Goal: Information Seeking & Learning: Learn about a topic

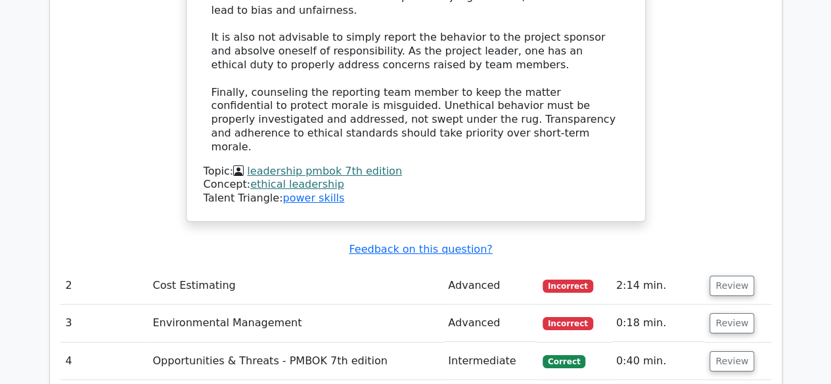
scroll to position [2307, 0]
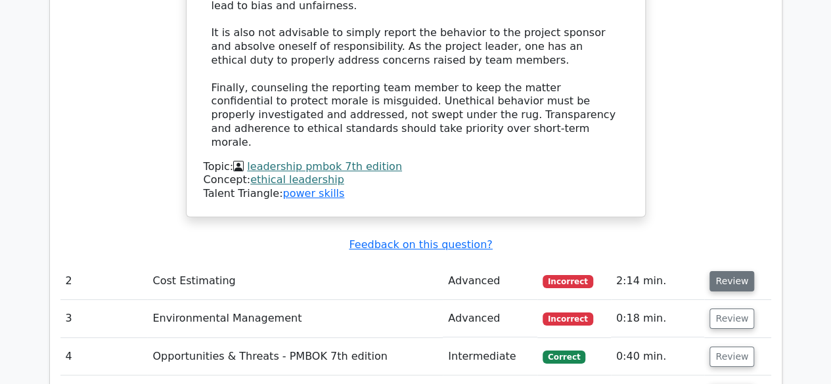
click at [725, 271] on button "Review" at bounding box center [731, 281] width 45 height 20
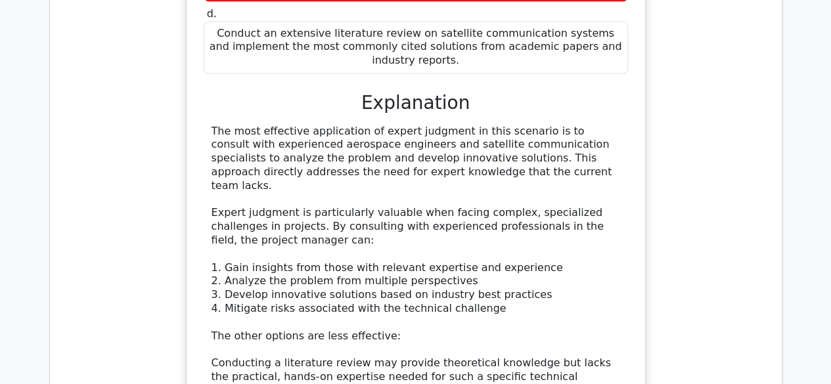
scroll to position [2947, 0]
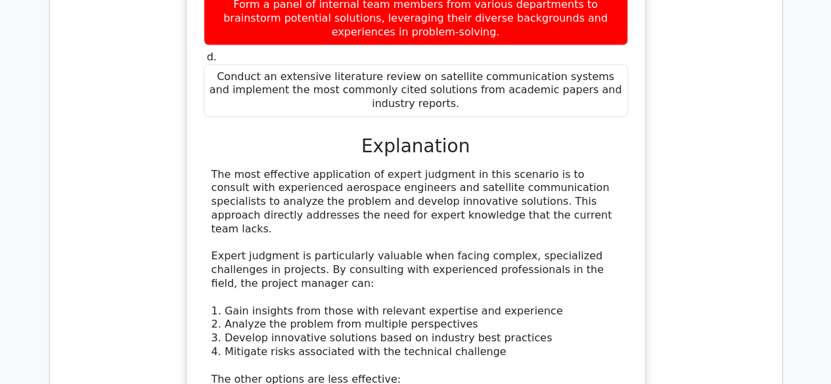
click at [828, 204] on main "Go Premium Project Management Professional Preparation Package (2025) Earn 35 P…" at bounding box center [415, 92] width 831 height 5994
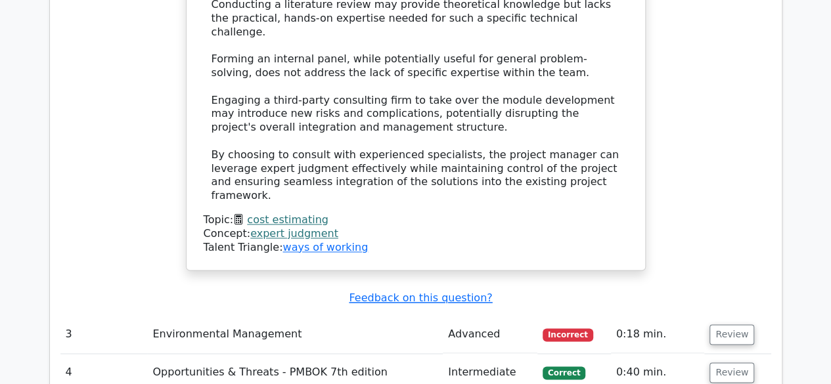
scroll to position [3350, 0]
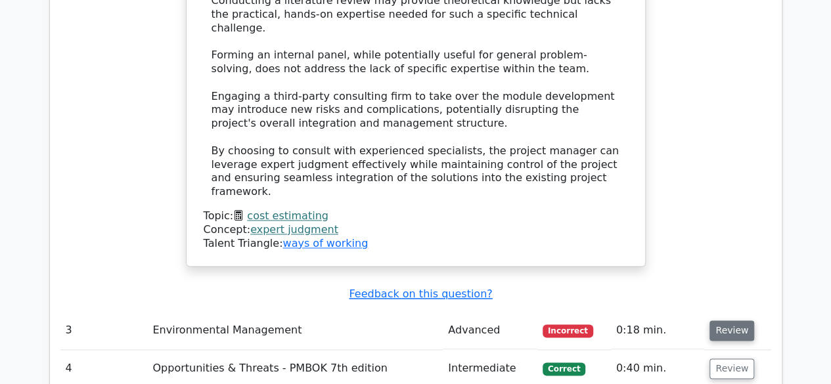
click at [731, 321] on button "Review" at bounding box center [731, 331] width 45 height 20
click at [728, 321] on button "Review" at bounding box center [731, 331] width 45 height 20
click at [546, 312] on td "Incorrect" at bounding box center [574, 330] width 74 height 37
click at [727, 321] on button "Review" at bounding box center [731, 331] width 45 height 20
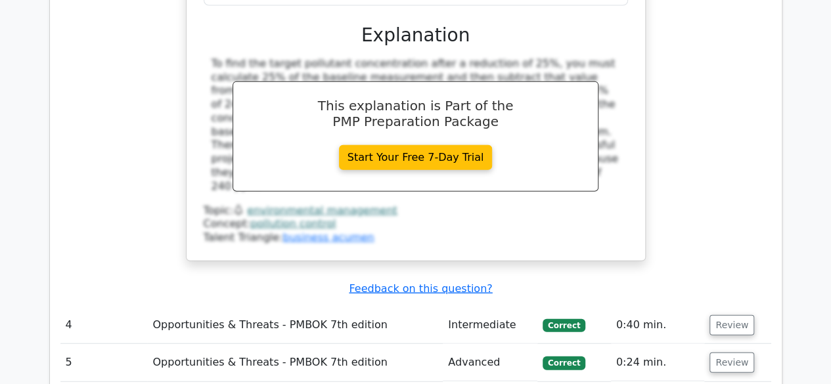
scroll to position [3999, 0]
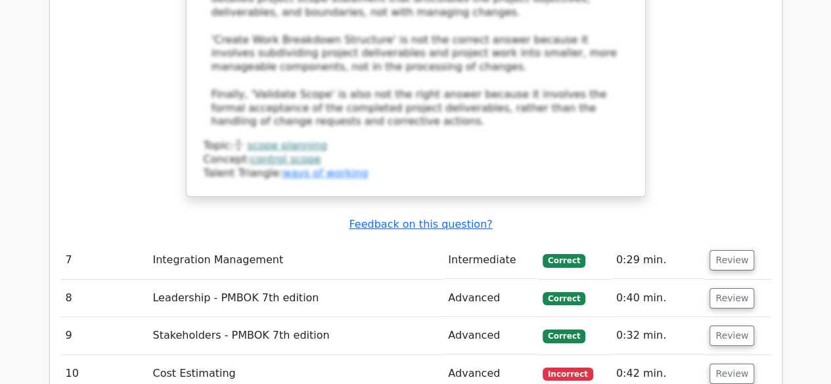
scroll to position [4855, 0]
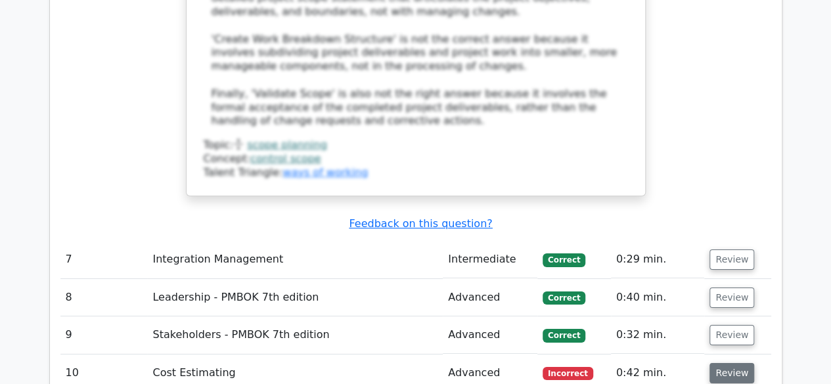
click at [728, 363] on button "Review" at bounding box center [731, 373] width 45 height 20
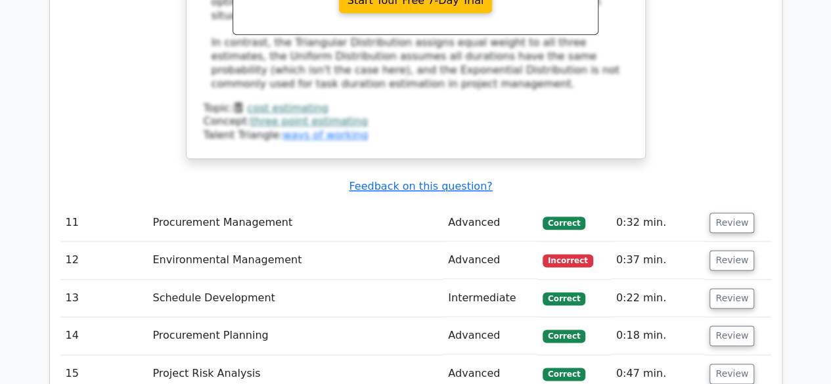
scroll to position [5680, 0]
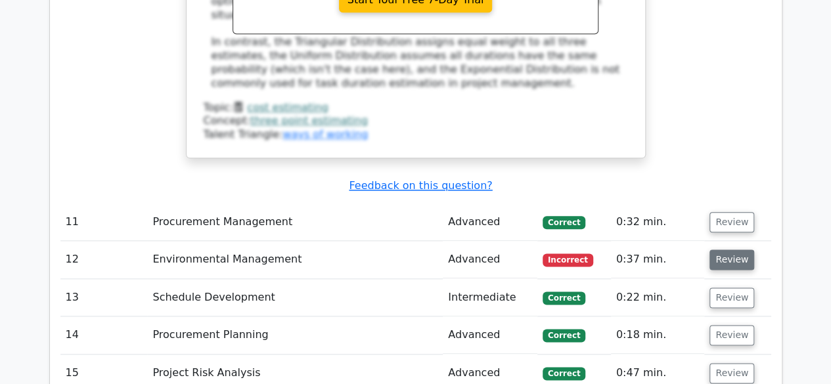
click at [723, 250] on button "Review" at bounding box center [731, 260] width 45 height 20
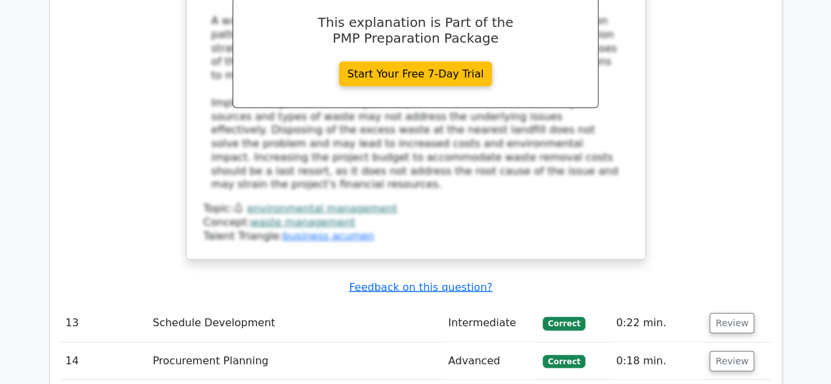
scroll to position [6317, 0]
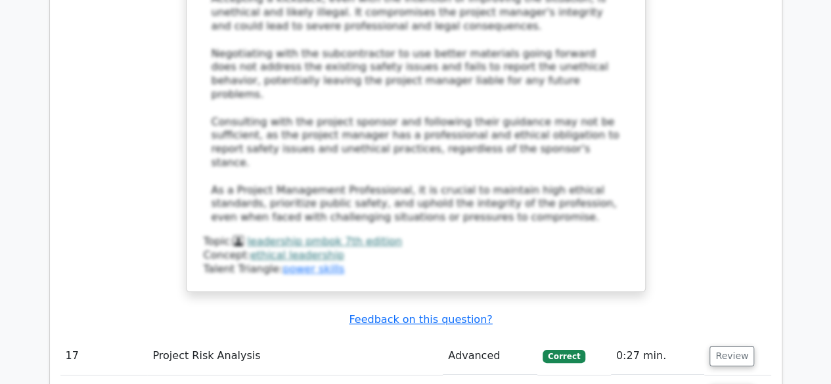
scroll to position [7486, 0]
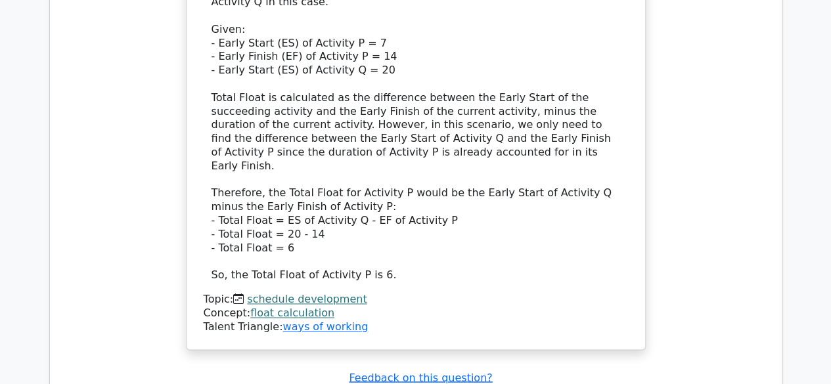
scroll to position [8383, 0]
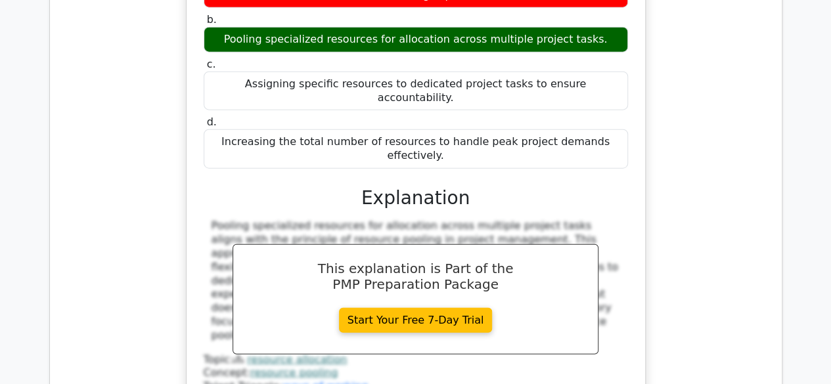
scroll to position [9035, 0]
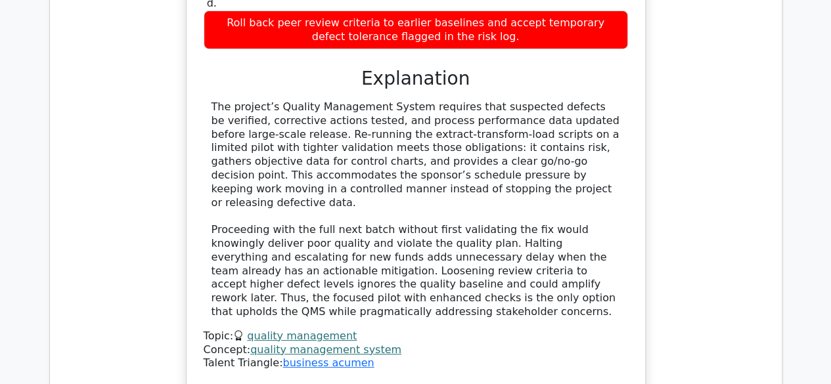
scroll to position [9934, 0]
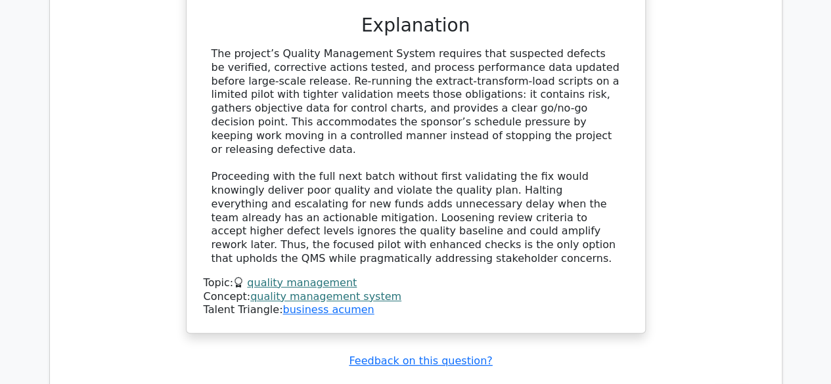
scroll to position [9991, 0]
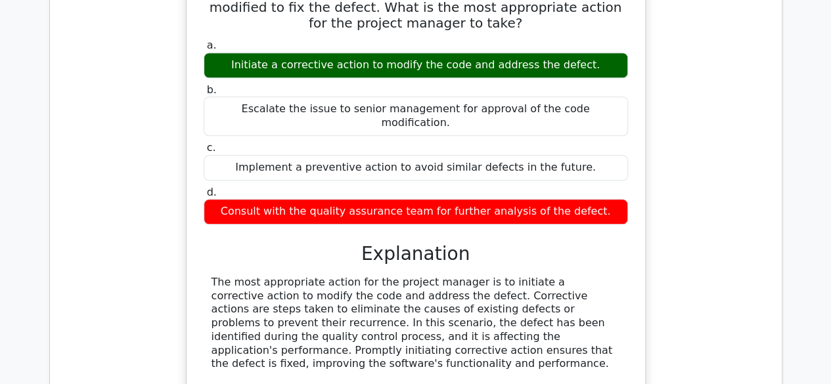
scroll to position [10710, 0]
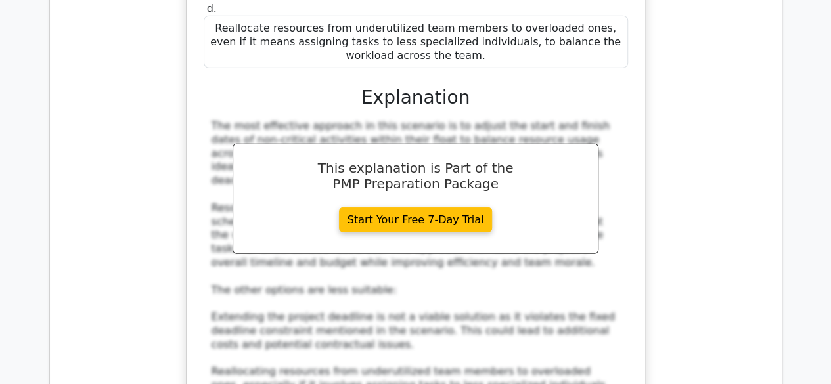
scroll to position [11730, 0]
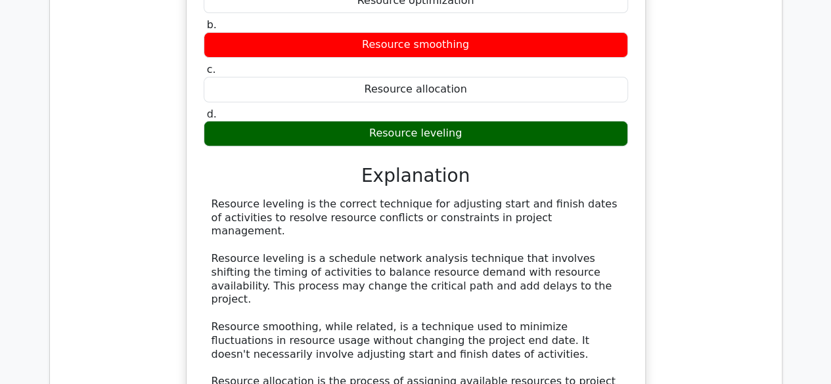
scroll to position [12638, 0]
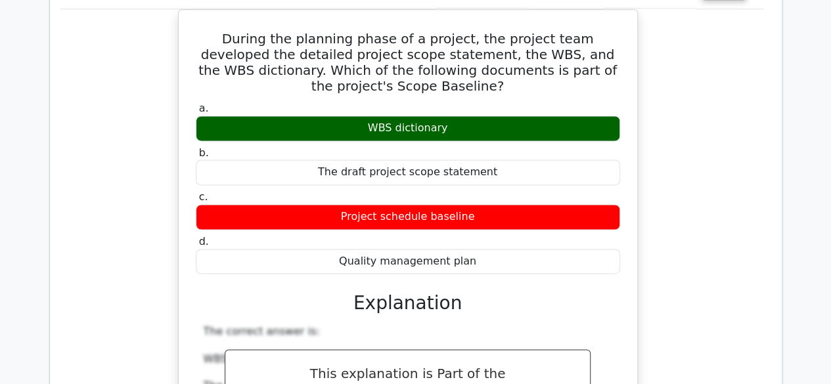
scroll to position [13290, 0]
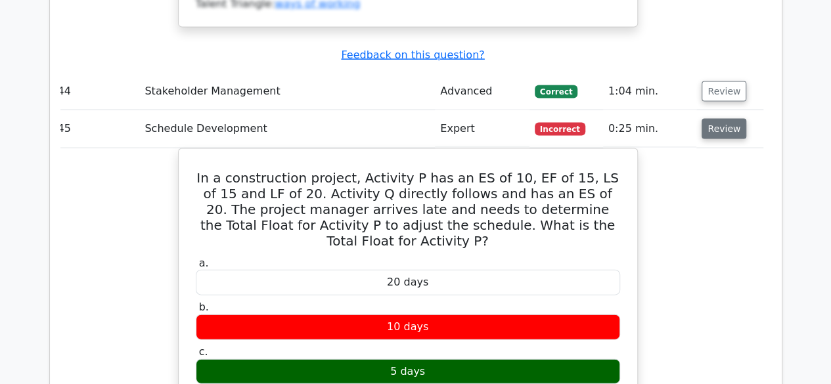
scroll to position [13851, 0]
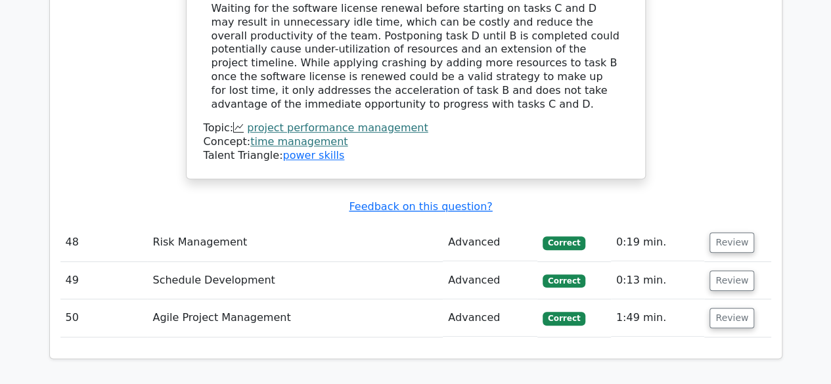
scroll to position [15252, 0]
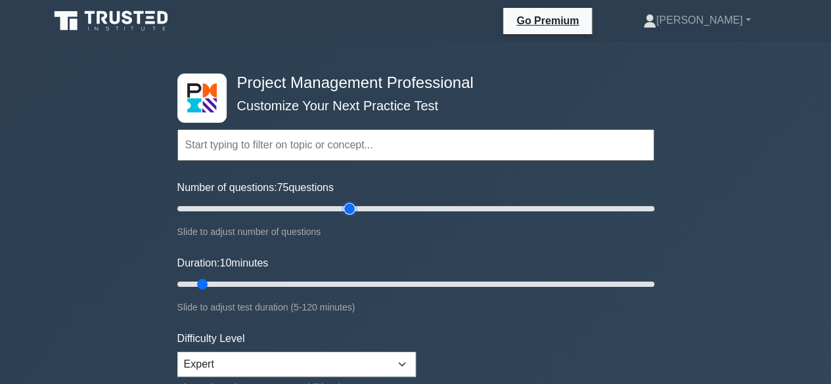
click at [344, 206] on input "Number of questions: 75 questions" at bounding box center [415, 209] width 477 height 16
click at [324, 208] on input "Number of questions: 65 questions" at bounding box center [415, 209] width 477 height 16
click at [314, 207] on input "Number of questions: 60 questions" at bounding box center [415, 209] width 477 height 16
click at [302, 207] on input "Number of questions: 55 questions" at bounding box center [415, 209] width 477 height 16
click at [296, 207] on input "Number of questions: 55 questions" at bounding box center [415, 209] width 477 height 16
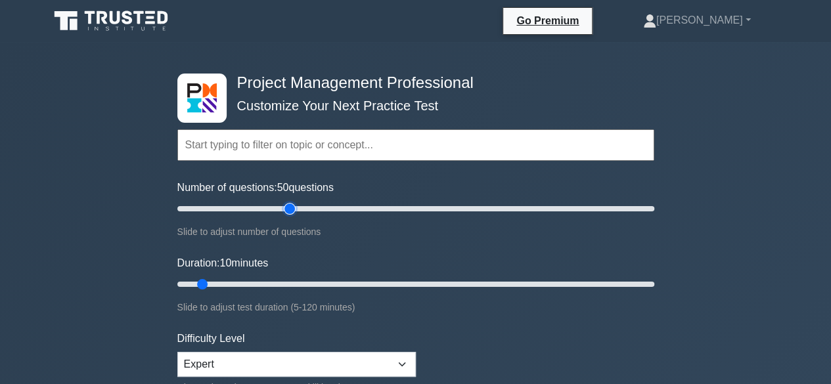
type input "50"
click at [289, 207] on input "Number of questions: 50 questions" at bounding box center [415, 209] width 477 height 16
click at [302, 282] on input "Duration: 35 minutes" at bounding box center [415, 285] width 477 height 16
click at [325, 282] on input "Duration: 40 minutes" at bounding box center [415, 285] width 477 height 16
click at [341, 280] on input "Duration: 45 minutes" at bounding box center [415, 285] width 477 height 16
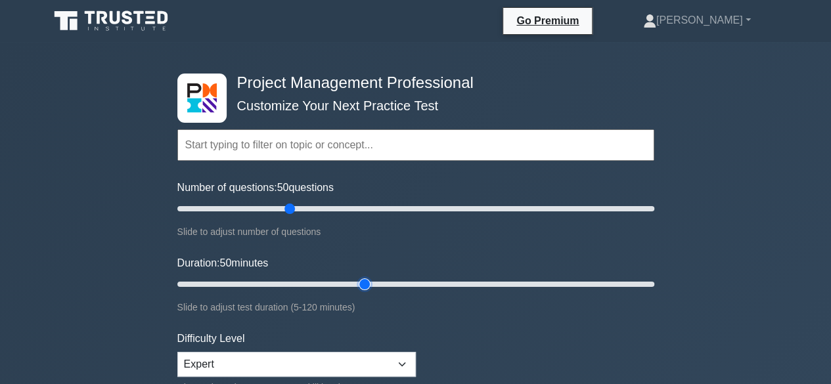
click at [359, 283] on input "Duration: 50 minutes" at bounding box center [415, 285] width 477 height 16
click at [377, 283] on input "Duration: 55 minutes" at bounding box center [415, 285] width 477 height 16
type input "60"
click at [397, 284] on input "Duration: 60 minutes" at bounding box center [415, 285] width 477 height 16
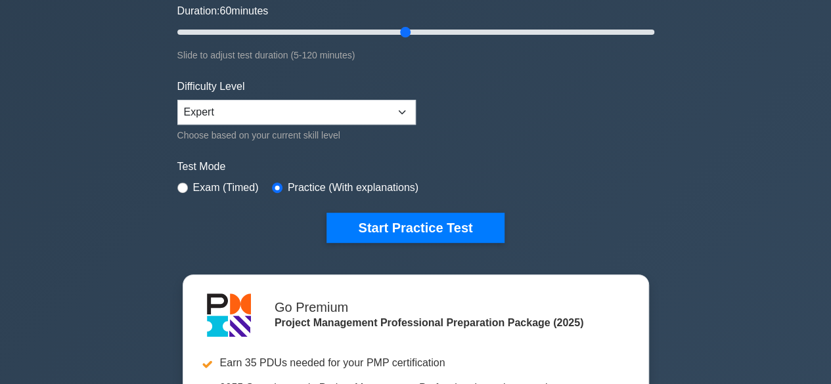
scroll to position [254, 0]
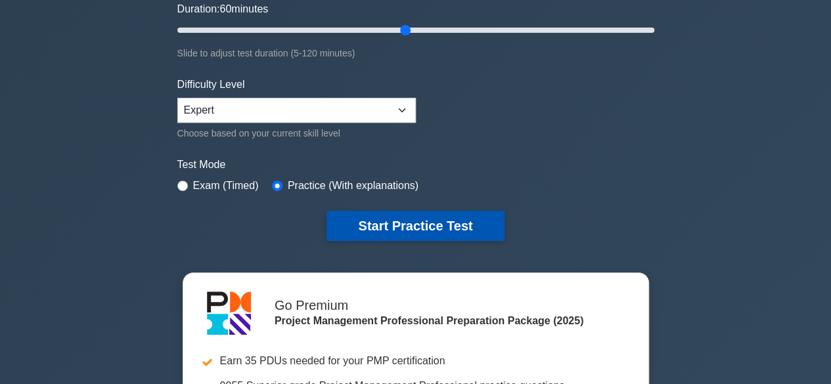
click at [384, 221] on button "Start Practice Test" at bounding box center [414, 226] width 177 height 30
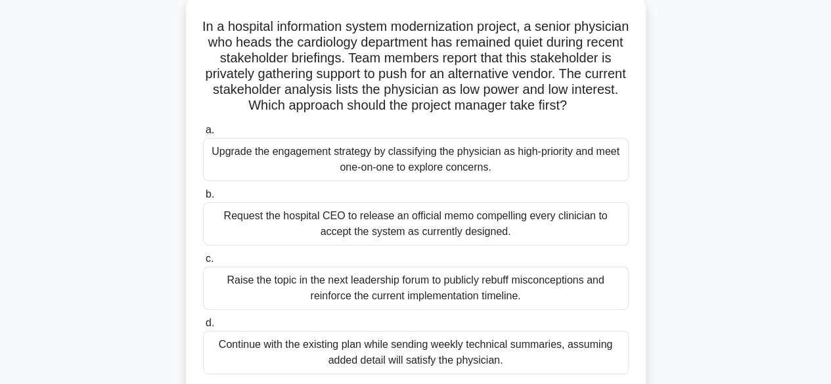
scroll to position [79, 0]
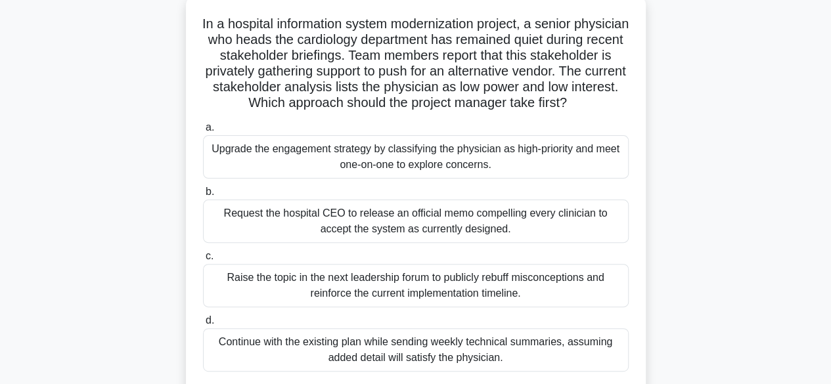
click at [581, 179] on div "Upgrade the engagement strategy by classifying the physician as high-priority a…" at bounding box center [416, 156] width 426 height 43
click at [203, 132] on input "a. Upgrade the engagement strategy by classifying the physician as high-priorit…" at bounding box center [203, 127] width 0 height 9
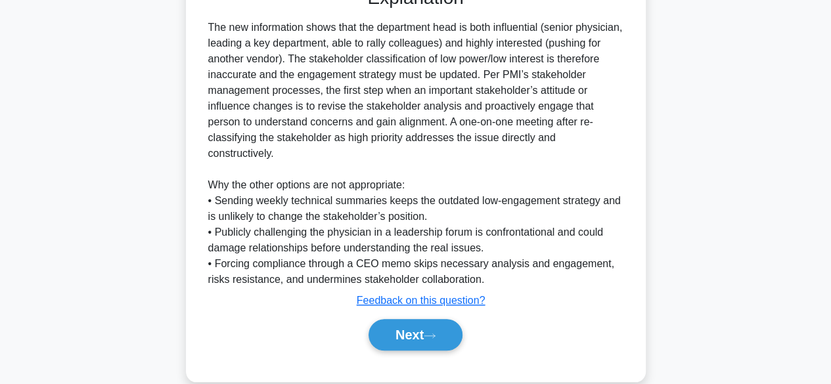
scroll to position [502, 0]
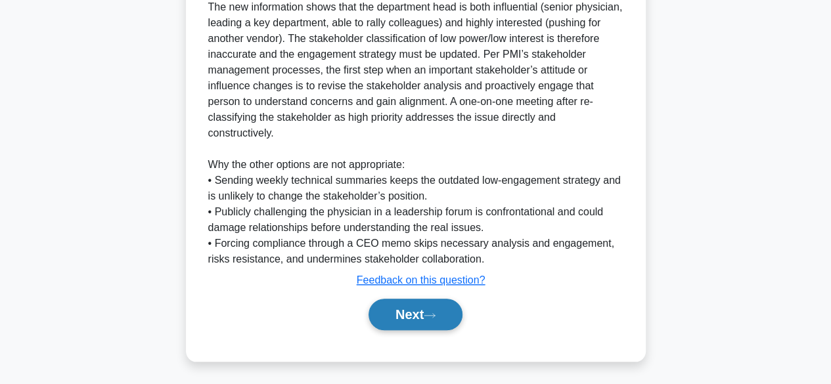
click at [451, 311] on button "Next" at bounding box center [415, 315] width 94 height 32
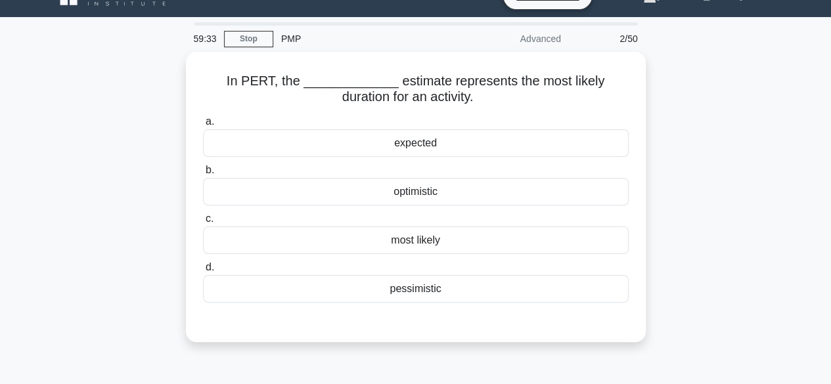
scroll to position [0, 0]
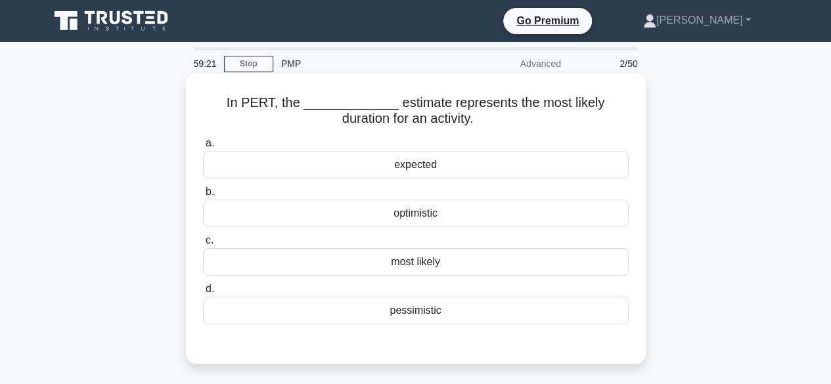
click at [496, 176] on div "expected" at bounding box center [416, 165] width 426 height 28
click at [203, 148] on input "a. expected" at bounding box center [203, 143] width 0 height 9
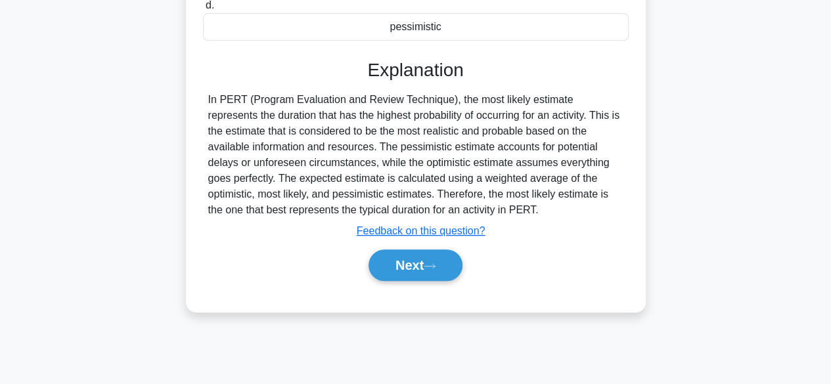
scroll to position [296, 0]
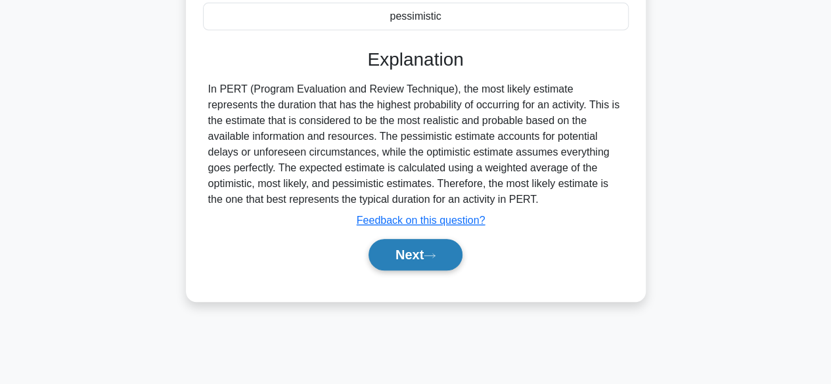
click at [435, 257] on icon at bounding box center [430, 255] width 12 height 7
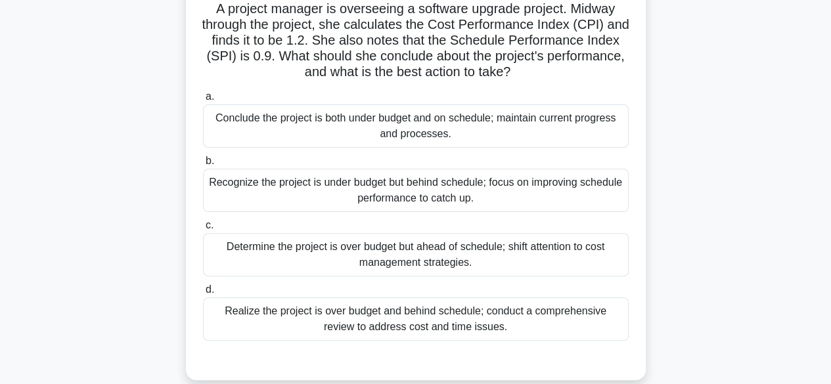
scroll to position [98, 0]
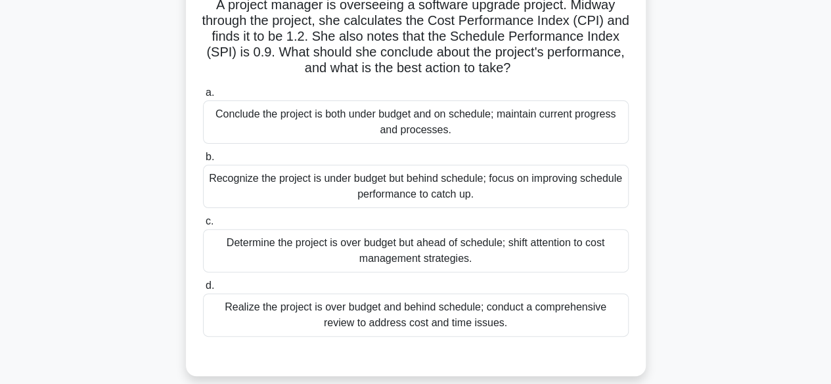
click at [588, 133] on div "Conclude the project is both under budget and on schedule; maintain current pro…" at bounding box center [416, 121] width 426 height 43
click at [203, 97] on input "a. Conclude the project is both under budget and on schedule; maintain current …" at bounding box center [203, 93] width 0 height 9
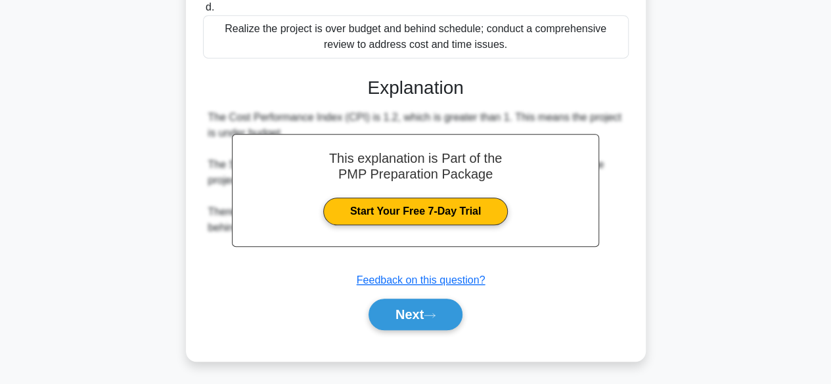
scroll to position [378, 0]
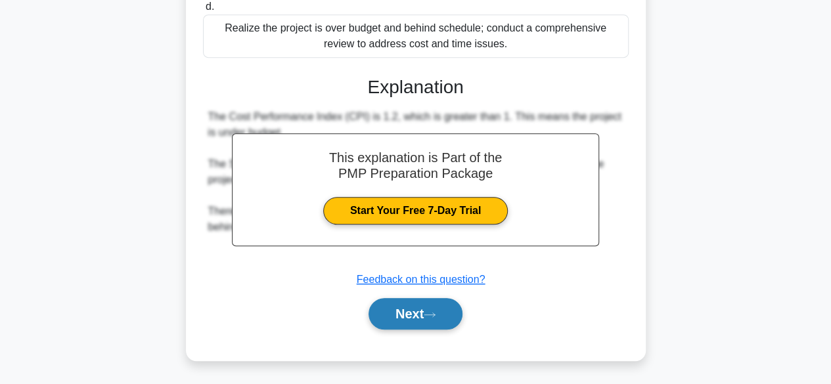
click at [444, 318] on button "Next" at bounding box center [415, 314] width 94 height 32
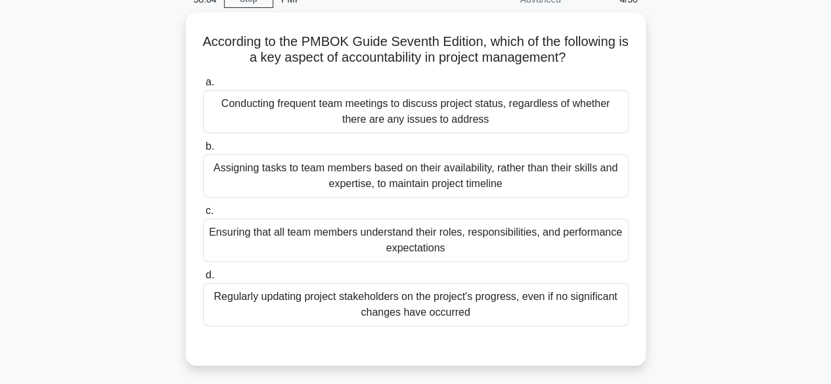
scroll to position [59, 0]
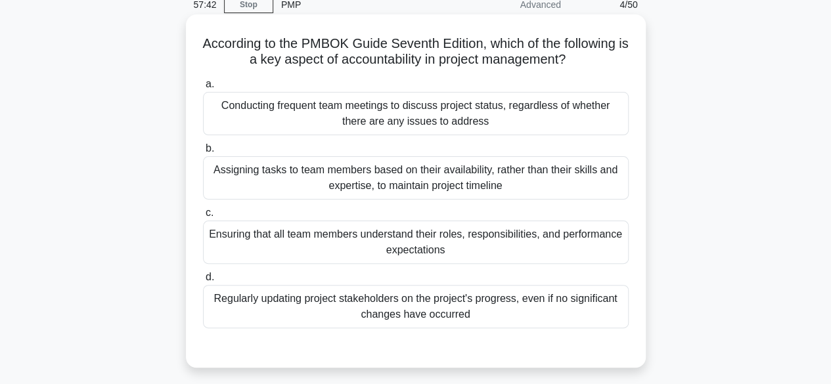
click at [581, 118] on div "Conducting frequent team meetings to discuss project status, regardless of whet…" at bounding box center [416, 113] width 426 height 43
click at [203, 89] on input "a. Conducting frequent team meetings to discuss project status, regardless of w…" at bounding box center [203, 84] width 0 height 9
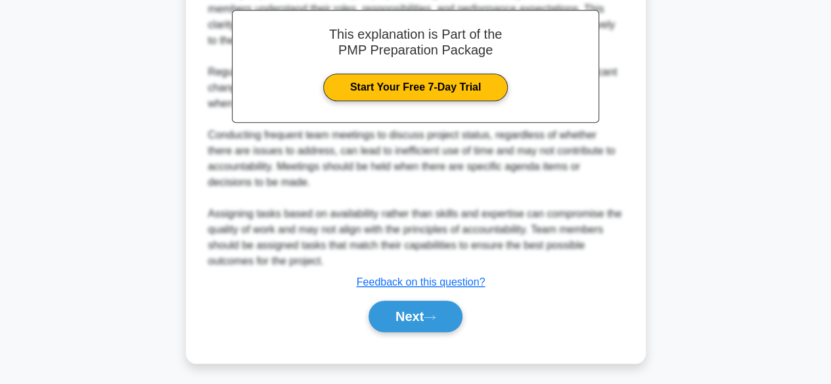
scroll to position [457, 0]
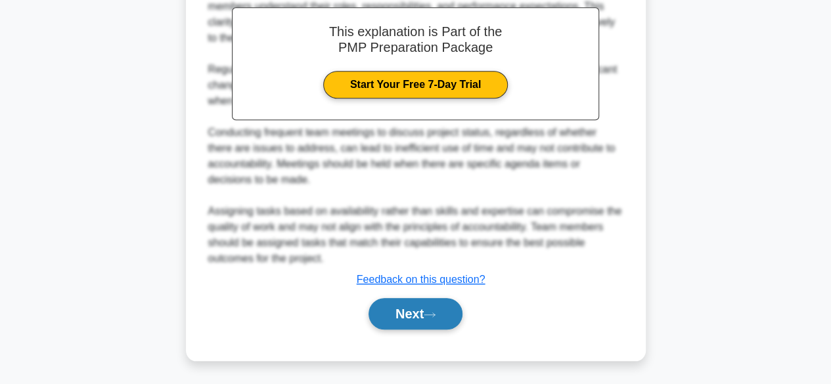
click at [449, 315] on button "Next" at bounding box center [415, 314] width 94 height 32
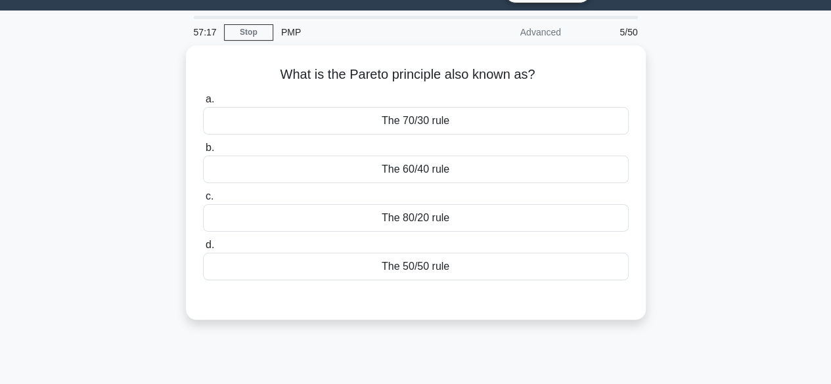
scroll to position [0, 0]
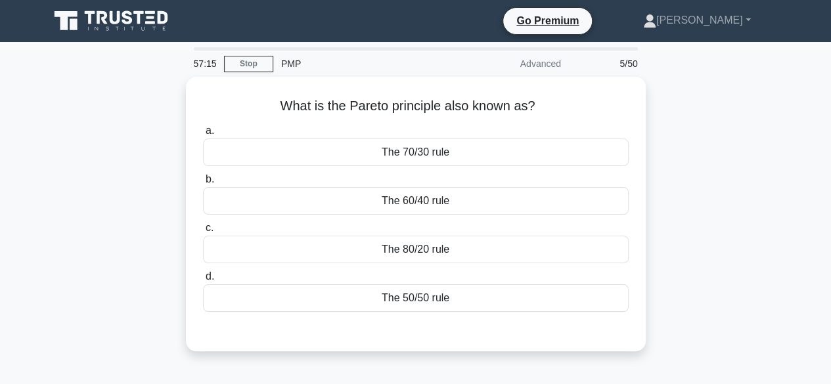
click at [91, 177] on div "What is the Pareto principle also known as? .spinner_0XTQ{transform-origin:cent…" at bounding box center [415, 222] width 749 height 290
click at [686, 84] on div "What is the Pareto principle also known as? .spinner_0XTQ{transform-origin:cent…" at bounding box center [415, 222] width 749 height 290
click at [446, 250] on div "The 80/20 rule" at bounding box center [416, 250] width 426 height 28
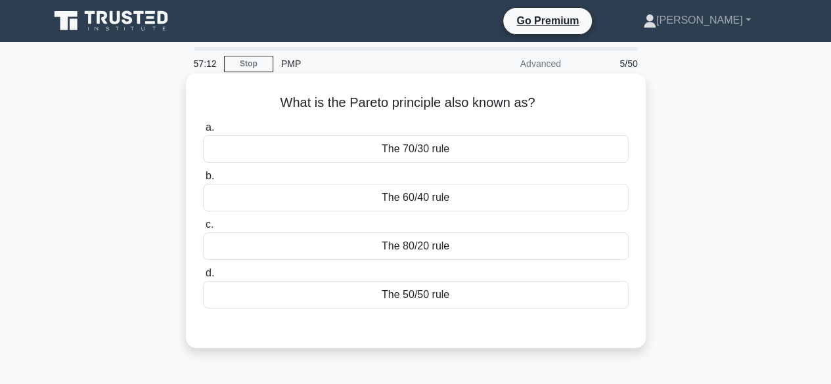
click at [203, 229] on input "c. The 80/20 rule" at bounding box center [203, 225] width 0 height 9
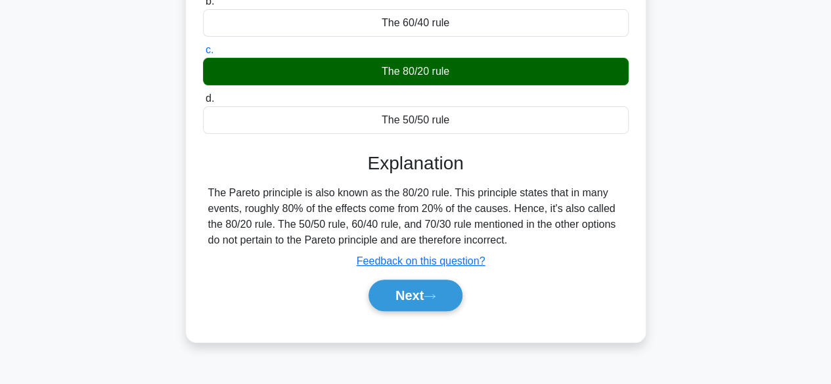
scroll to position [177, 0]
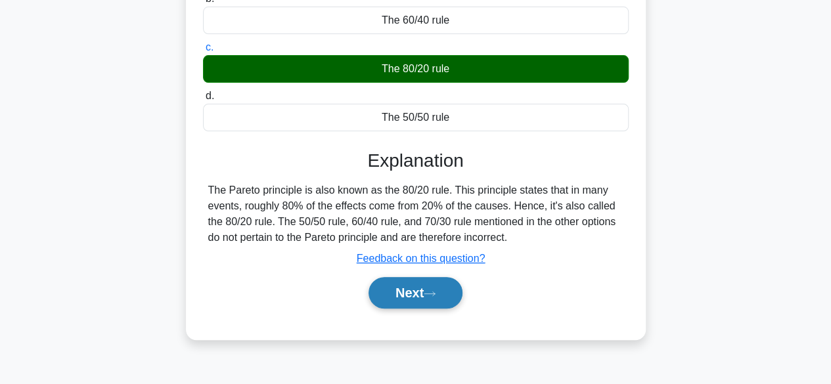
click at [432, 288] on button "Next" at bounding box center [415, 293] width 94 height 32
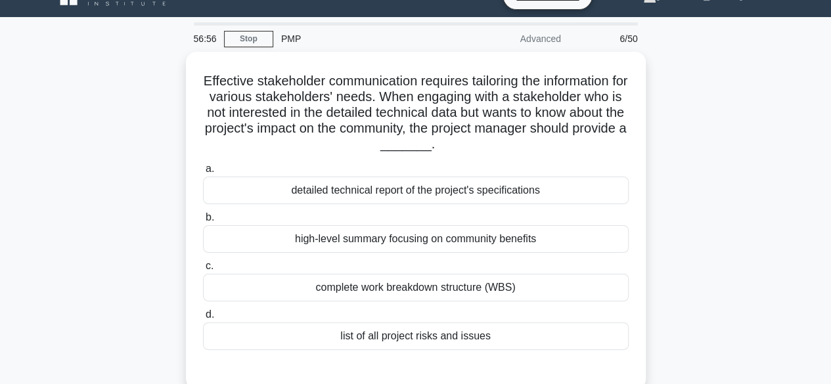
scroll to position [14, 0]
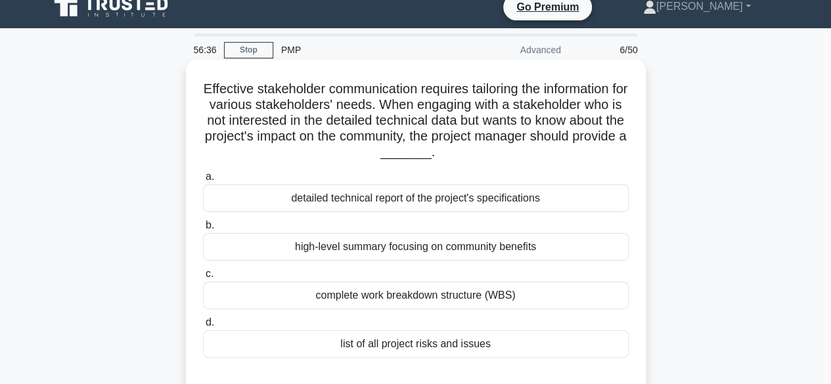
click at [447, 255] on div "high-level summary focusing on community benefits" at bounding box center [416, 247] width 426 height 28
click at [203, 230] on input "b. high-level summary focusing on community benefits" at bounding box center [203, 225] width 0 height 9
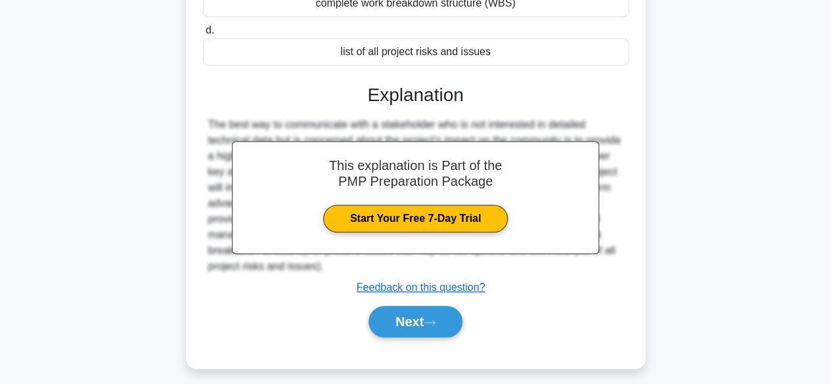
scroll to position [308, 0]
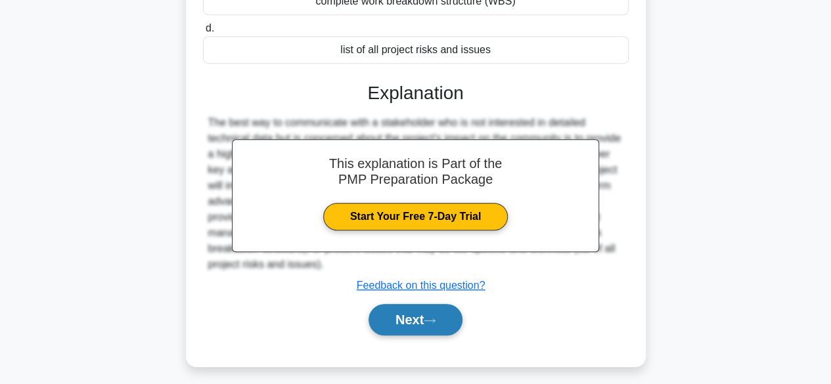
click at [435, 323] on icon at bounding box center [430, 320] width 12 height 7
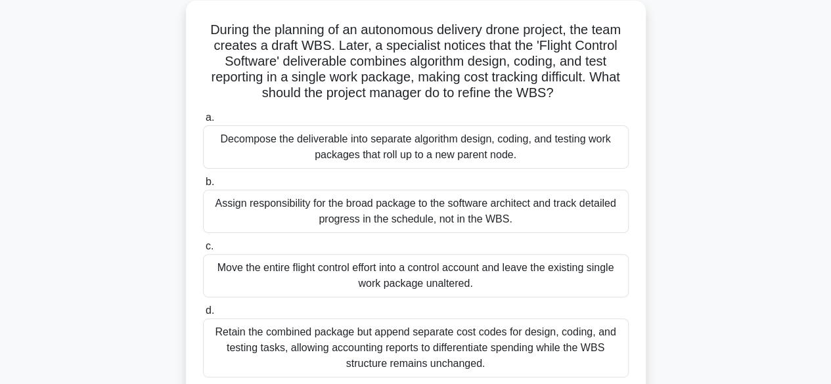
scroll to position [76, 0]
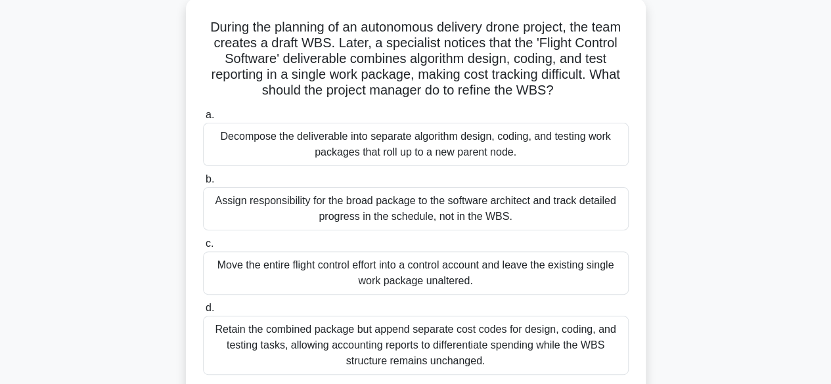
click at [489, 148] on div "Decompose the deliverable into separate algorithm design, coding, and testing w…" at bounding box center [416, 144] width 426 height 43
click at [203, 120] on input "a. Decompose the deliverable into separate algorithm design, coding, and testin…" at bounding box center [203, 115] width 0 height 9
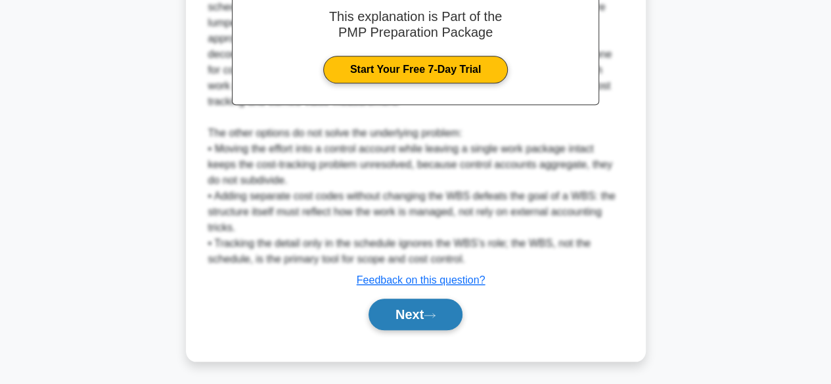
click at [449, 305] on button "Next" at bounding box center [415, 315] width 94 height 32
click at [448, 301] on button "Next" at bounding box center [415, 315] width 94 height 32
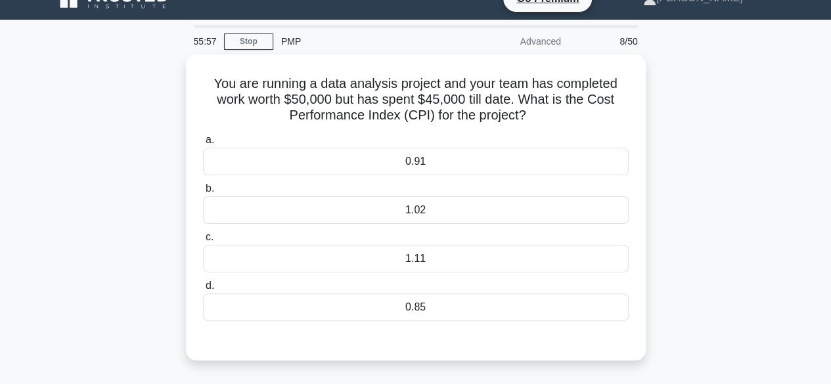
scroll to position [26, 0]
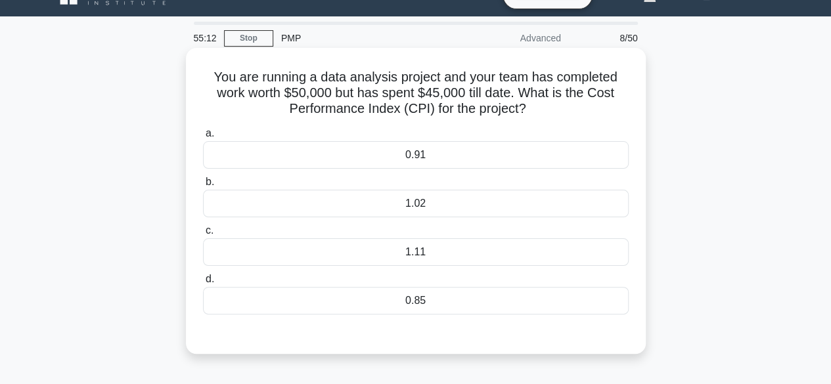
click at [474, 263] on div "1.11" at bounding box center [416, 252] width 426 height 28
click at [203, 235] on input "c. 1.11" at bounding box center [203, 231] width 0 height 9
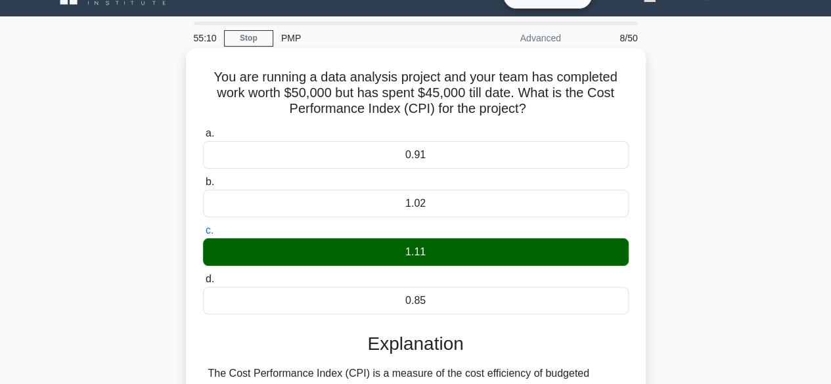
scroll to position [325, 0]
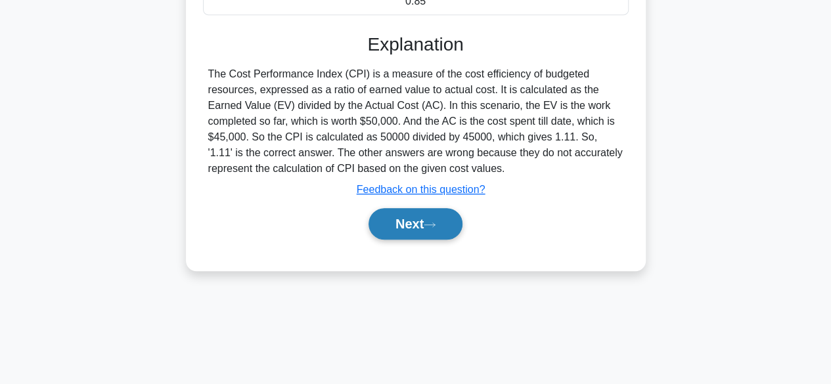
click at [418, 229] on button "Next" at bounding box center [415, 224] width 94 height 32
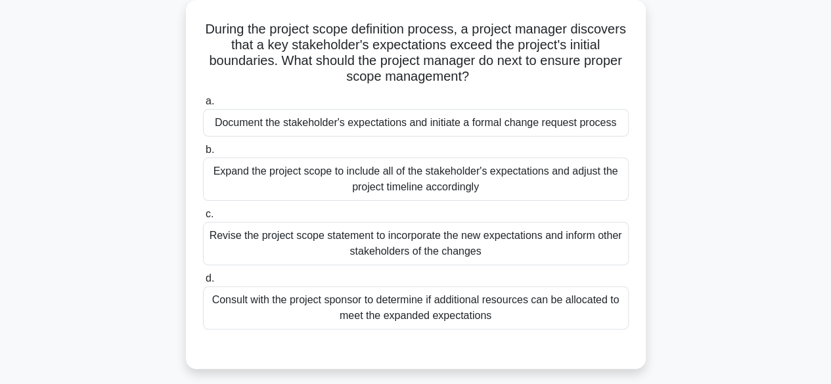
scroll to position [74, 0]
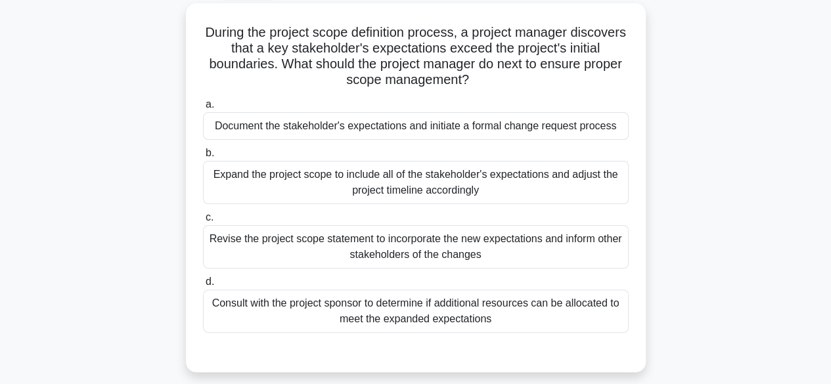
click at [133, 133] on div "During the project scope definition process, a project manager discovers that a…" at bounding box center [415, 195] width 749 height 385
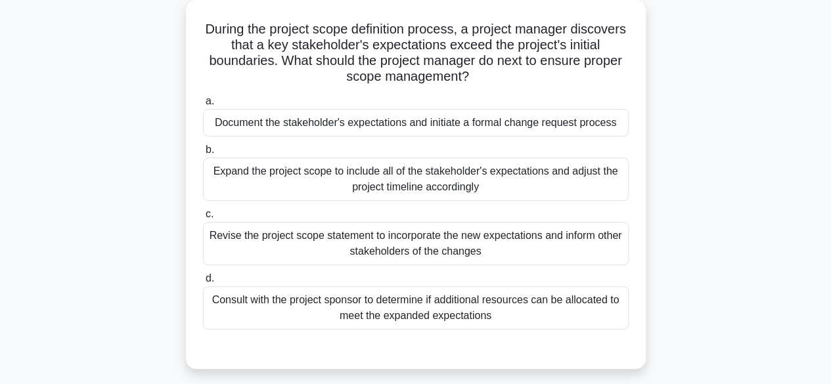
click at [539, 122] on div "Document the stakeholder's expectations and initiate a formal change request pr…" at bounding box center [416, 123] width 426 height 28
click at [203, 106] on input "a. Document the stakeholder's expectations and initiate a formal change request…" at bounding box center [203, 101] width 0 height 9
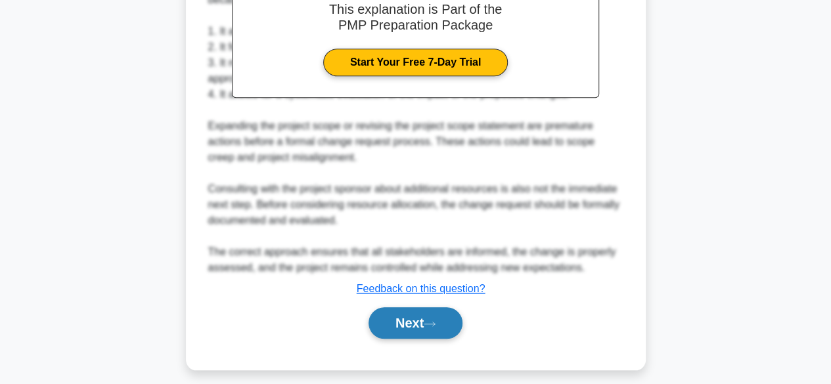
click at [427, 321] on button "Next" at bounding box center [415, 323] width 94 height 32
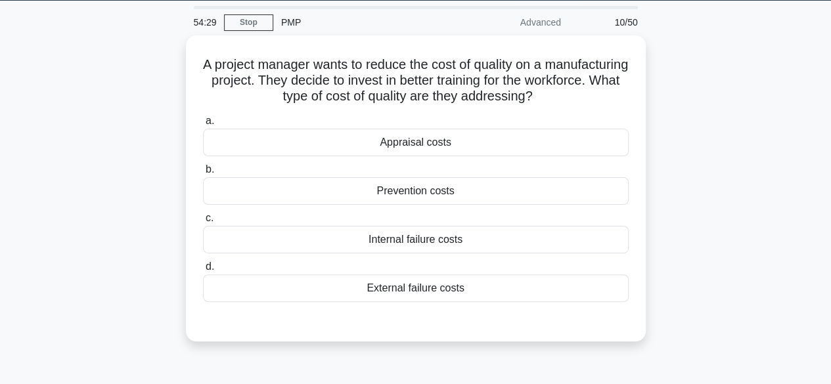
scroll to position [40, 0]
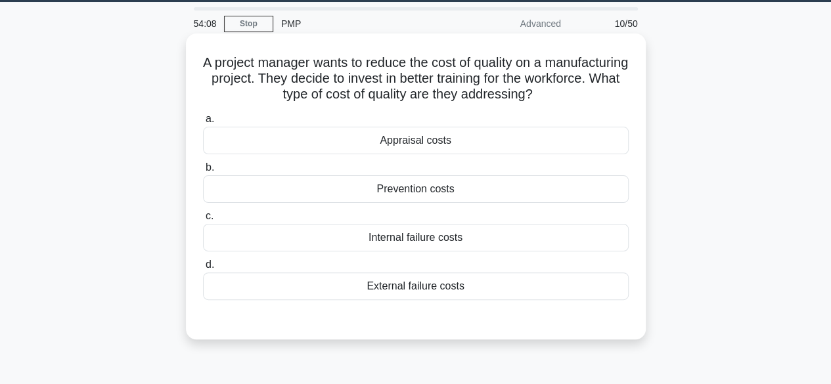
click at [470, 194] on div "Prevention costs" at bounding box center [416, 189] width 426 height 28
click at [203, 172] on input "b. Prevention costs" at bounding box center [203, 168] width 0 height 9
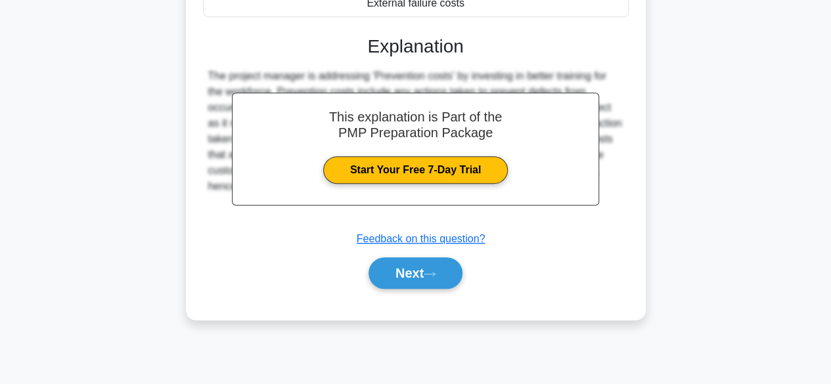
scroll to position [325, 0]
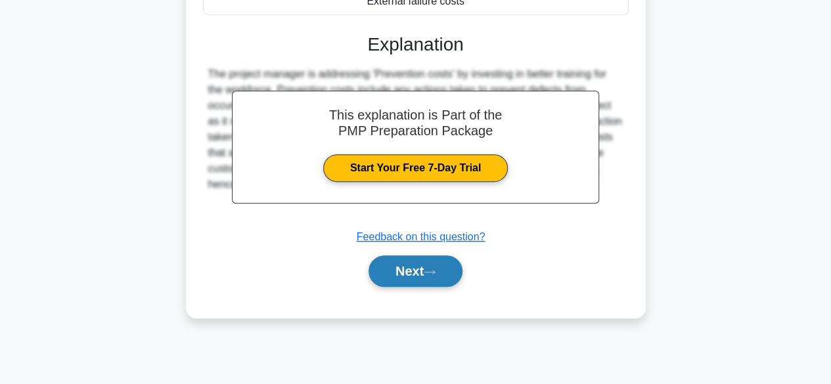
click at [448, 267] on button "Next" at bounding box center [415, 271] width 94 height 32
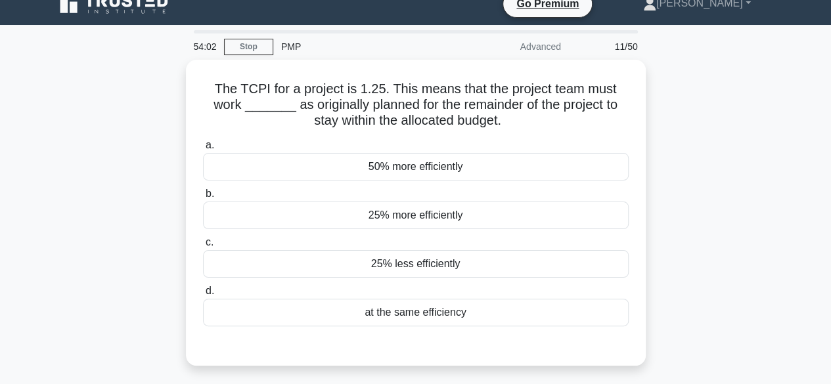
scroll to position [16, 0]
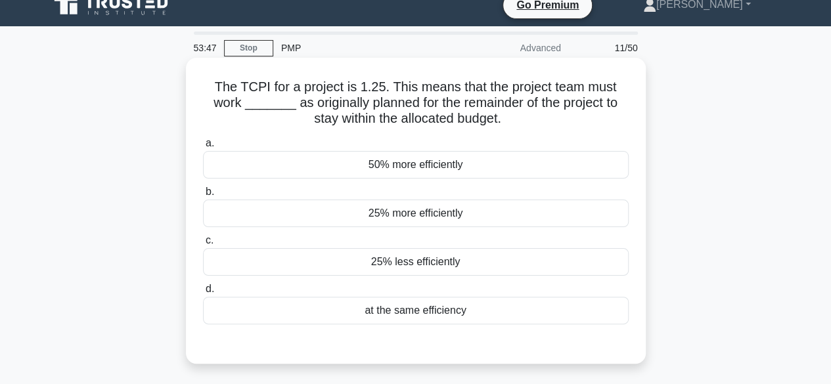
click at [510, 173] on div "50% more efficiently" at bounding box center [416, 165] width 426 height 28
click at [203, 148] on input "a. 50% more efficiently" at bounding box center [203, 143] width 0 height 9
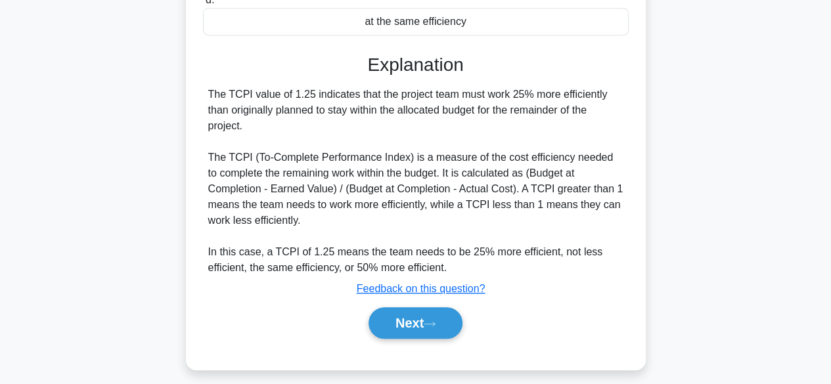
scroll to position [325, 0]
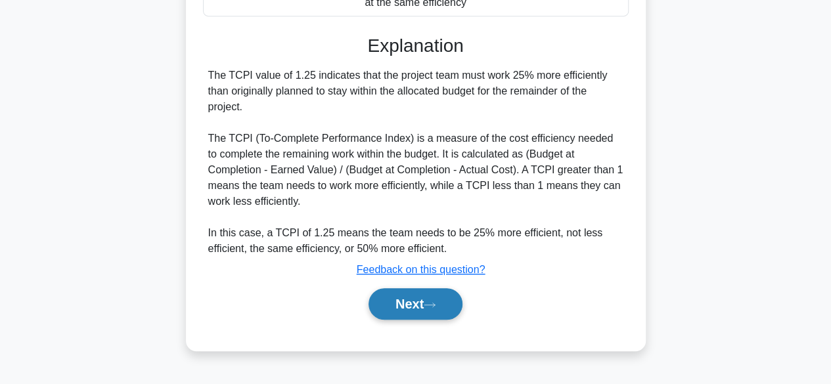
click at [435, 304] on icon at bounding box center [429, 305] width 11 height 4
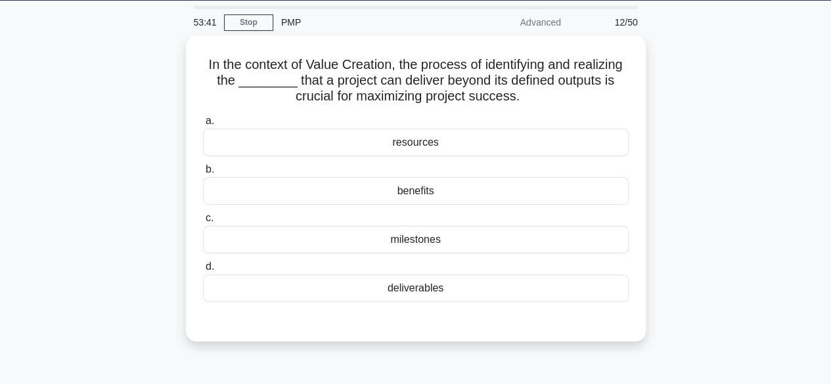
scroll to position [29, 0]
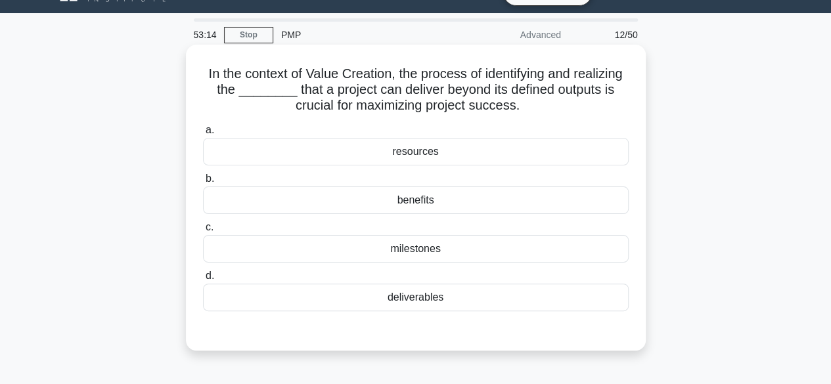
click at [495, 208] on div "benefits" at bounding box center [416, 201] width 426 height 28
click at [203, 183] on input "b. benefits" at bounding box center [203, 179] width 0 height 9
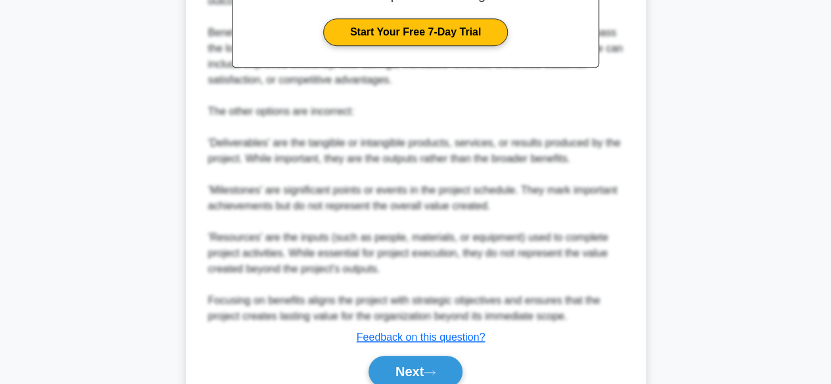
scroll to position [518, 0]
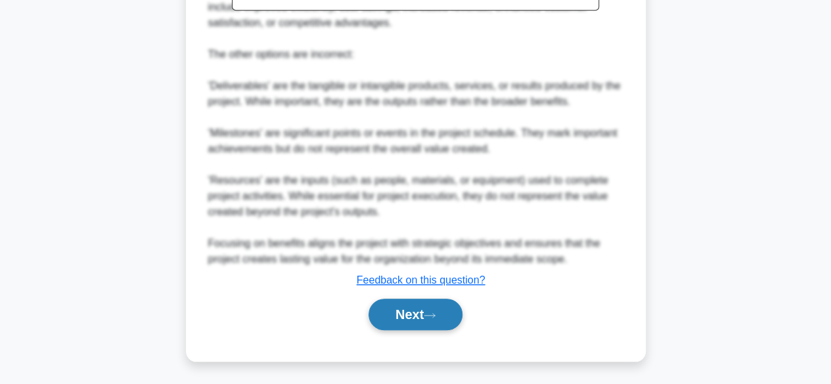
click at [452, 319] on button "Next" at bounding box center [415, 315] width 94 height 32
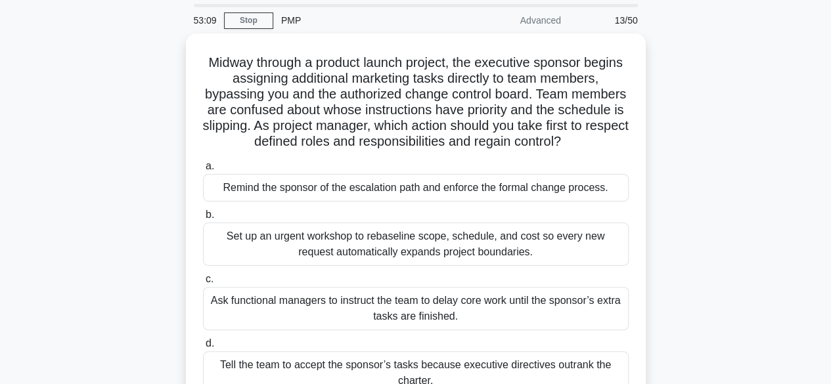
scroll to position [47, 0]
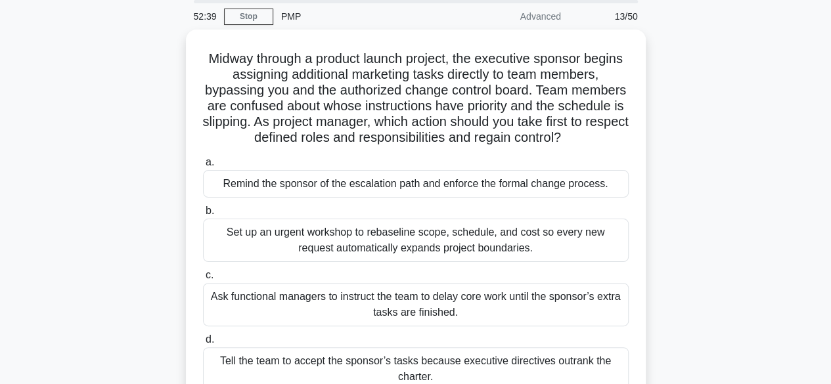
click at [552, 242] on div "Set up an urgent workshop to rebaseline scope, schedule, and cost so every new …" at bounding box center [416, 240] width 426 height 43
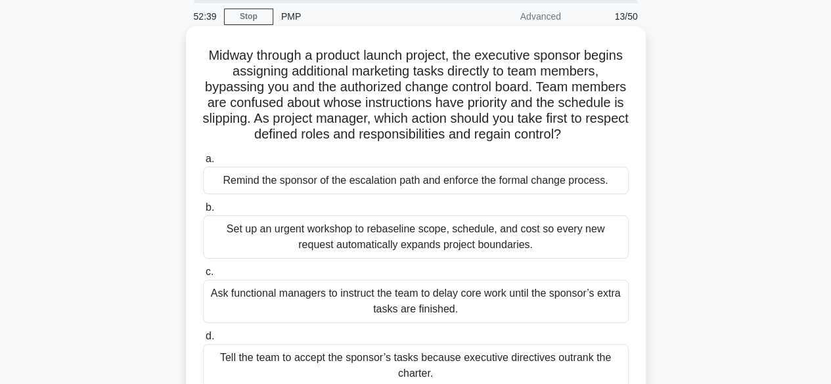
click at [203, 212] on input "b. Set up an urgent workshop to rebaseline scope, schedule, and cost so every n…" at bounding box center [203, 208] width 0 height 9
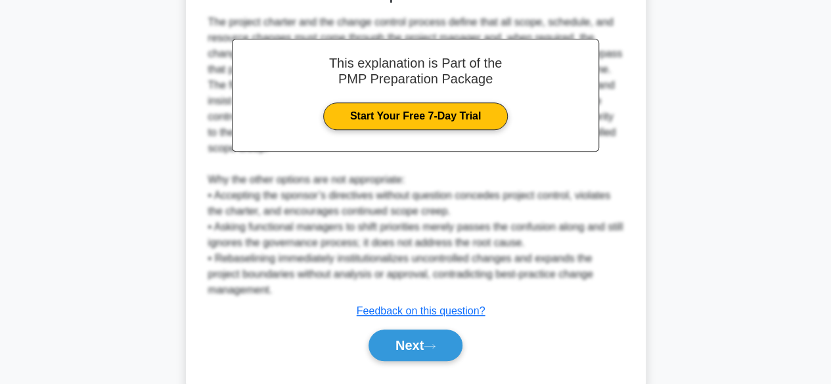
scroll to position [504, 0]
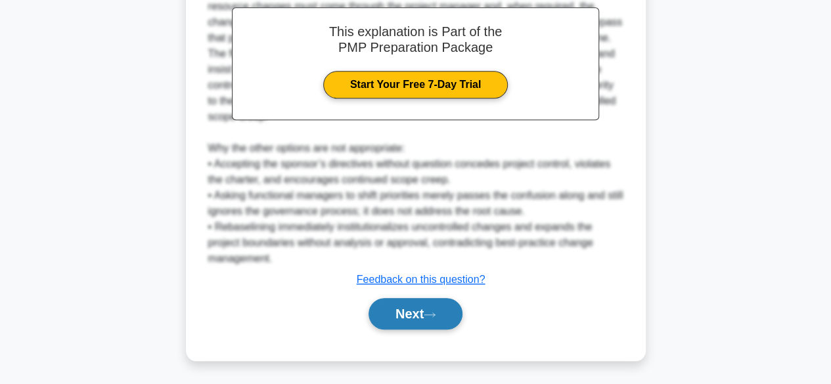
click at [443, 318] on button "Next" at bounding box center [415, 314] width 94 height 32
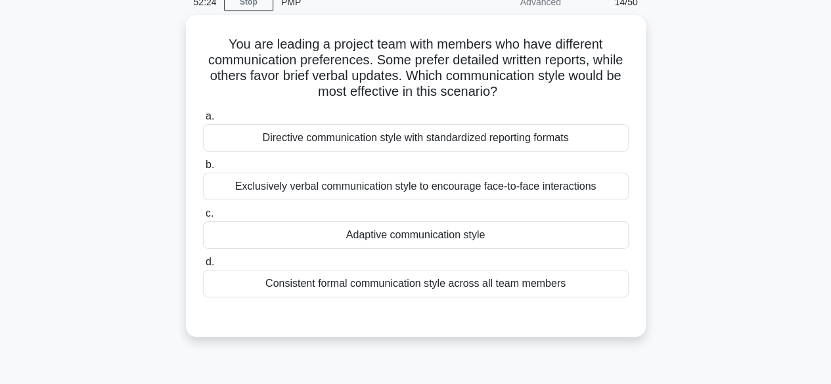
scroll to position [61, 0]
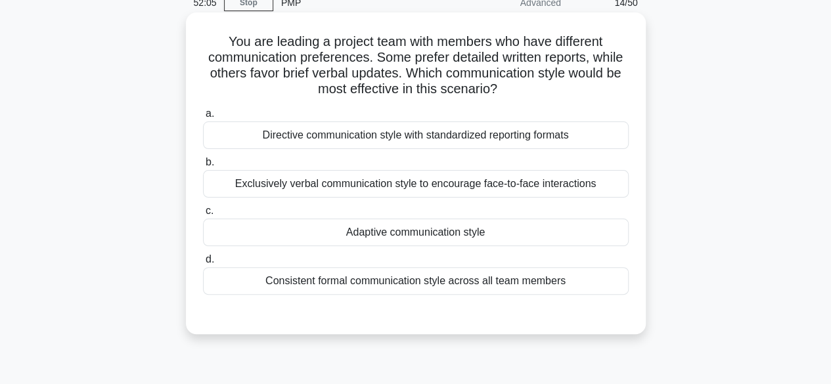
click at [498, 245] on div "Adaptive communication style" at bounding box center [416, 233] width 426 height 28
click at [203, 215] on input "c. Adaptive communication style" at bounding box center [203, 211] width 0 height 9
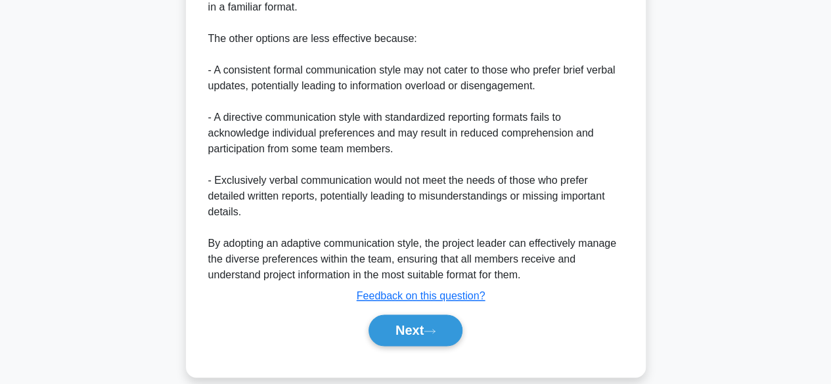
scroll to position [723, 0]
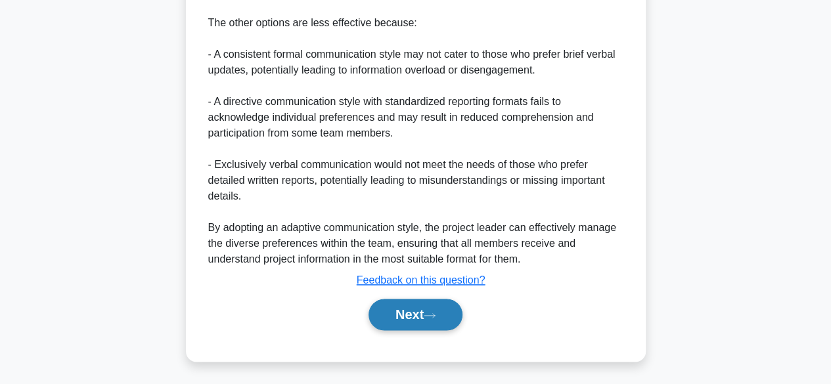
click at [448, 315] on button "Next" at bounding box center [415, 315] width 94 height 32
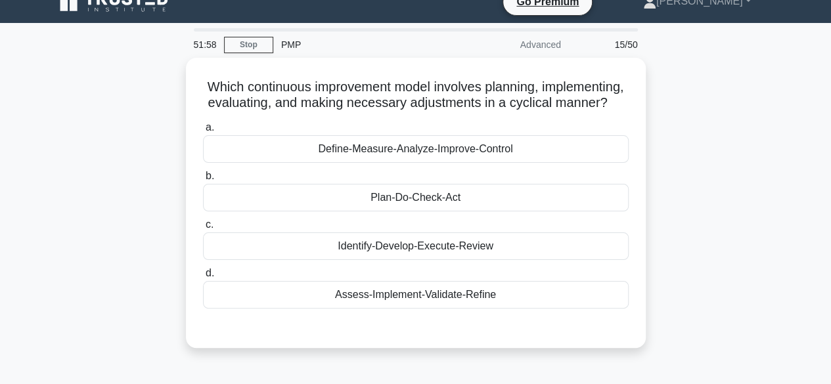
scroll to position [18, 0]
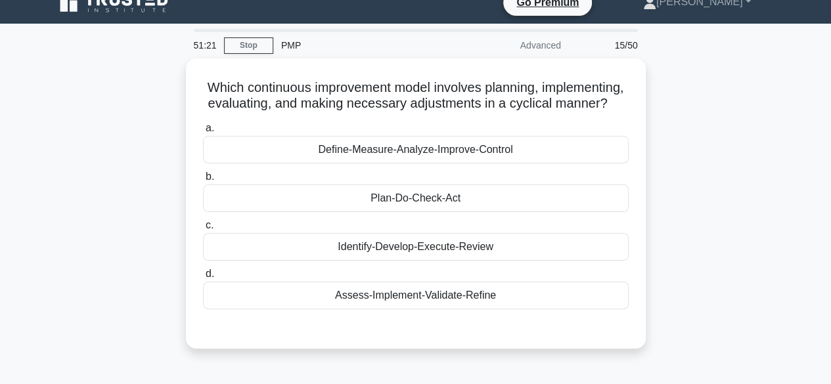
click at [437, 212] on div "Plan-Do-Check-Act" at bounding box center [416, 199] width 426 height 28
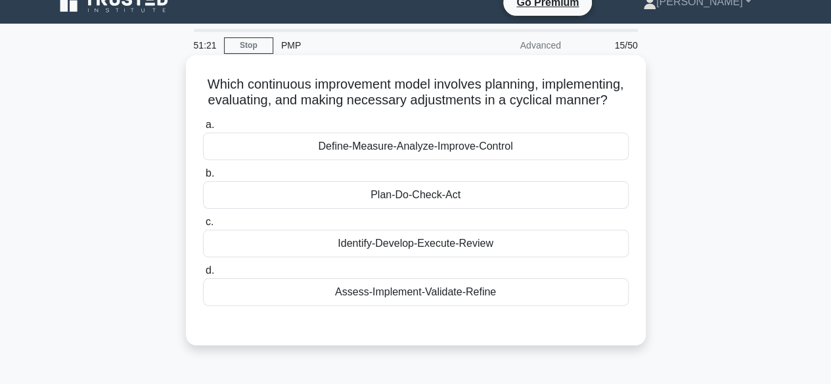
click at [203, 178] on input "b. Plan-Do-Check-Act" at bounding box center [203, 173] width 0 height 9
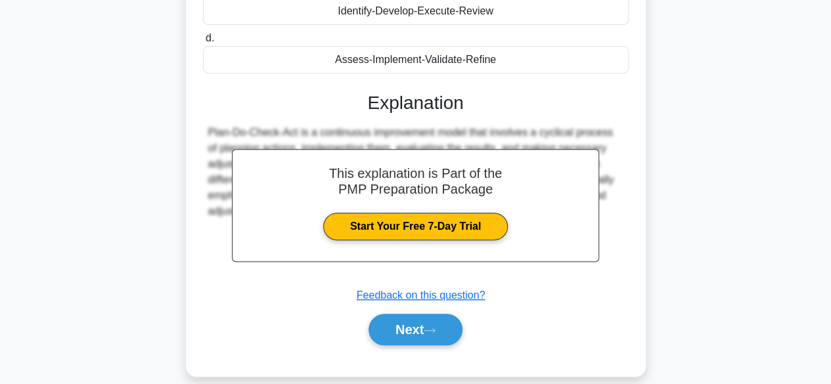
scroll to position [264, 0]
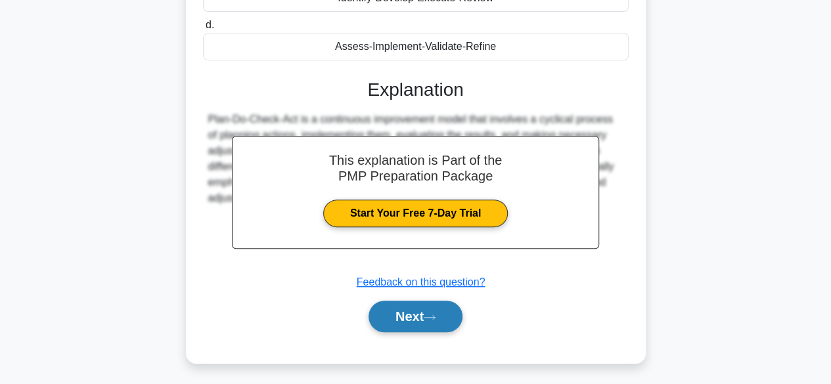
click at [445, 332] on button "Next" at bounding box center [415, 317] width 94 height 32
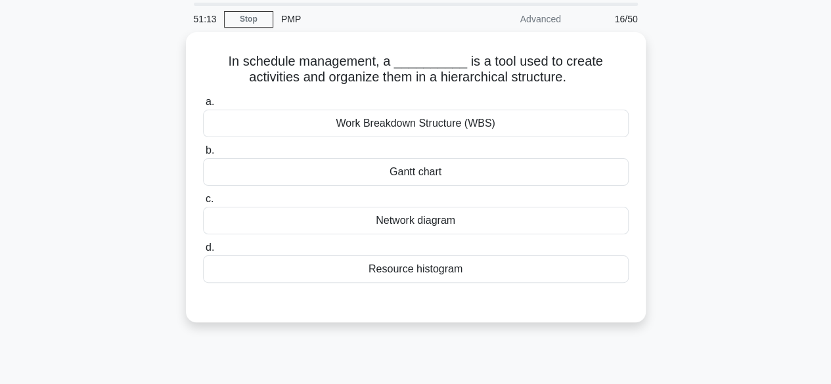
scroll to position [38, 0]
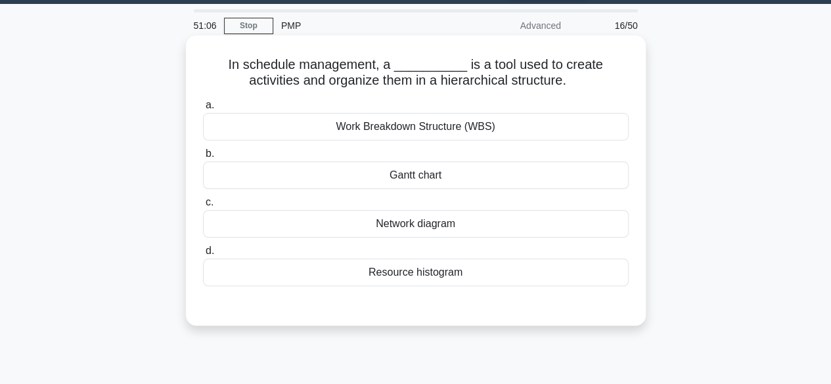
click at [512, 133] on div "Work Breakdown Structure (WBS)" at bounding box center [416, 127] width 426 height 28
click at [203, 110] on input "a. Work Breakdown Structure (WBS)" at bounding box center [203, 105] width 0 height 9
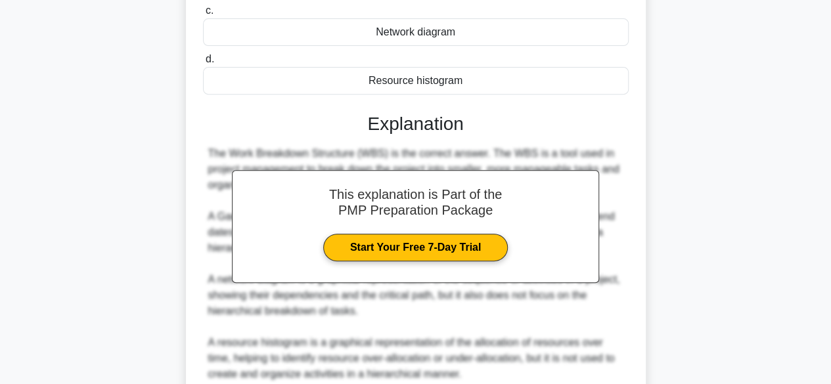
scroll to position [345, 0]
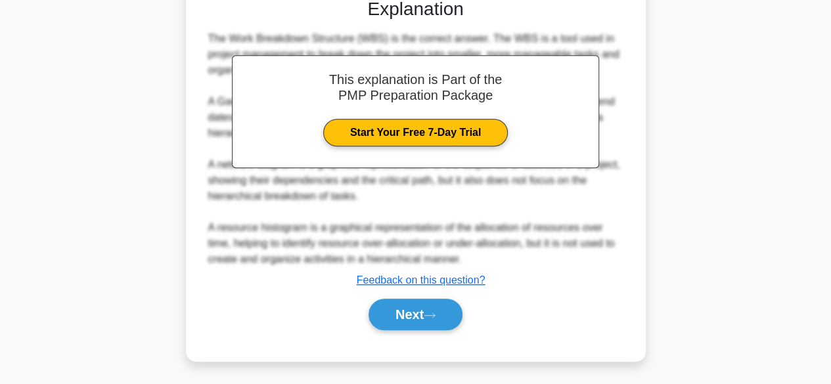
click at [441, 321] on button "Next" at bounding box center [415, 315] width 94 height 32
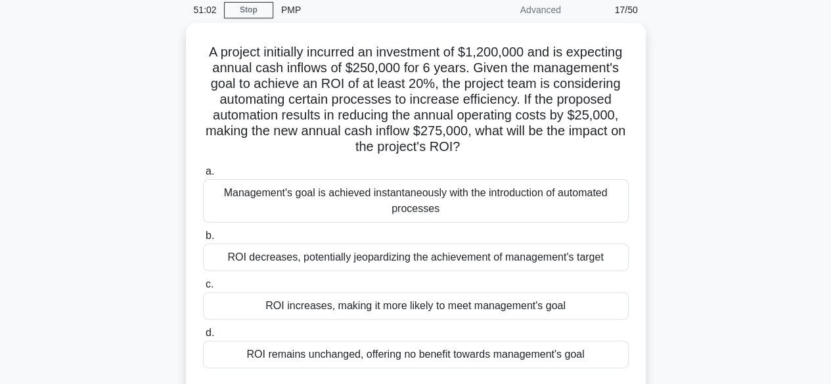
scroll to position [49, 0]
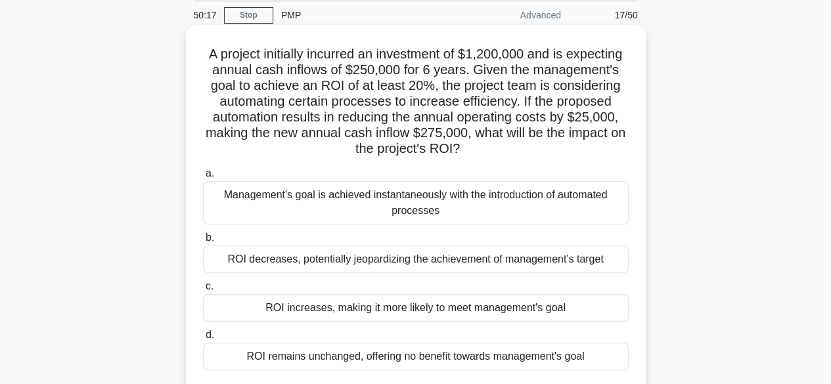
click at [516, 267] on div "ROI decreases, potentially jeopardizing the achievement of management's target" at bounding box center [416, 260] width 426 height 28
click at [203, 242] on input "b. ROI decreases, potentially jeopardizing the achievement of management's targ…" at bounding box center [203, 238] width 0 height 9
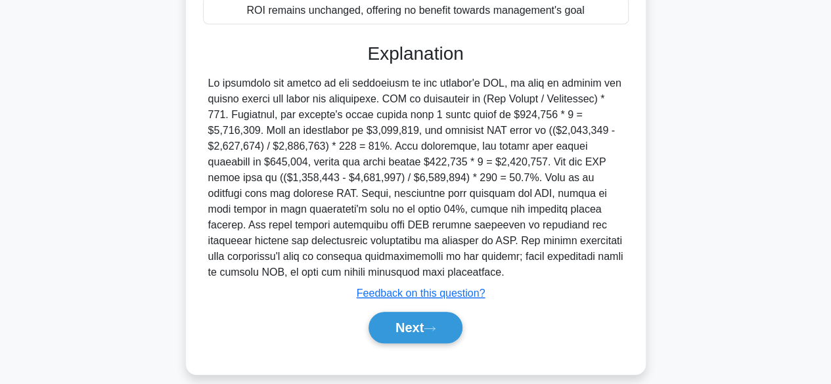
scroll to position [410, 0]
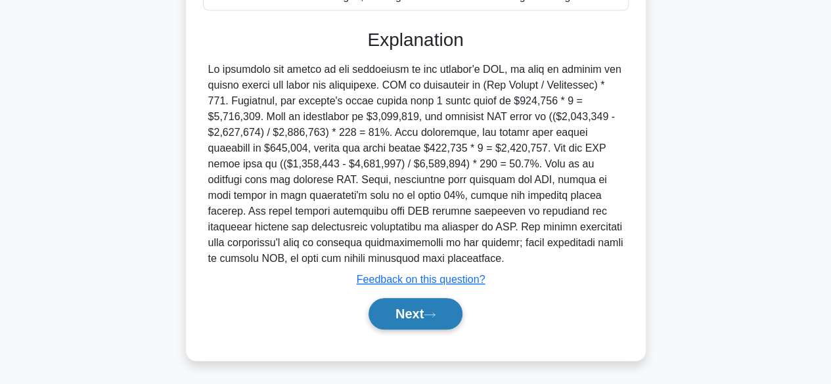
click at [435, 311] on icon at bounding box center [430, 314] width 12 height 7
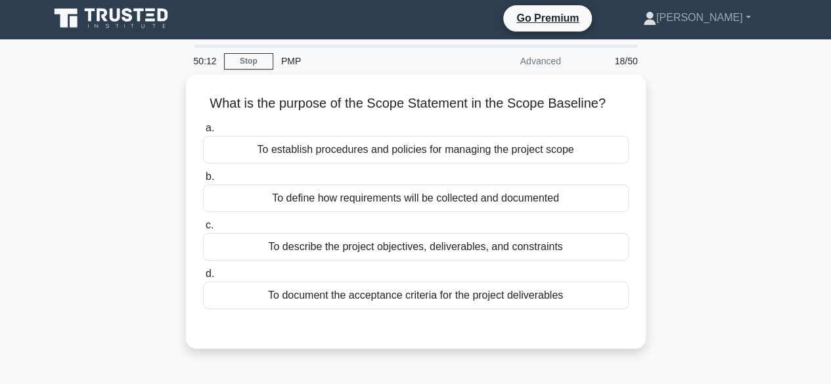
scroll to position [2, 0]
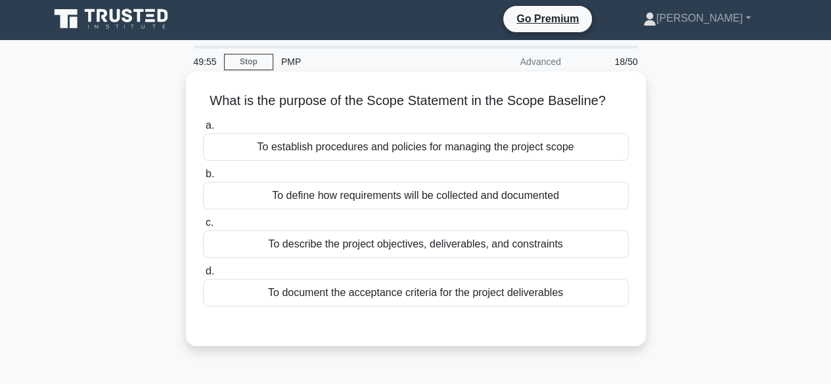
click at [549, 252] on div "To describe the project objectives, deliverables, and constraints" at bounding box center [416, 245] width 426 height 28
click at [203, 227] on input "c. To describe the project objectives, deliverables, and constraints" at bounding box center [203, 223] width 0 height 9
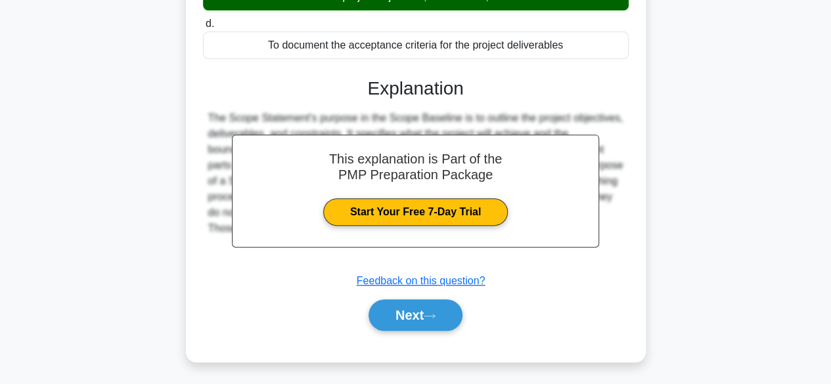
scroll to position [250, 0]
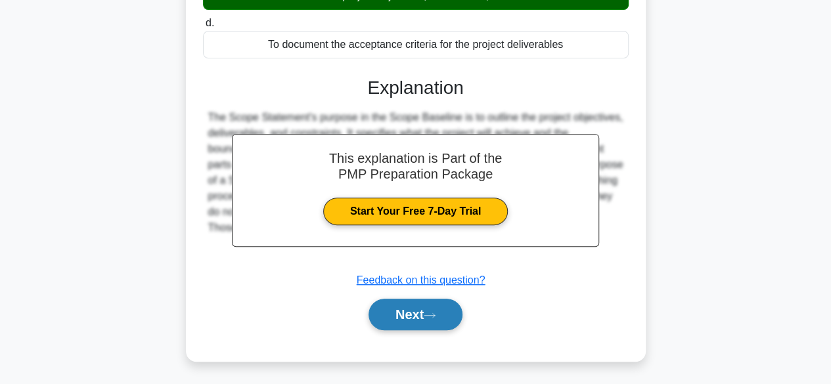
click at [452, 315] on button "Next" at bounding box center [415, 315] width 94 height 32
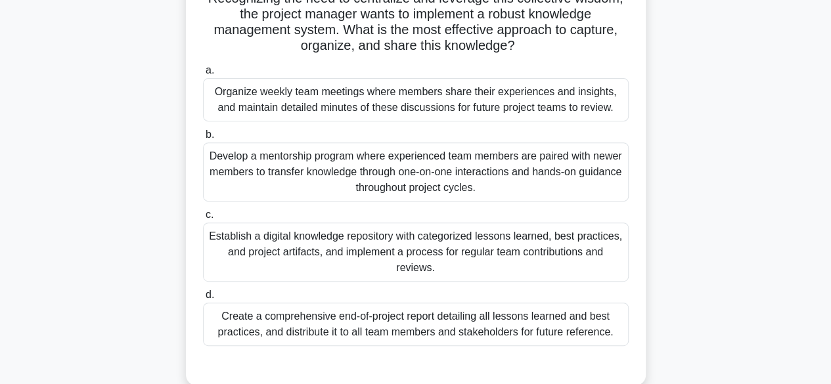
scroll to position [171, 0]
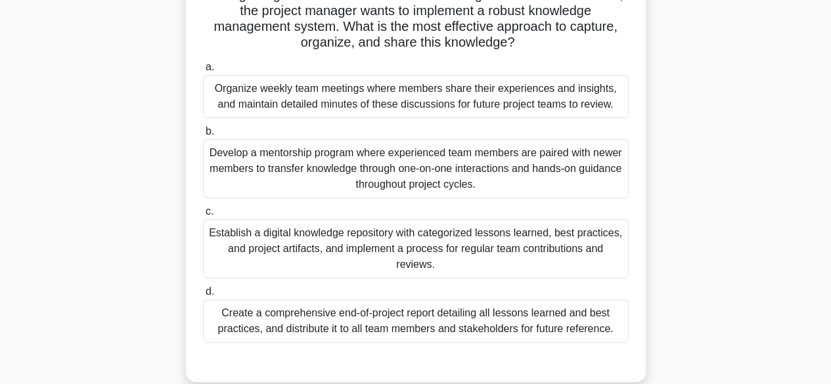
click at [511, 250] on div "Establish a digital knowledge repository with categorized lessons learned, best…" at bounding box center [416, 248] width 426 height 59
click at [203, 216] on input "c. Establish a digital knowledge repository with categorized lessons learned, b…" at bounding box center [203, 212] width 0 height 9
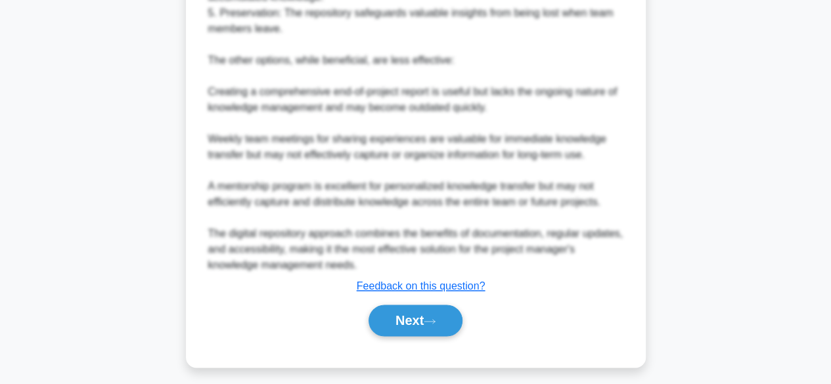
scroll to position [802, 0]
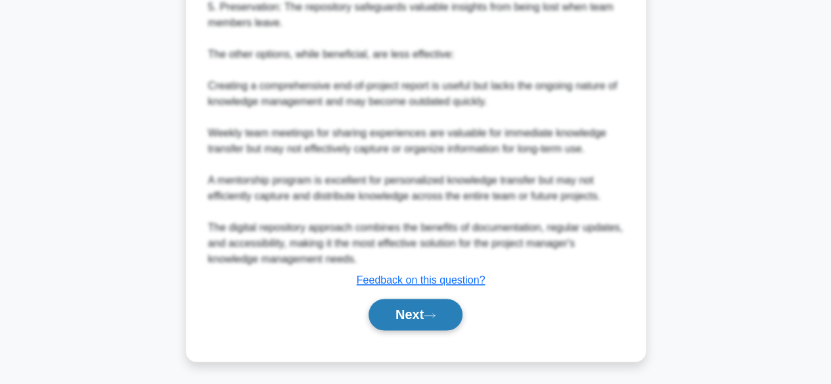
click at [449, 312] on button "Next" at bounding box center [415, 315] width 94 height 32
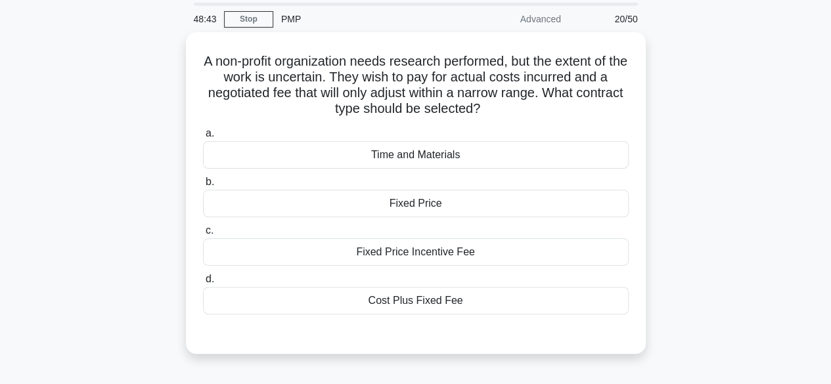
scroll to position [42, 0]
click at [458, 309] on div "Cost Plus Fixed Fee" at bounding box center [416, 300] width 426 height 28
click at [203, 283] on input "d. Cost Plus Fixed Fee" at bounding box center [203, 279] width 0 height 9
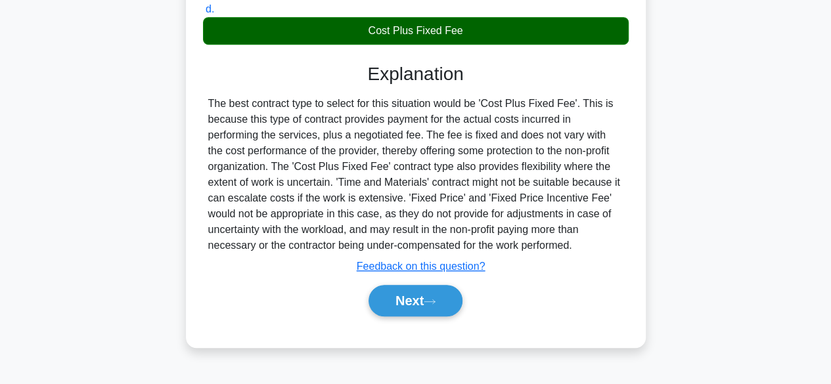
scroll to position [325, 0]
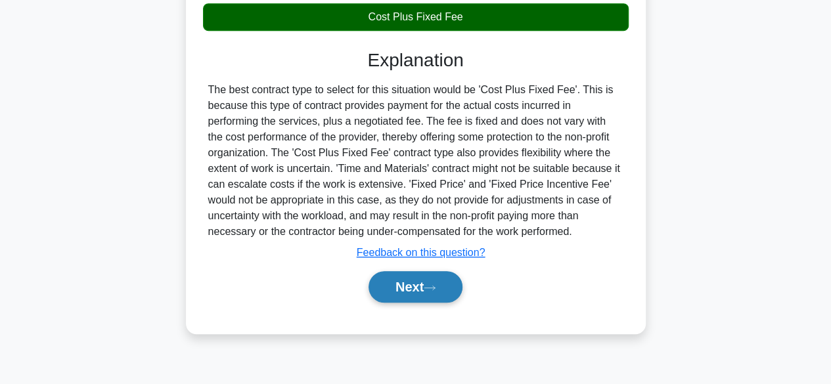
click at [435, 284] on icon at bounding box center [430, 287] width 12 height 7
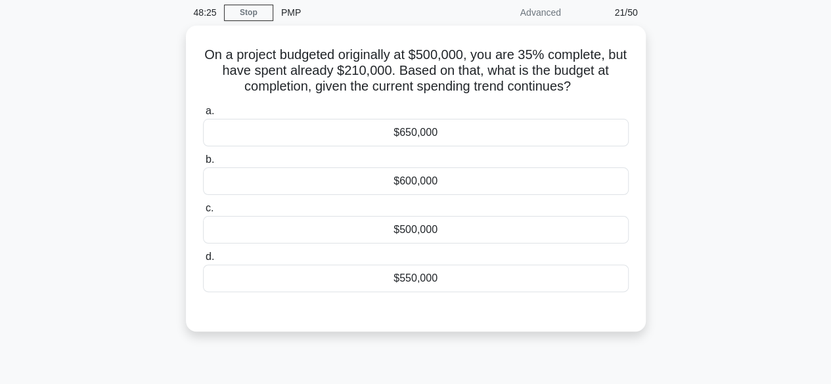
scroll to position [55, 0]
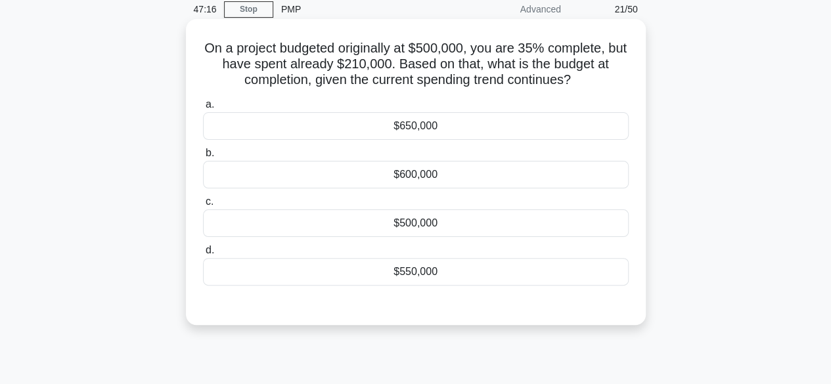
click at [429, 270] on div "$550,000" at bounding box center [416, 272] width 426 height 28
click at [203, 255] on input "d. $550,000" at bounding box center [203, 250] width 0 height 9
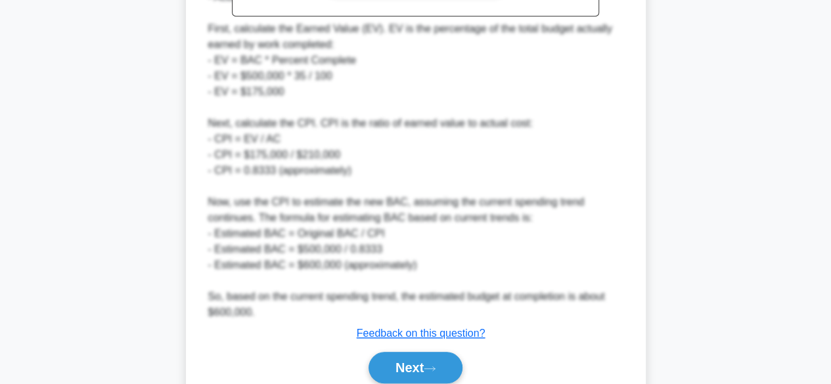
scroll to position [567, 0]
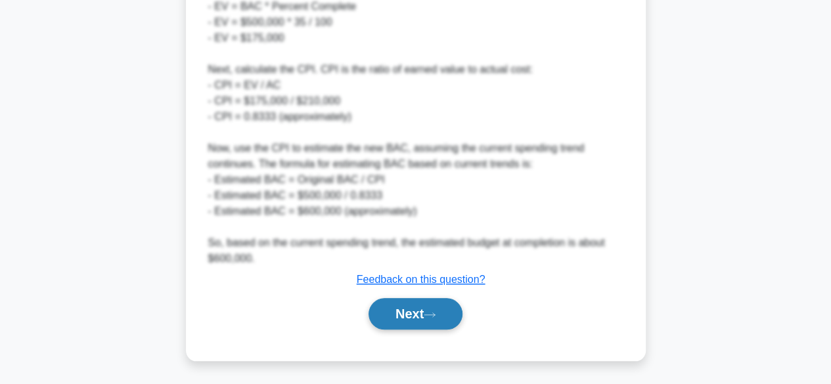
click at [422, 313] on button "Next" at bounding box center [415, 314] width 94 height 32
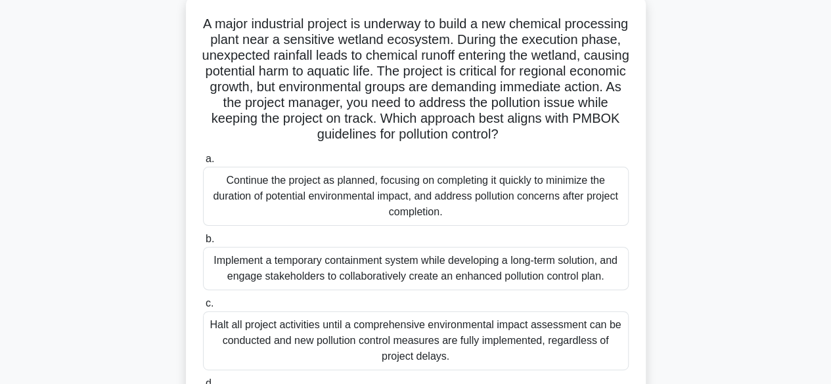
scroll to position [81, 0]
click at [418, 229] on div "a. Continue the project as planned, focusing on completing it quickly to minimi…" at bounding box center [415, 301] width 441 height 305
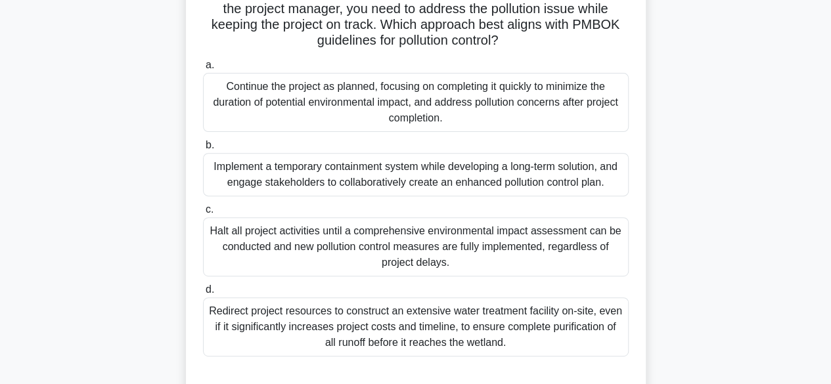
scroll to position [177, 0]
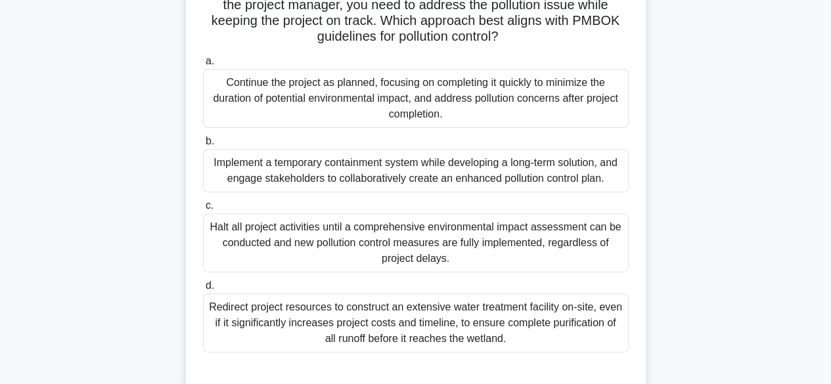
click at [588, 176] on div "Implement a temporary containment system while developing a long-term solution,…" at bounding box center [416, 170] width 426 height 43
click at [203, 146] on input "b. Implement a temporary containment system while developing a long-term soluti…" at bounding box center [203, 141] width 0 height 9
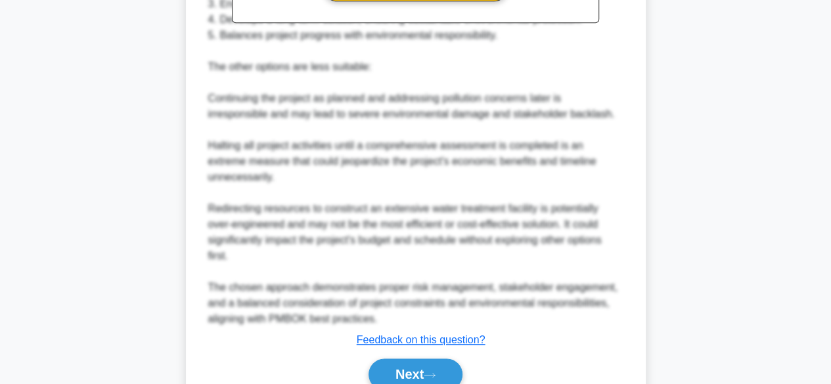
scroll to position [755, 0]
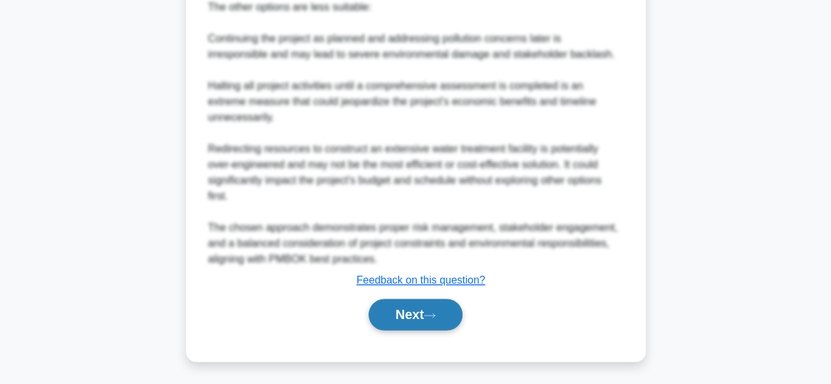
click at [447, 319] on button "Next" at bounding box center [415, 315] width 94 height 32
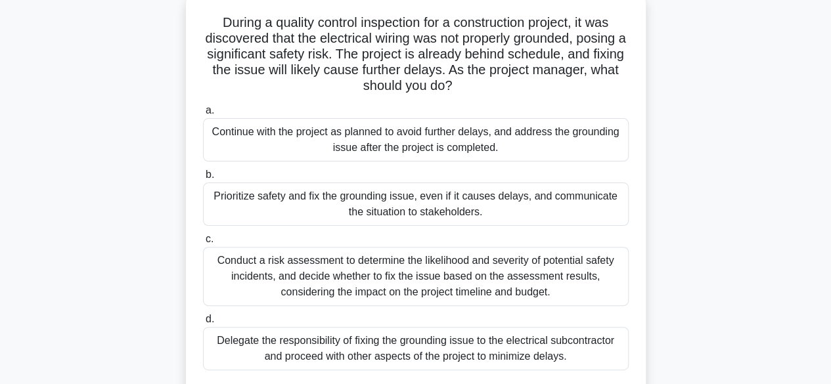
scroll to position [66, 0]
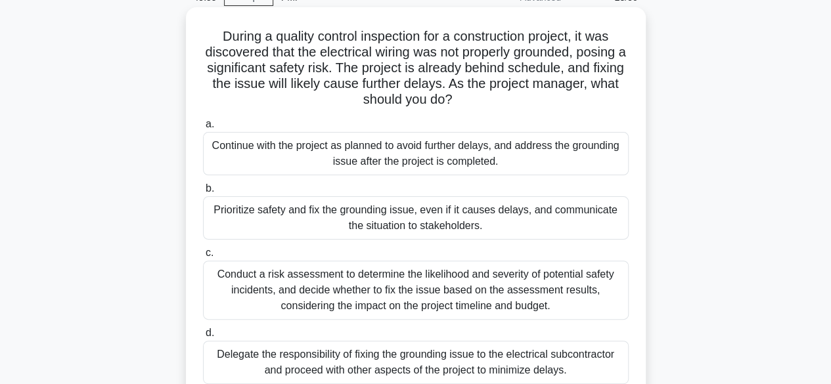
click at [548, 224] on div "Prioritize safety and fix the grounding issue, even if it causes delays, and co…" at bounding box center [416, 217] width 426 height 43
click at [203, 193] on input "b. Prioritize safety and fix the grounding issue, even if it causes delays, and…" at bounding box center [203, 189] width 0 height 9
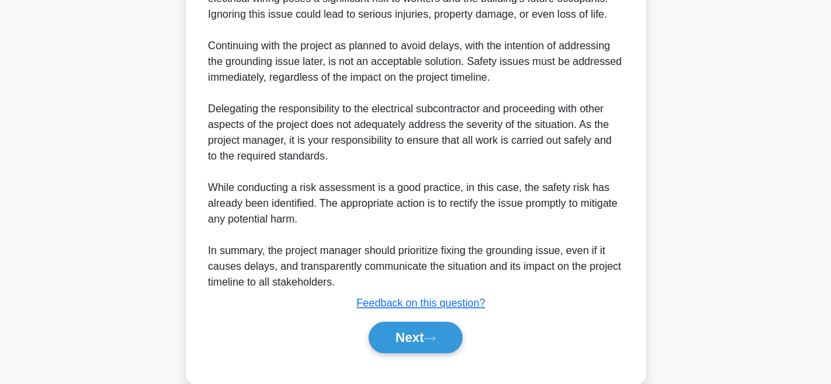
scroll to position [597, 0]
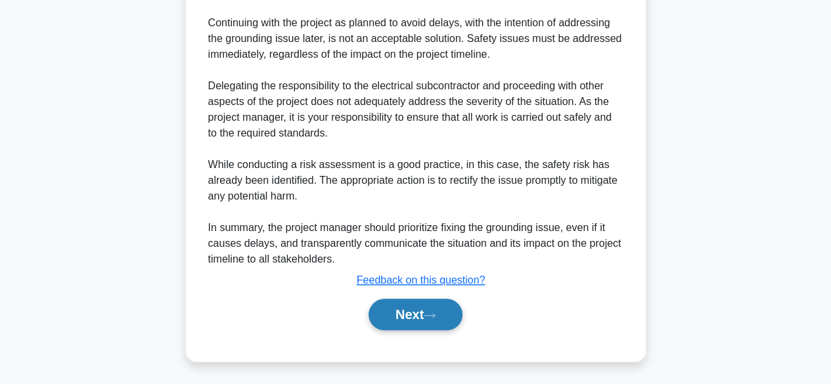
click at [447, 317] on button "Next" at bounding box center [415, 315] width 94 height 32
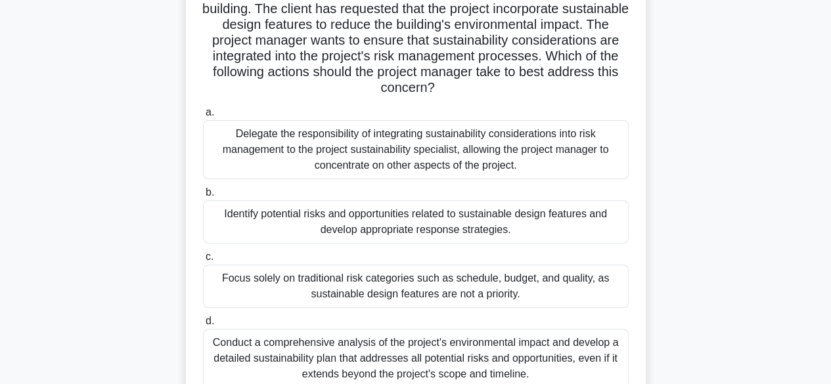
scroll to position [107, 0]
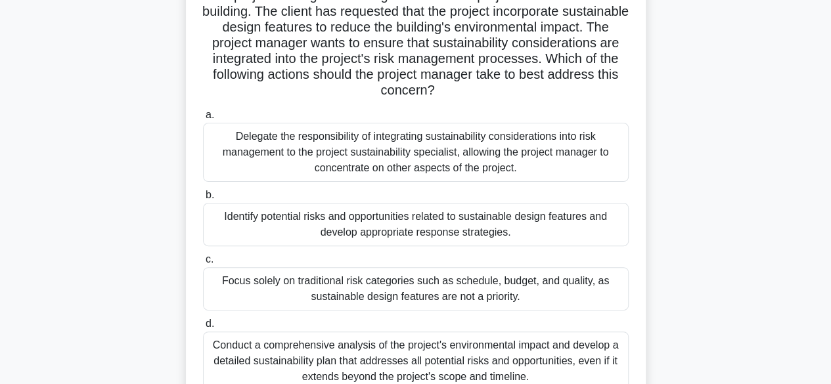
click at [602, 228] on div "Identify potential risks and opportunities related to sustainable design featur…" at bounding box center [416, 224] width 426 height 43
click at [203, 200] on input "b. Identify potential risks and opportunities related to sustainable design fea…" at bounding box center [203, 195] width 0 height 9
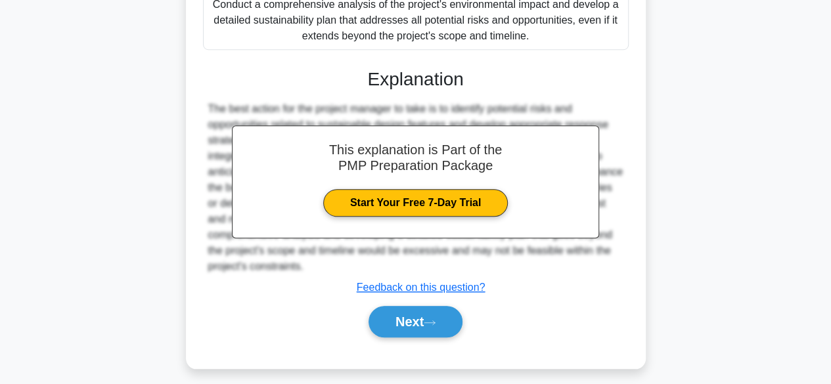
scroll to position [455, 0]
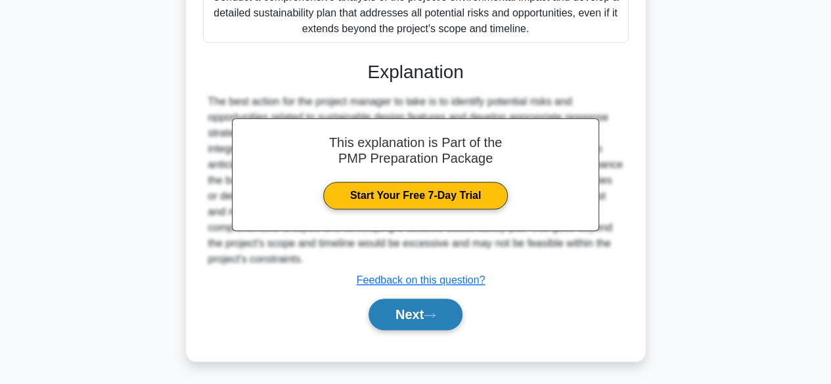
click at [449, 314] on button "Next" at bounding box center [415, 315] width 94 height 32
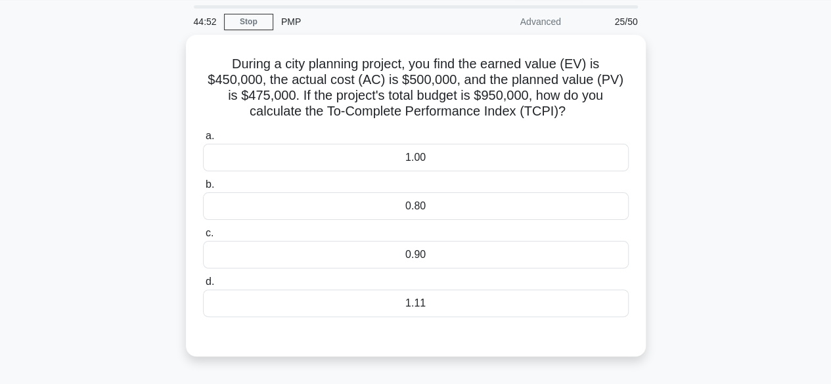
scroll to position [33, 0]
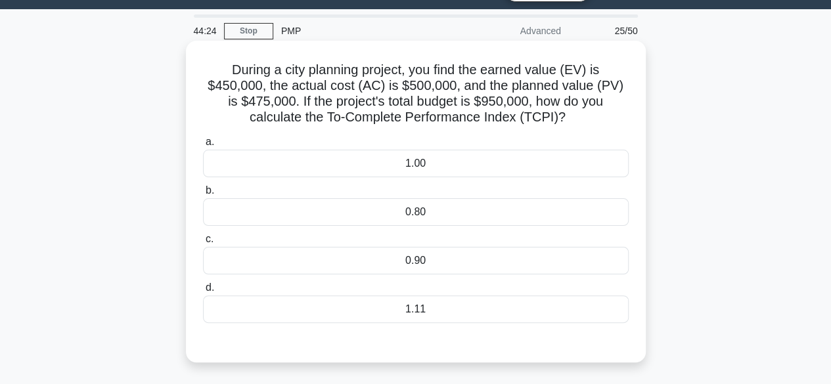
click at [543, 166] on div "1.00" at bounding box center [416, 164] width 426 height 28
click at [203, 146] on input "a. 1.00" at bounding box center [203, 142] width 0 height 9
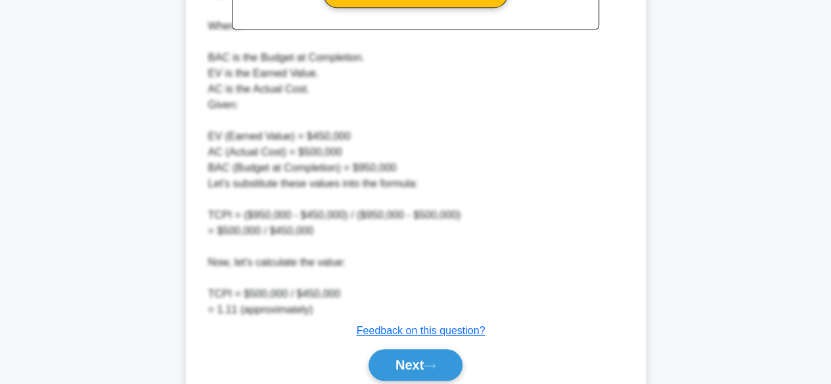
scroll to position [567, 0]
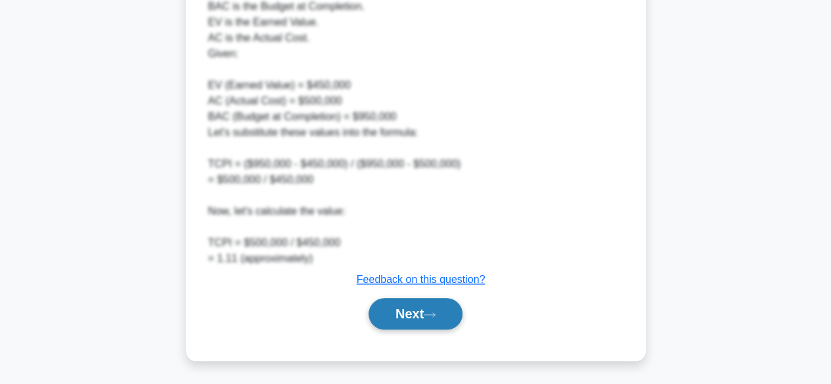
click at [449, 313] on button "Next" at bounding box center [415, 314] width 94 height 32
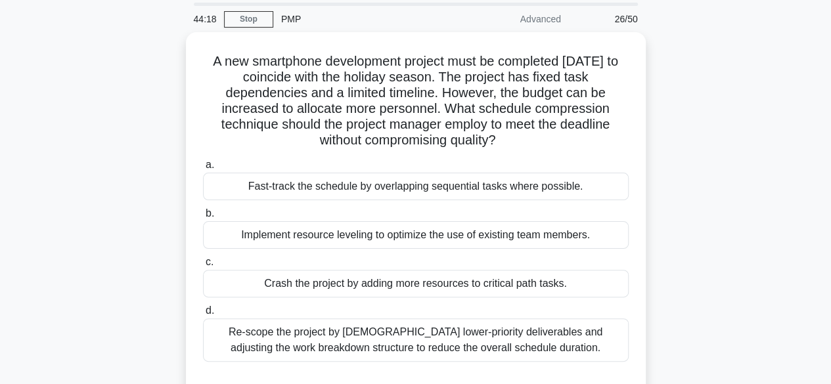
scroll to position [40, 0]
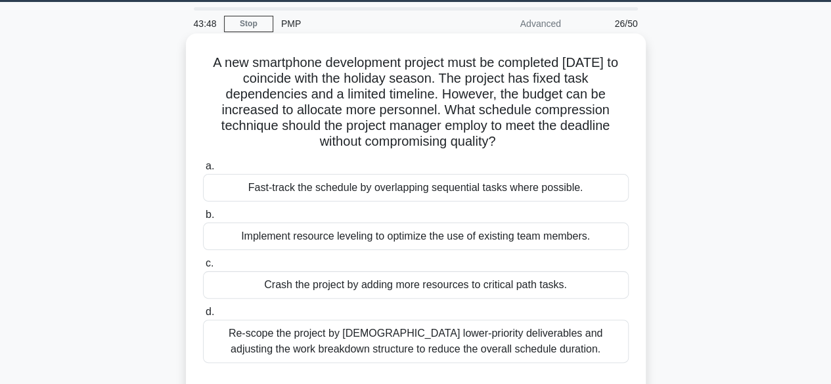
click at [544, 284] on div "Crash the project by adding more resources to critical path tasks." at bounding box center [416, 285] width 426 height 28
click at [203, 268] on input "c. Crash the project by adding more resources to critical path tasks." at bounding box center [203, 263] width 0 height 9
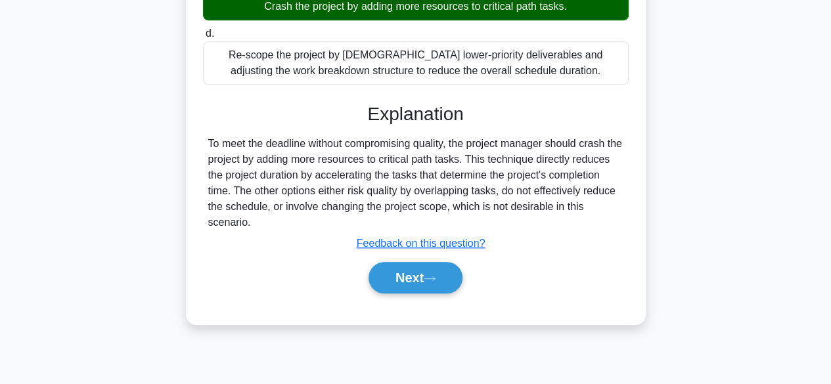
scroll to position [325, 0]
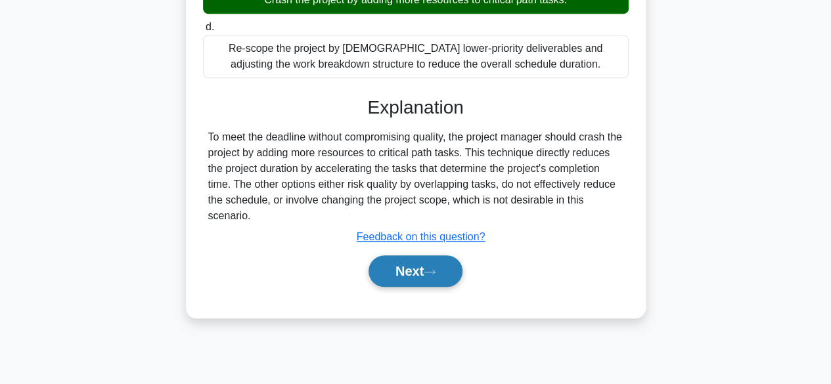
click at [444, 270] on button "Next" at bounding box center [415, 271] width 94 height 32
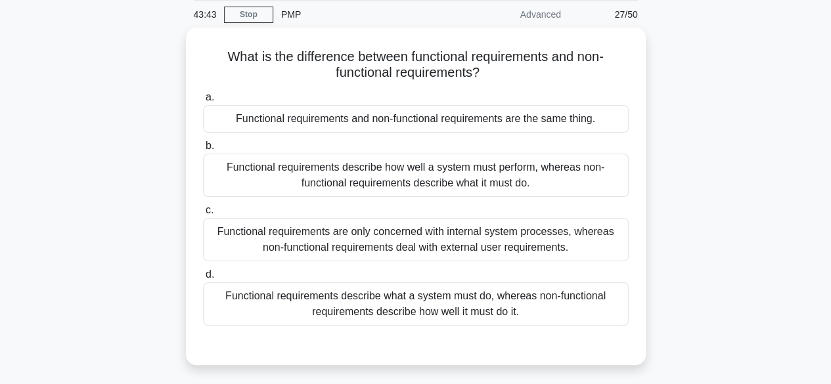
scroll to position [49, 0]
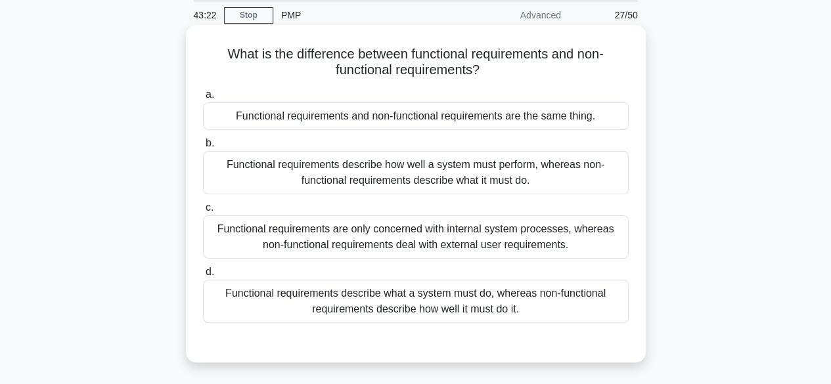
click at [557, 247] on div "Functional requirements are only concerned with internal system processes, wher…" at bounding box center [416, 236] width 426 height 43
click at [203, 212] on input "c. Functional requirements are only concerned with internal system processes, w…" at bounding box center [203, 208] width 0 height 9
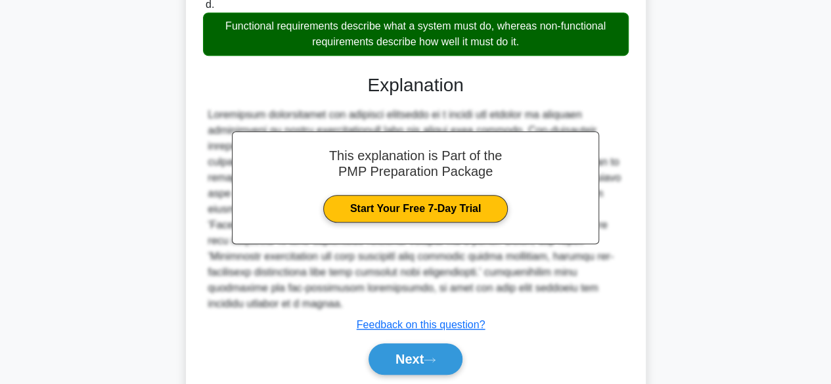
scroll to position [347, 0]
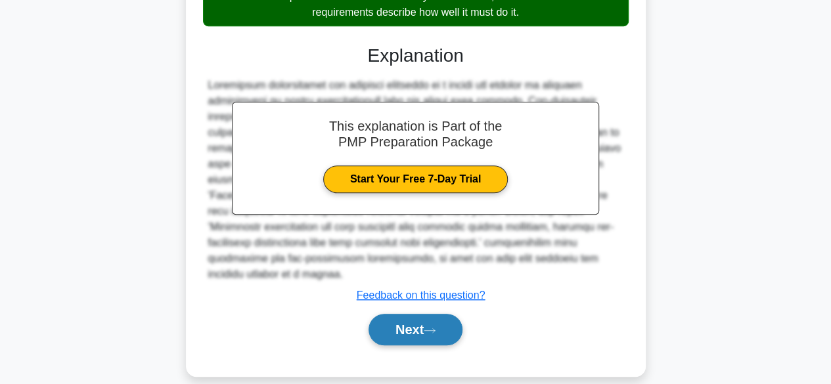
click at [452, 317] on button "Next" at bounding box center [415, 330] width 94 height 32
click at [447, 315] on button "Next" at bounding box center [415, 330] width 94 height 32
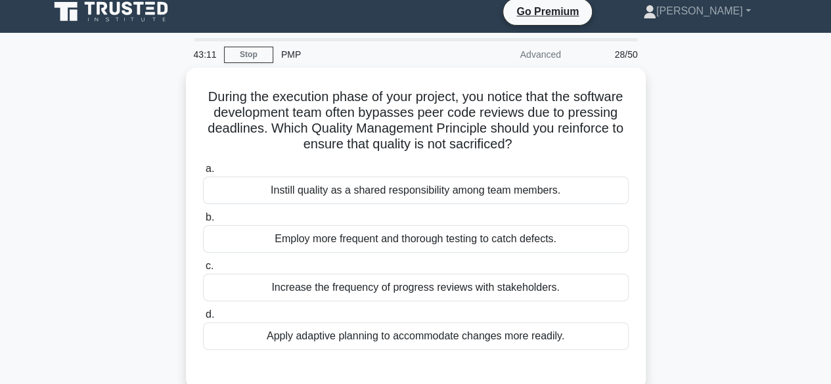
scroll to position [9, 0]
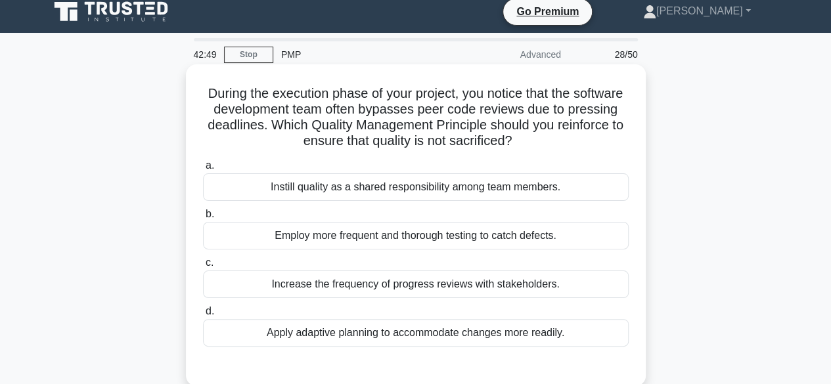
click at [541, 200] on div "Instill quality as a shared responsibility among team members." at bounding box center [416, 187] width 426 height 28
click at [203, 170] on input "a. Instill quality as a shared responsibility among team members." at bounding box center [203, 166] width 0 height 9
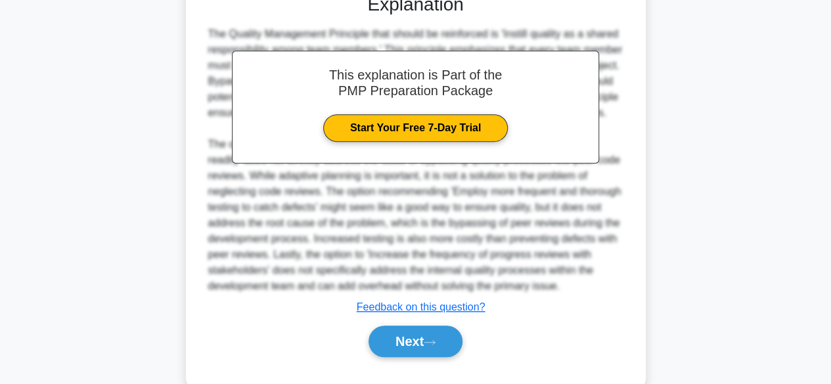
scroll to position [424, 0]
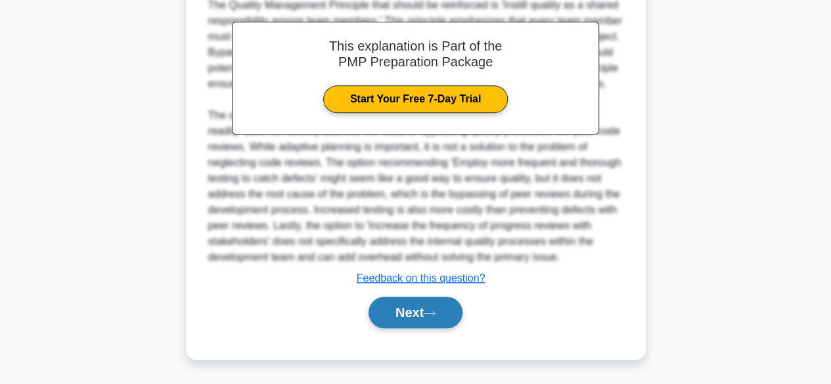
click at [443, 315] on button "Next" at bounding box center [415, 313] width 94 height 32
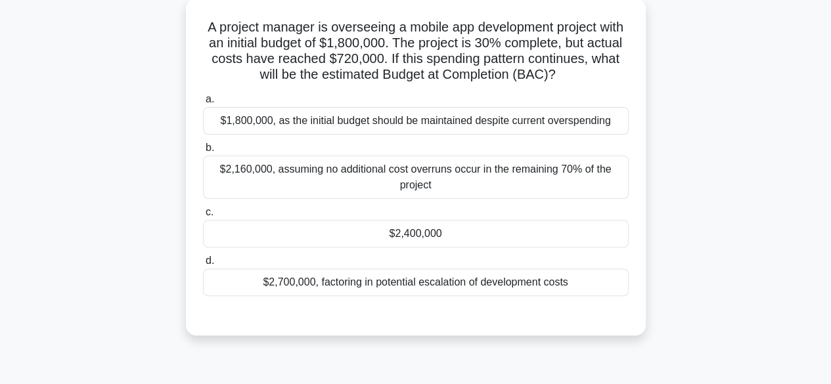
scroll to position [43, 0]
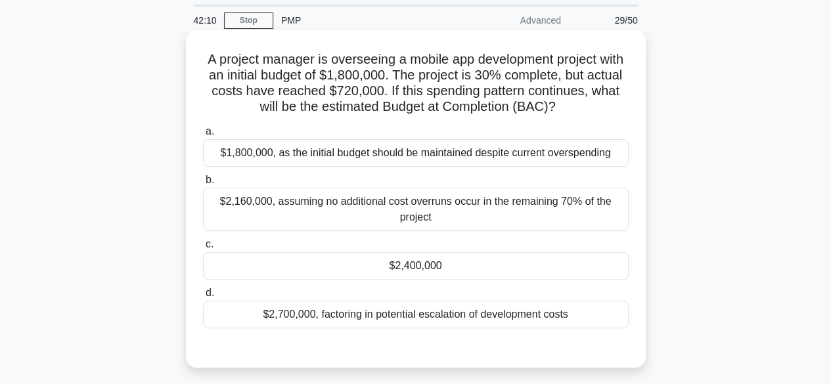
click at [440, 273] on div "$2,400,000" at bounding box center [416, 266] width 426 height 28
click at [203, 249] on input "c. $2,400,000" at bounding box center [203, 244] width 0 height 9
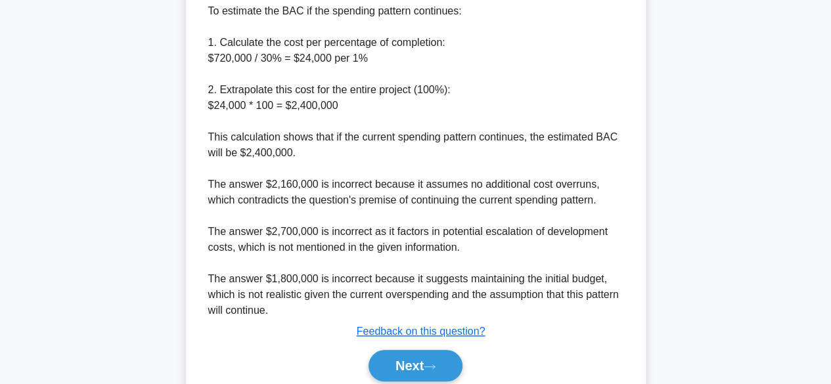
scroll to position [597, 0]
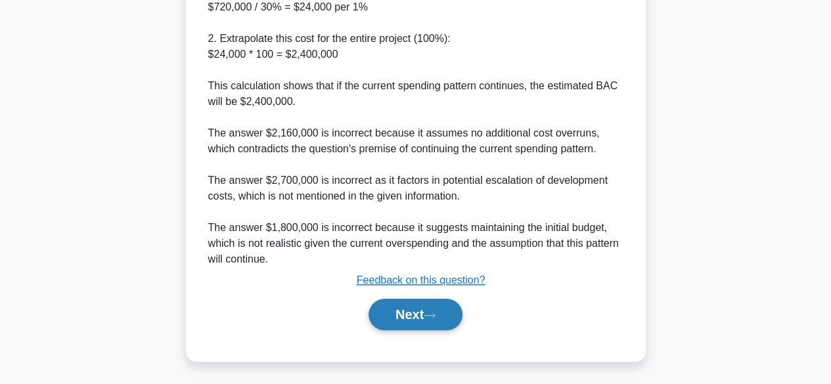
click at [430, 317] on icon at bounding box center [430, 315] width 12 height 7
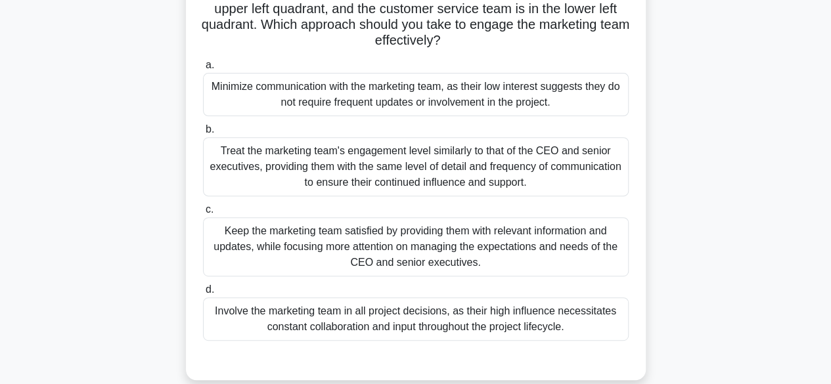
scroll to position [179, 0]
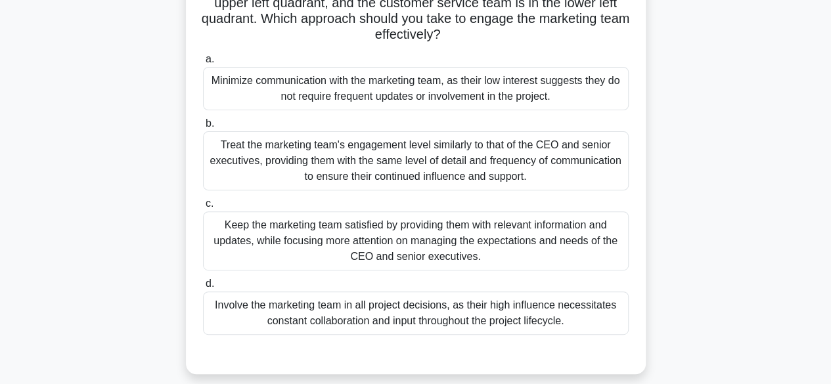
click at [562, 233] on div "Keep the marketing team satisfied by providing them with relevant information a…" at bounding box center [416, 240] width 426 height 59
click at [203, 208] on input "c. Keep the marketing team satisfied by providing them with relevant informatio…" at bounding box center [203, 204] width 0 height 9
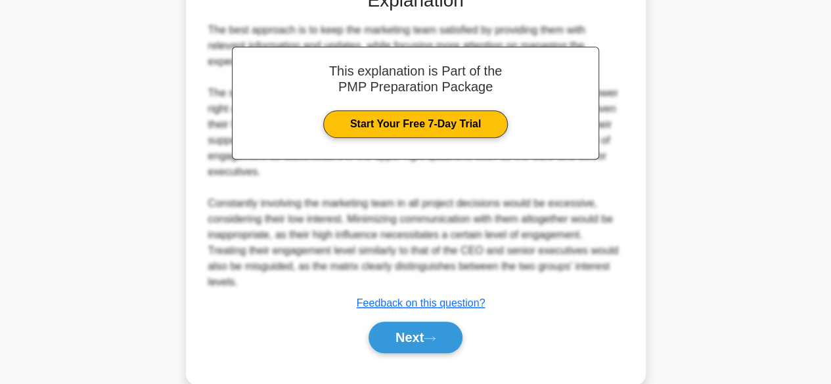
scroll to position [550, 0]
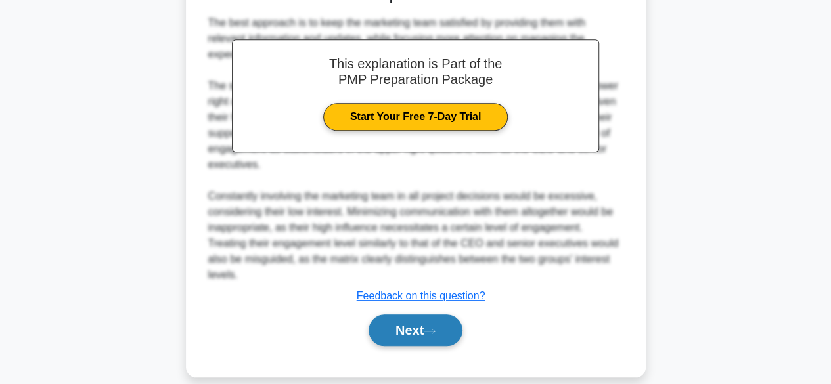
click at [435, 328] on icon at bounding box center [430, 331] width 12 height 7
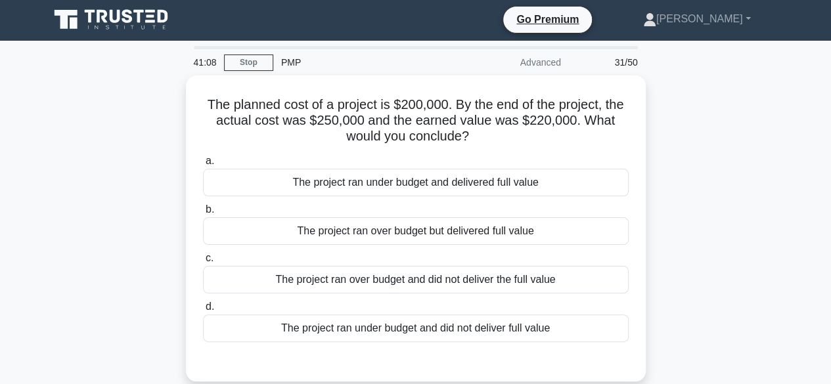
scroll to position [0, 0]
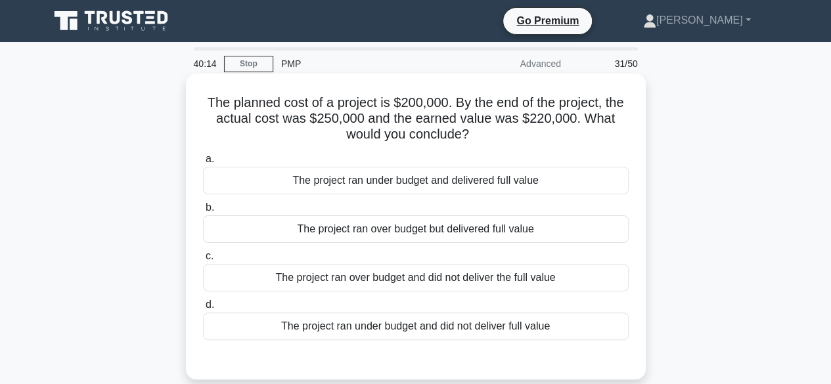
click at [490, 225] on div "The project ran over budget but delivered full value" at bounding box center [416, 229] width 426 height 28
click at [203, 212] on input "b. The project ran over budget but delivered full value" at bounding box center [203, 208] width 0 height 9
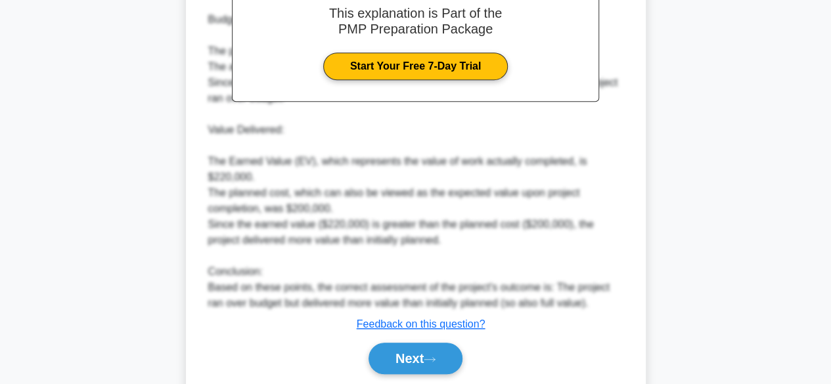
scroll to position [471, 0]
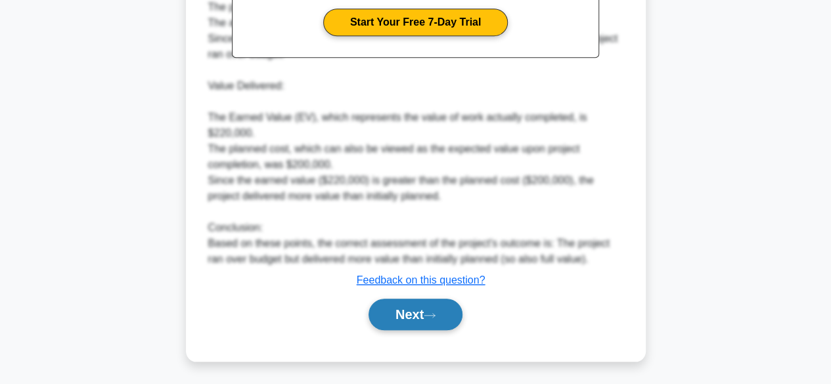
click at [435, 313] on icon at bounding box center [430, 315] width 12 height 7
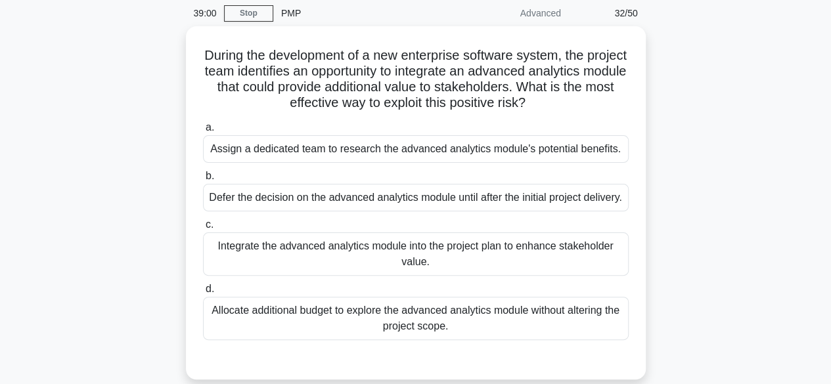
scroll to position [53, 0]
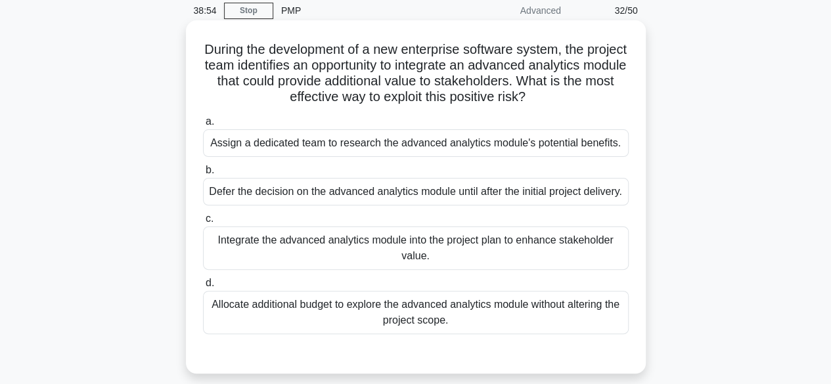
click at [239, 151] on div "Assign a dedicated team to research the advanced analytics module's potential b…" at bounding box center [416, 143] width 426 height 28
click at [203, 126] on input "a. Assign a dedicated team to research the advanced analytics module's potentia…" at bounding box center [203, 122] width 0 height 9
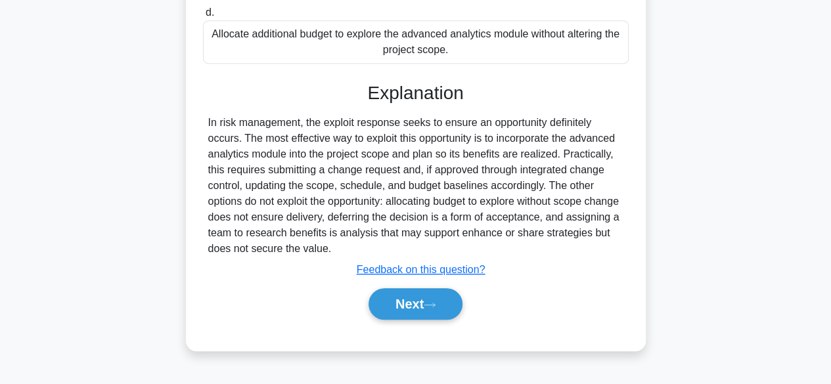
scroll to position [347, 0]
click at [407, 318] on button "Next" at bounding box center [415, 304] width 94 height 32
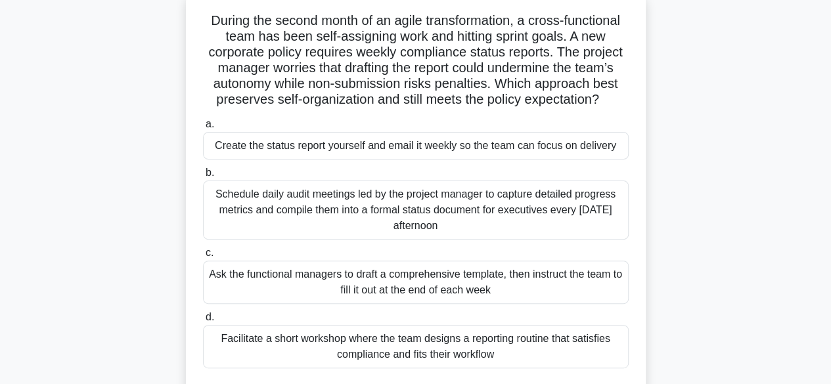
scroll to position [85, 0]
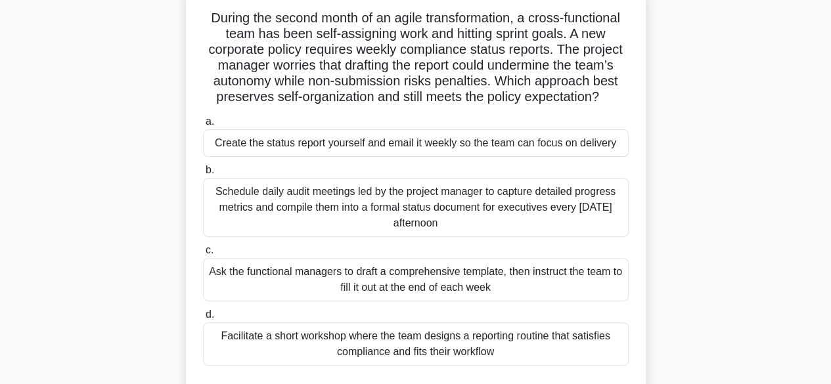
click at [469, 344] on div "Facilitate a short workshop where the team designs a reporting routine that sat…" at bounding box center [416, 343] width 426 height 43
click at [203, 319] on input "d. Facilitate a short workshop where the team designs a reporting routine that …" at bounding box center [203, 315] width 0 height 9
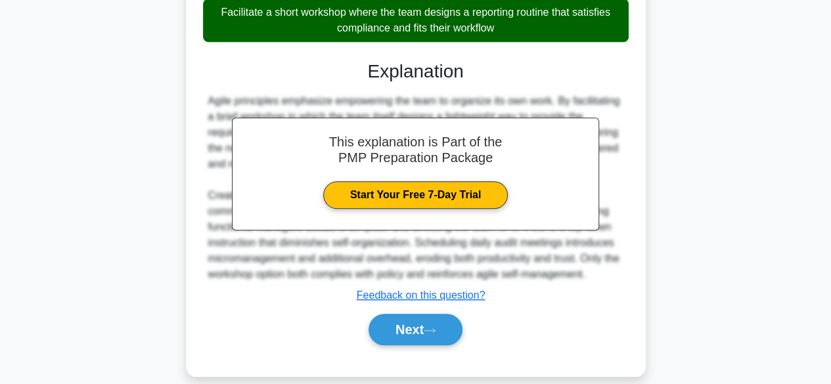
scroll to position [424, 0]
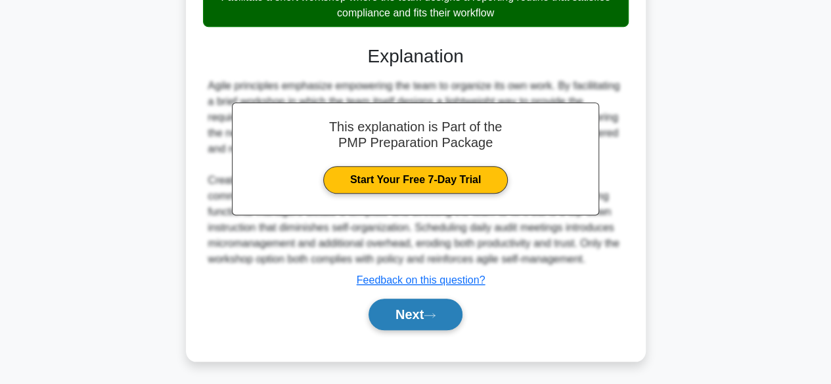
click at [441, 315] on button "Next" at bounding box center [415, 315] width 94 height 32
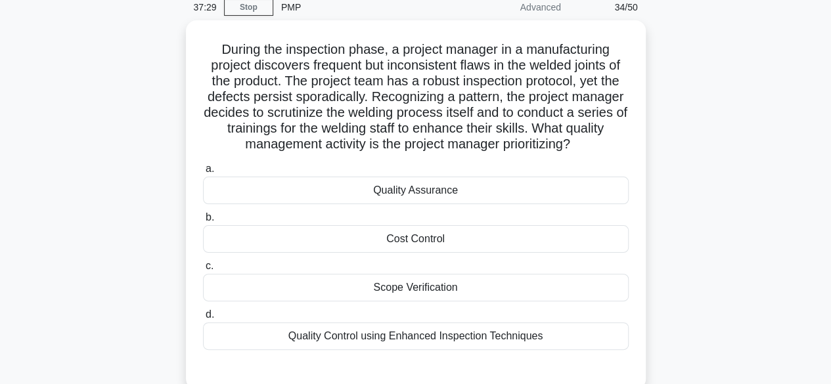
scroll to position [52, 0]
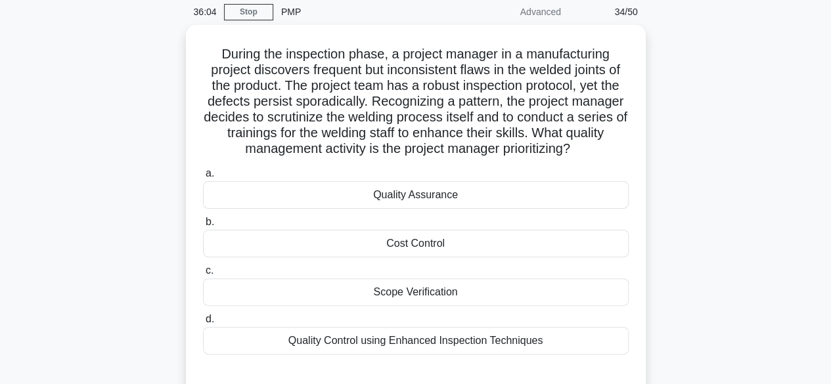
click at [490, 351] on div "Quality Control using Enhanced Inspection Techniques" at bounding box center [416, 341] width 426 height 28
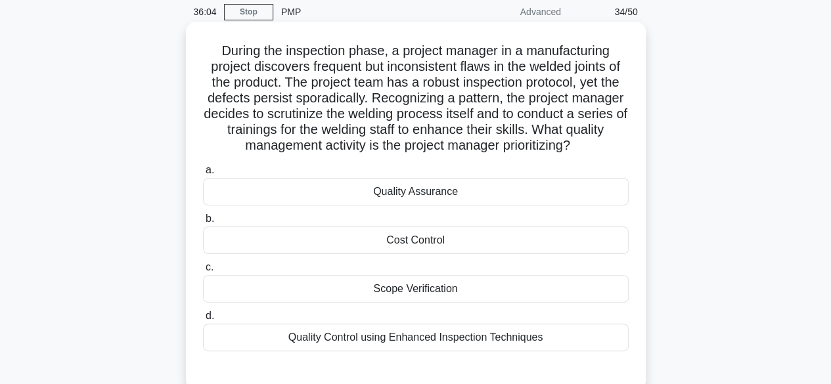
click at [203, 321] on input "d. Quality Control using Enhanced Inspection Techniques" at bounding box center [203, 316] width 0 height 9
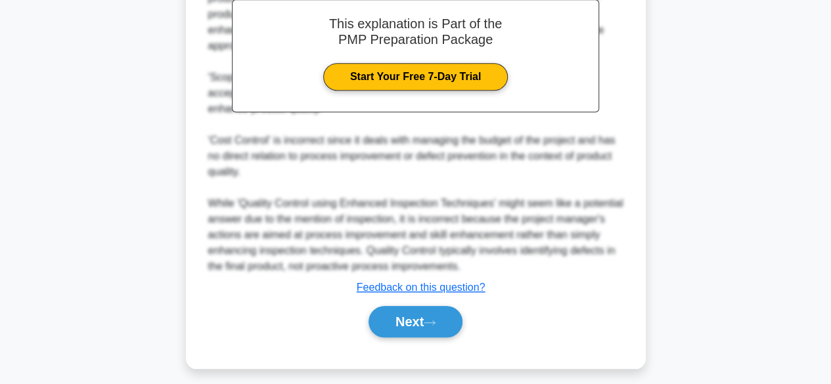
scroll to position [489, 0]
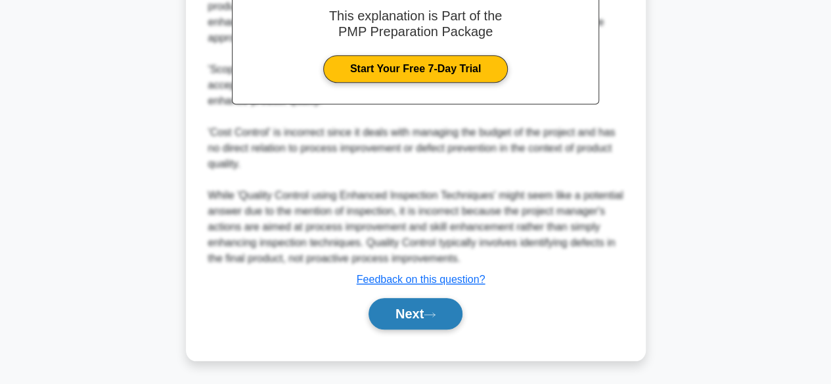
click at [446, 315] on button "Next" at bounding box center [415, 314] width 94 height 32
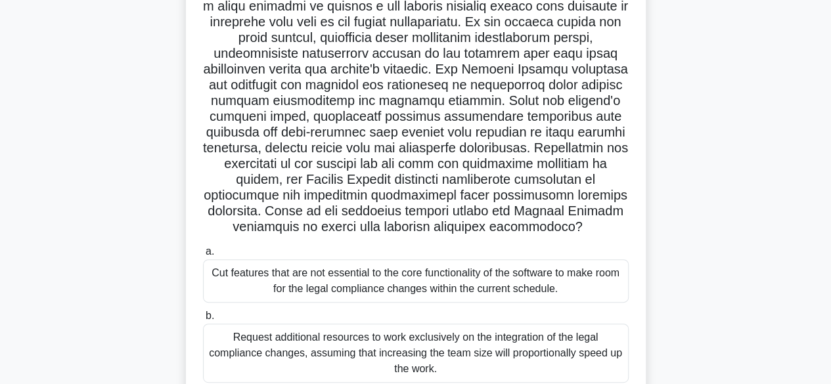
scroll to position [144, 0]
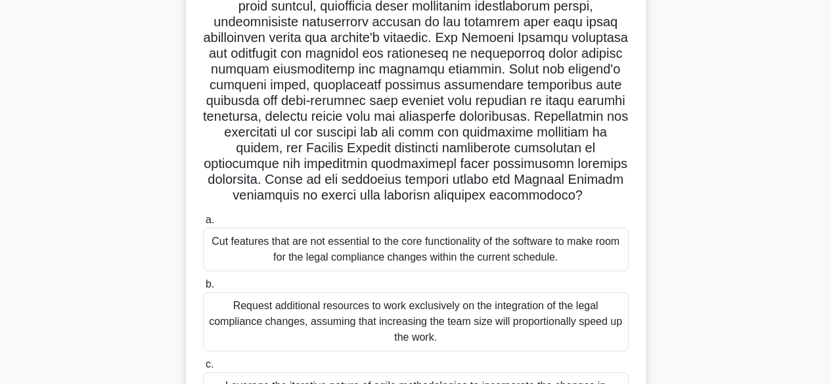
click at [543, 257] on div "Cut features that are not essential to the core functionality of the software t…" at bounding box center [416, 249] width 426 height 43
click at [203, 225] on input "a. Cut features that are not essential to the core functionality of the softwar…" at bounding box center [203, 220] width 0 height 9
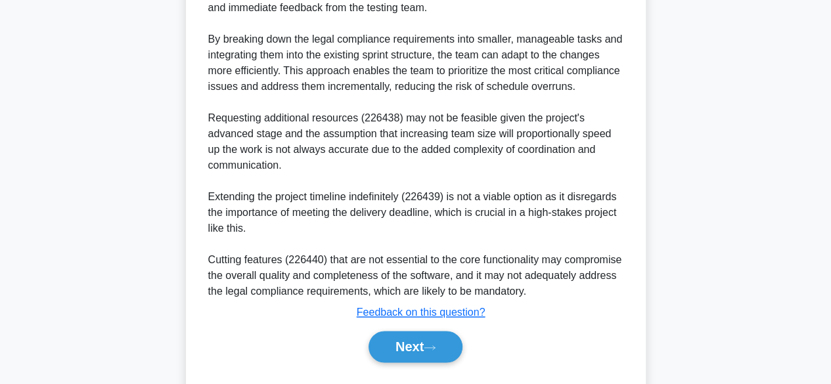
scroll to position [757, 0]
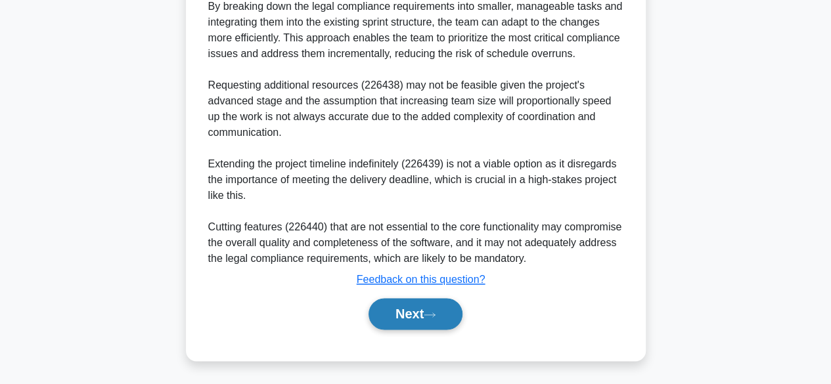
click at [442, 314] on button "Next" at bounding box center [415, 314] width 94 height 32
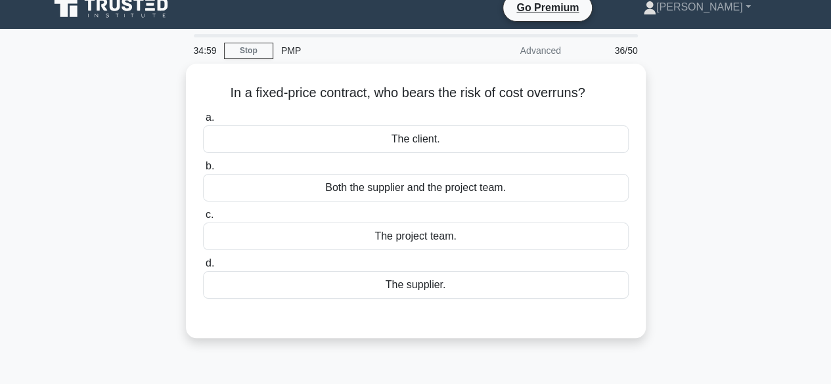
scroll to position [0, 0]
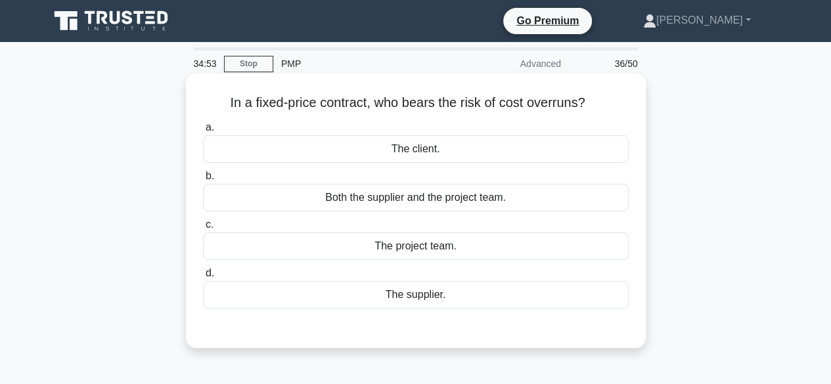
click at [493, 300] on div "The supplier." at bounding box center [416, 295] width 426 height 28
click at [203, 278] on input "d. The supplier." at bounding box center [203, 273] width 0 height 9
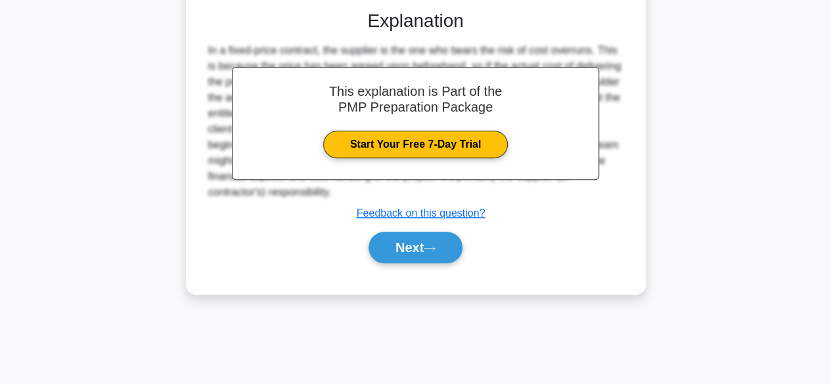
scroll to position [325, 0]
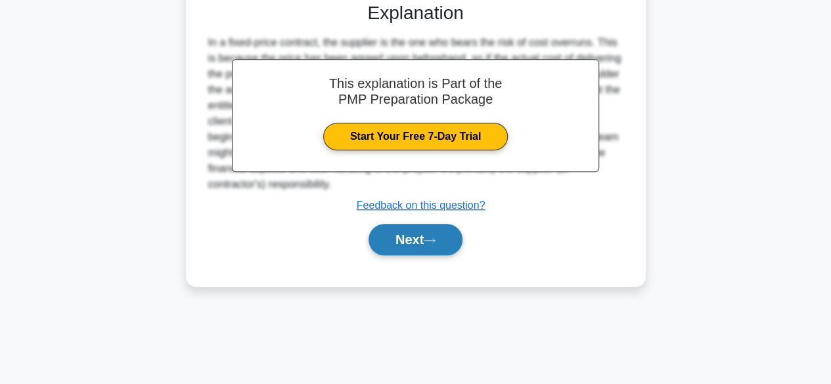
click at [447, 243] on button "Next" at bounding box center [415, 240] width 94 height 32
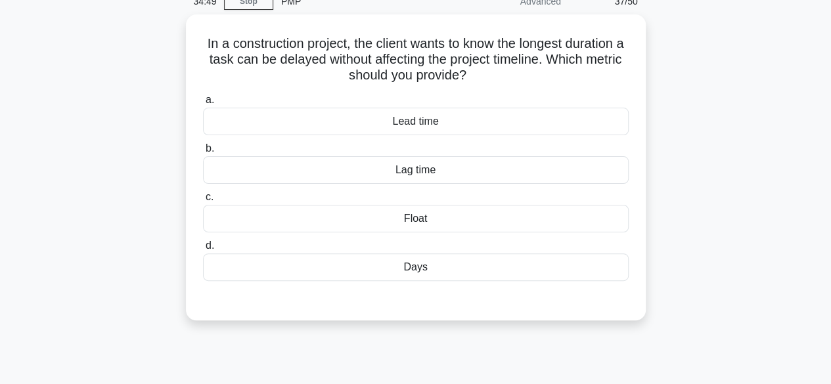
scroll to position [0, 0]
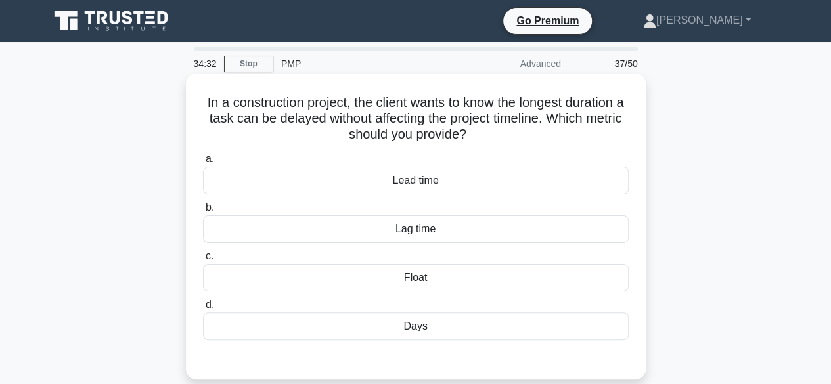
click at [445, 315] on label "d. Days" at bounding box center [416, 318] width 426 height 43
click at [203, 309] on input "d. Days" at bounding box center [203, 305] width 0 height 9
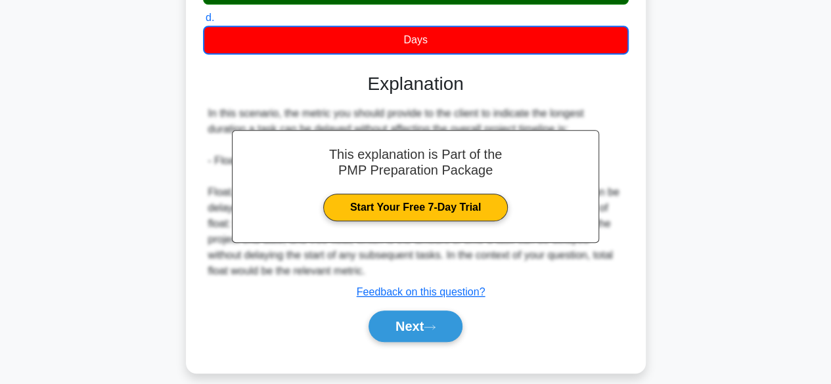
scroll to position [325, 0]
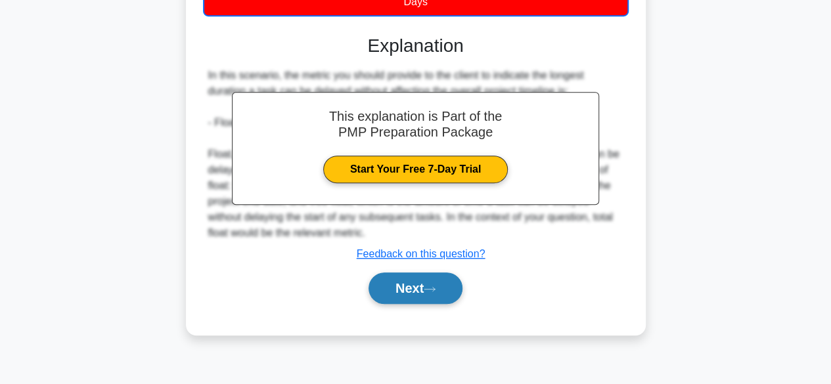
click at [435, 288] on icon at bounding box center [430, 289] width 12 height 7
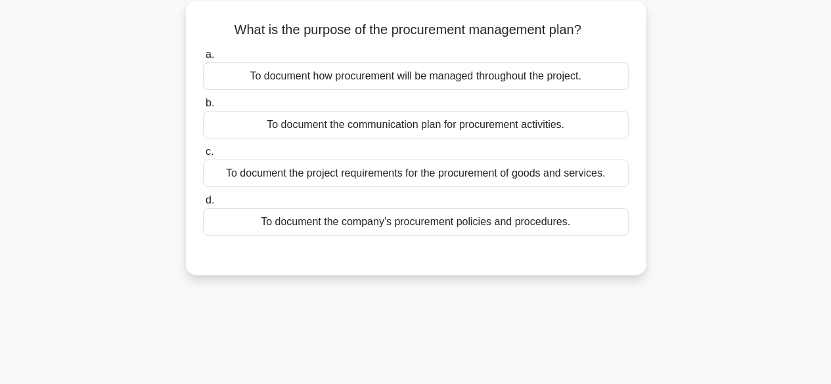
scroll to position [0, 0]
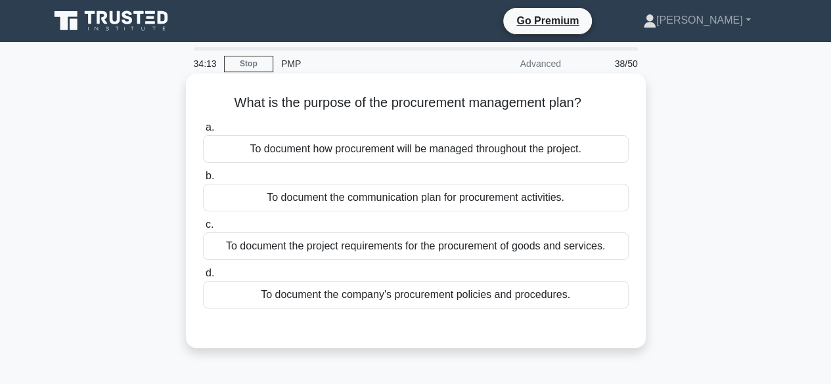
click at [504, 154] on div "To document how procurement will be managed throughout the project." at bounding box center [416, 149] width 426 height 28
click at [203, 132] on input "a. To document how procurement will be managed throughout the project." at bounding box center [203, 127] width 0 height 9
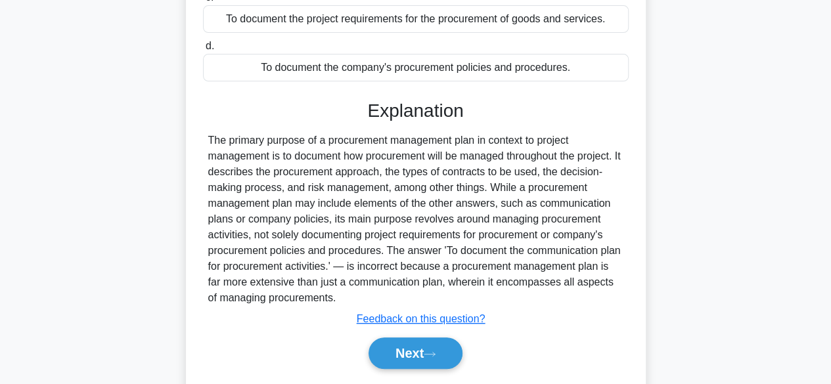
scroll to position [325, 0]
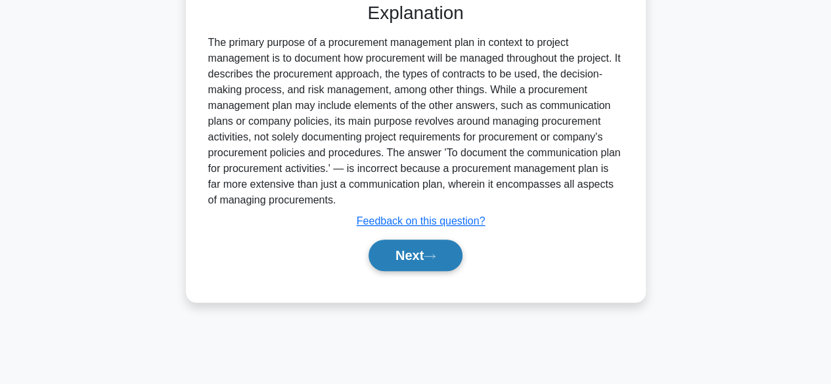
click at [433, 254] on icon at bounding box center [430, 256] width 12 height 7
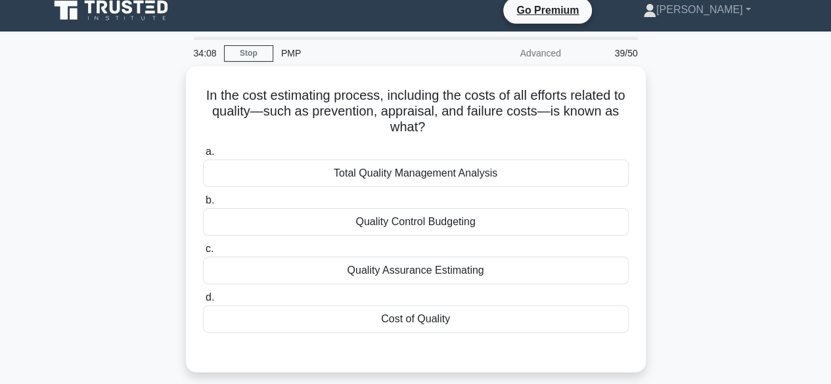
scroll to position [0, 0]
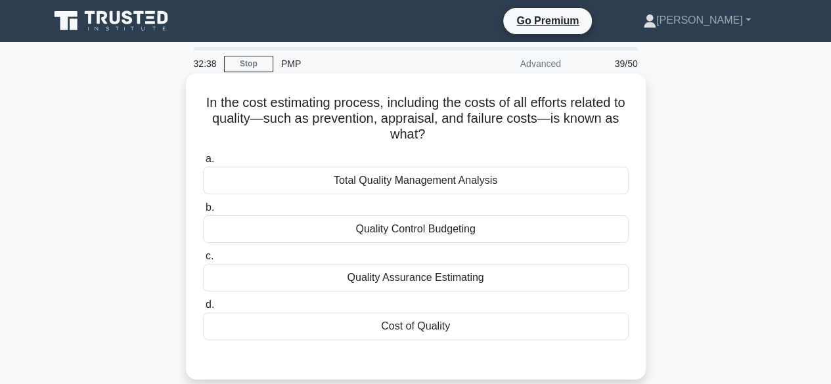
click at [453, 331] on div "Cost of Quality" at bounding box center [416, 327] width 426 height 28
click at [203, 309] on input "d. Cost of Quality" at bounding box center [203, 305] width 0 height 9
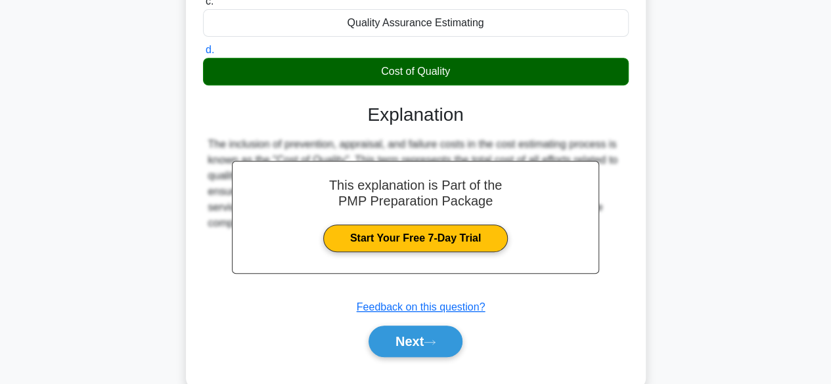
scroll to position [325, 0]
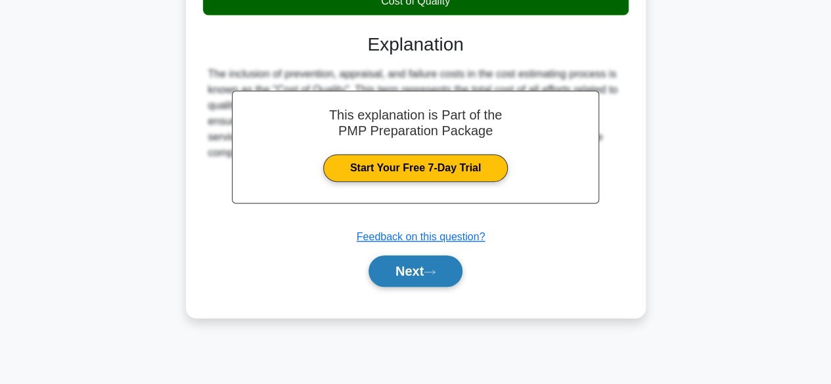
click at [420, 272] on button "Next" at bounding box center [415, 271] width 94 height 32
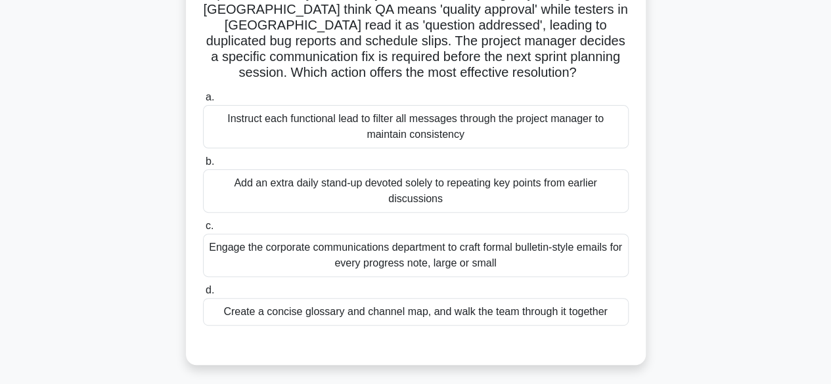
scroll to position [129, 0]
click at [474, 255] on div "Engage the corporate communications department to craft formal bulletin-style e…" at bounding box center [416, 254] width 426 height 43
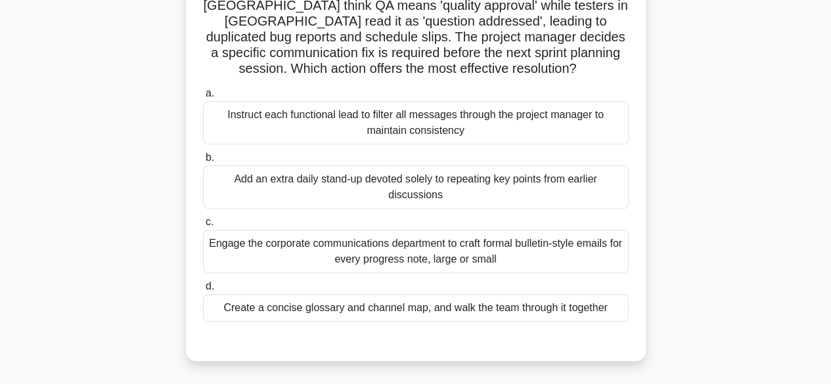
click at [203, 227] on input "c. Engage the corporate communications department to craft formal bulletin-styl…" at bounding box center [203, 222] width 0 height 9
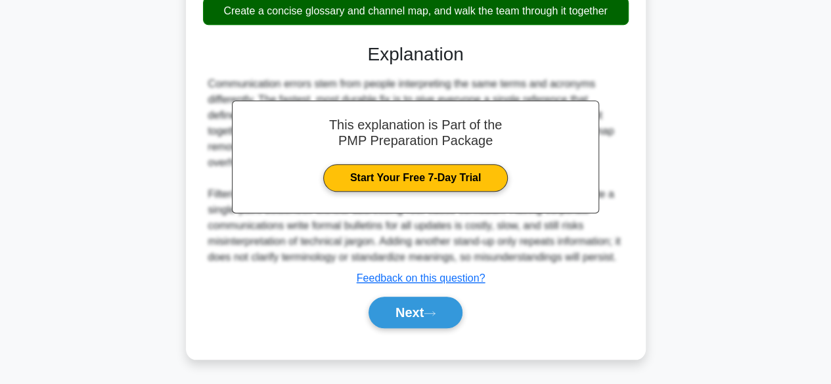
scroll to position [441, 0]
click at [433, 314] on icon at bounding box center [429, 313] width 11 height 4
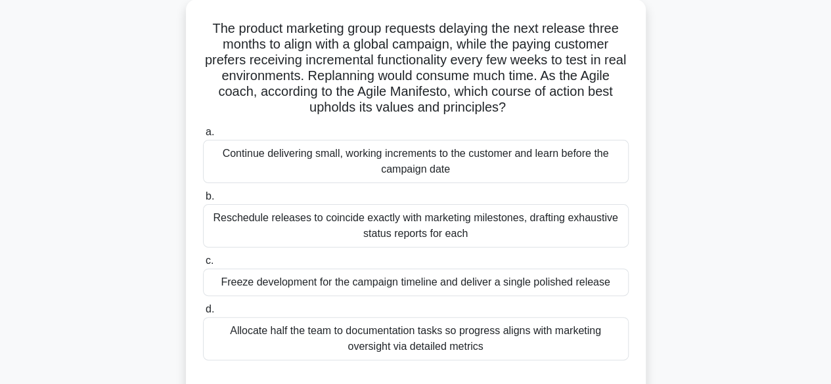
scroll to position [33, 0]
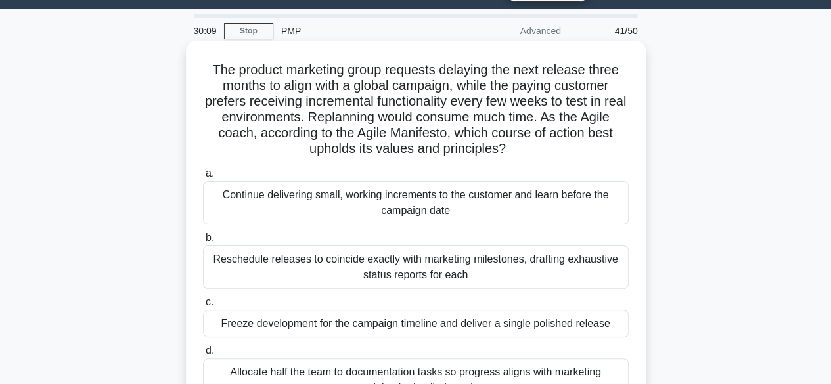
click at [517, 211] on div "Continue delivering small, working increments to the customer and learn before …" at bounding box center [416, 202] width 426 height 43
click at [203, 178] on input "a. Continue delivering small, working increments to the customer and learn befo…" at bounding box center [203, 173] width 0 height 9
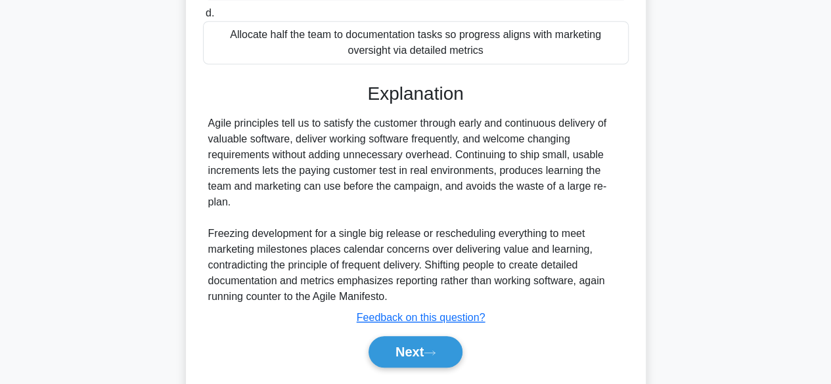
scroll to position [408, 0]
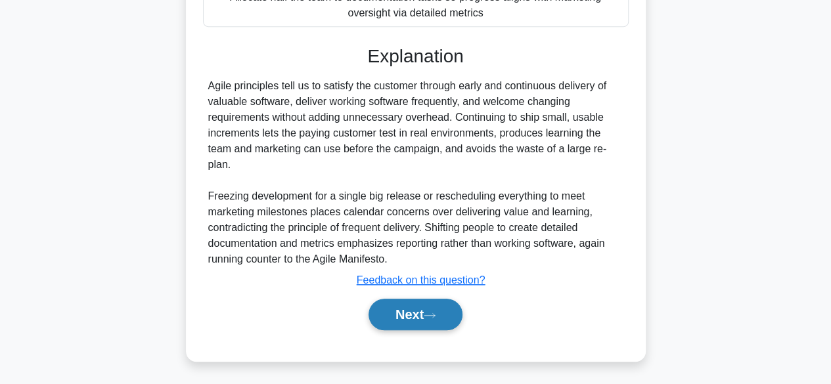
click at [428, 310] on button "Next" at bounding box center [415, 315] width 94 height 32
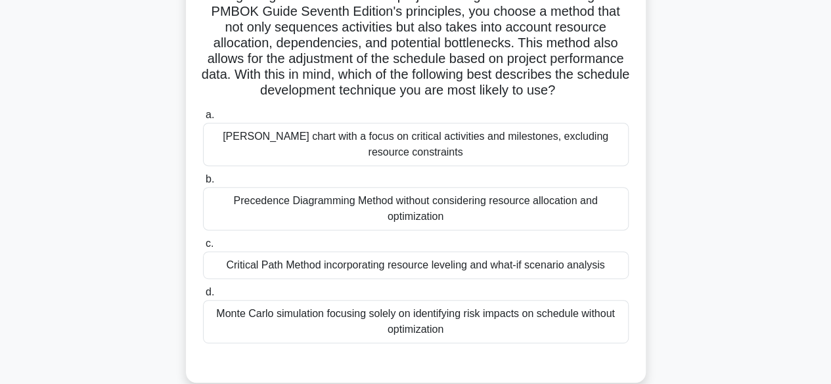
scroll to position [196, 0]
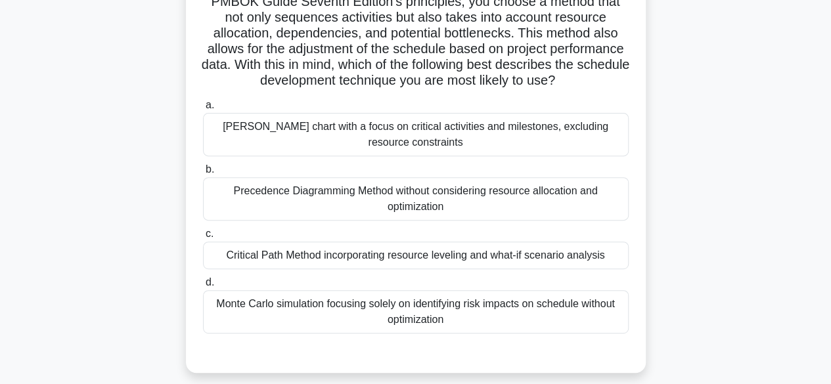
click at [266, 269] on div "Critical Path Method incorporating resource leveling and what-if scenario analy…" at bounding box center [416, 256] width 426 height 28
click at [203, 238] on input "c. Critical Path Method incorporating resource leveling and what-if scenario an…" at bounding box center [203, 234] width 0 height 9
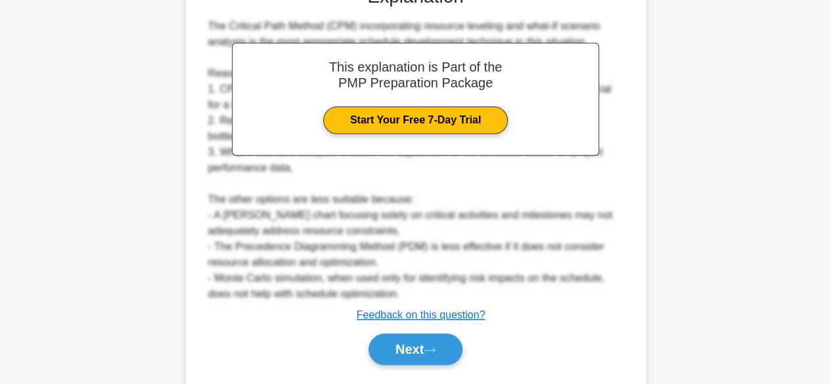
scroll to position [613, 0]
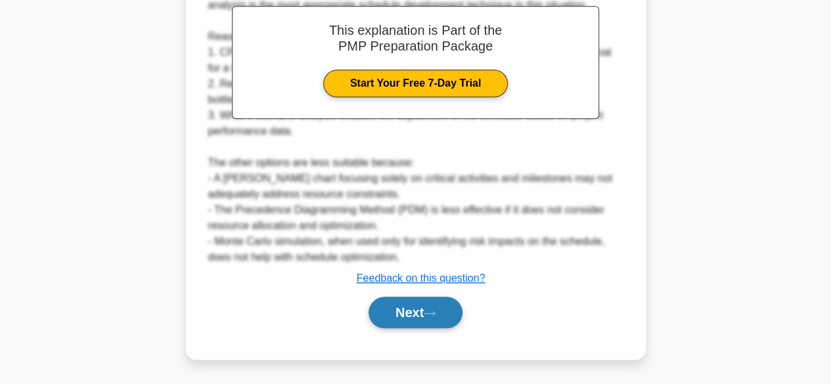
click at [403, 314] on button "Next" at bounding box center [415, 313] width 94 height 32
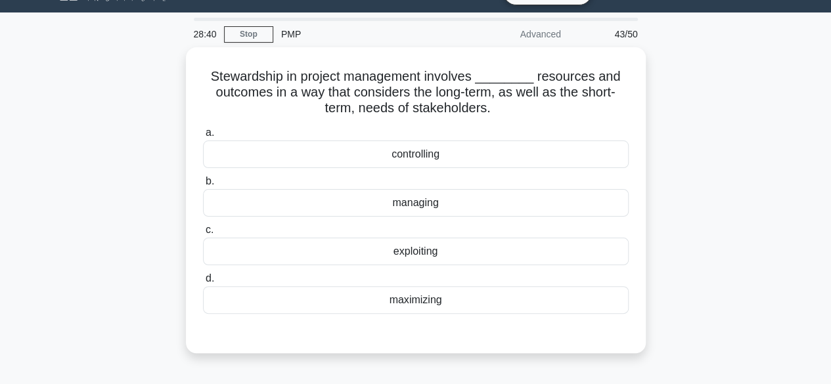
scroll to position [29, 0]
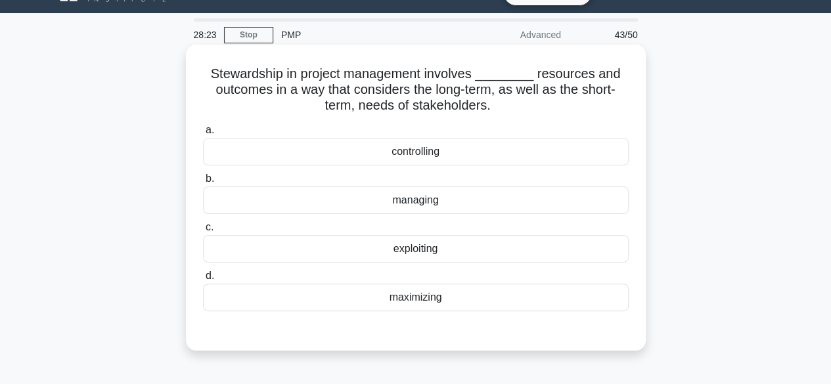
click at [277, 208] on div "managing" at bounding box center [416, 201] width 426 height 28
click at [203, 183] on input "b. managing" at bounding box center [203, 179] width 0 height 9
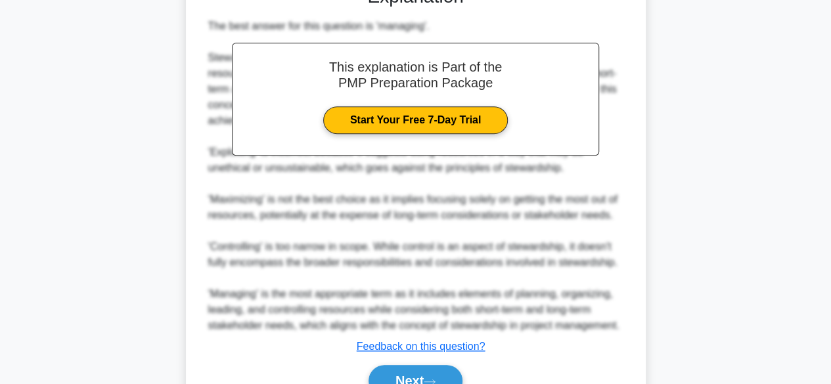
scroll to position [439, 0]
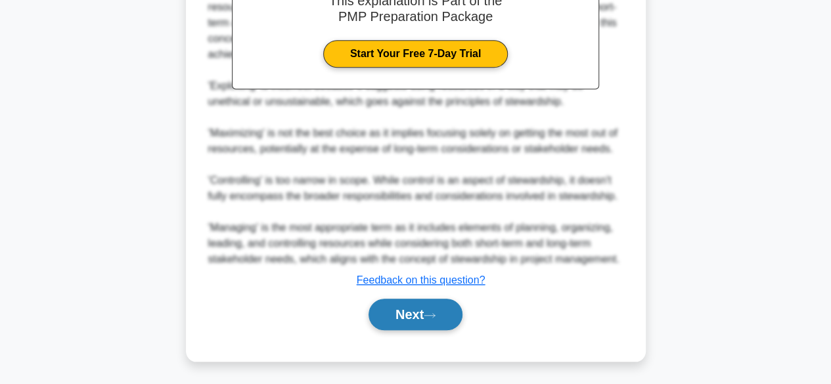
click at [393, 319] on button "Next" at bounding box center [415, 315] width 94 height 32
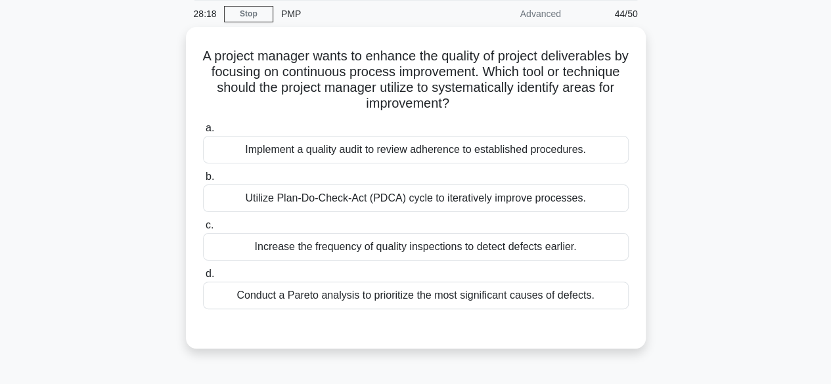
scroll to position [49, 0]
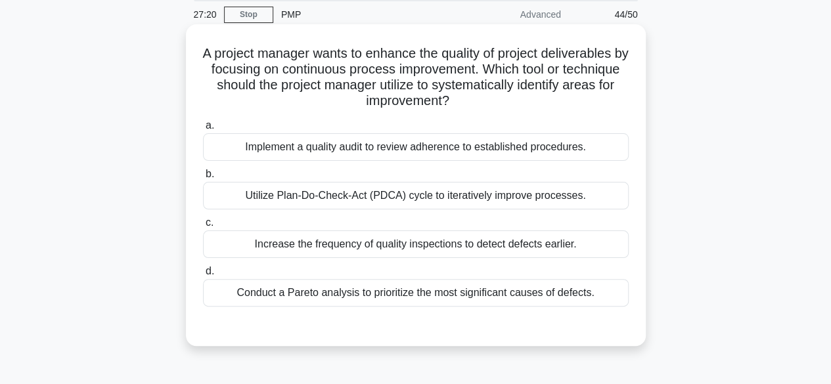
click at [504, 202] on div "Utilize Plan-Do-Check-Act (PDCA) cycle to iteratively improve processes." at bounding box center [416, 196] width 426 height 28
click at [203, 179] on input "b. Utilize Plan-Do-Check-Act (PDCA) cycle to iteratively improve processes." at bounding box center [203, 174] width 0 height 9
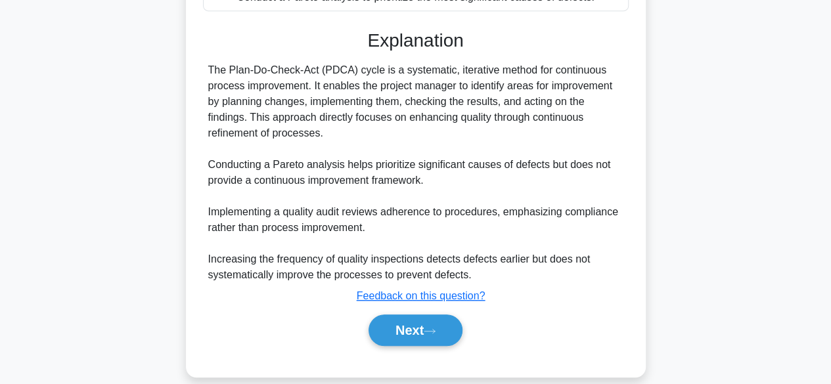
scroll to position [361, 0]
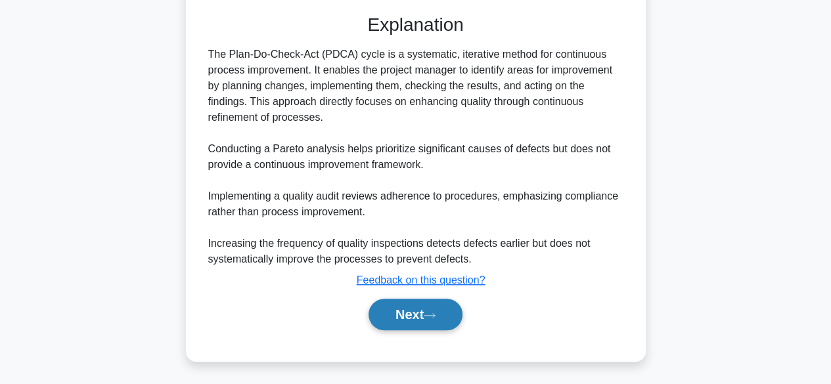
click at [431, 317] on icon at bounding box center [430, 315] width 12 height 7
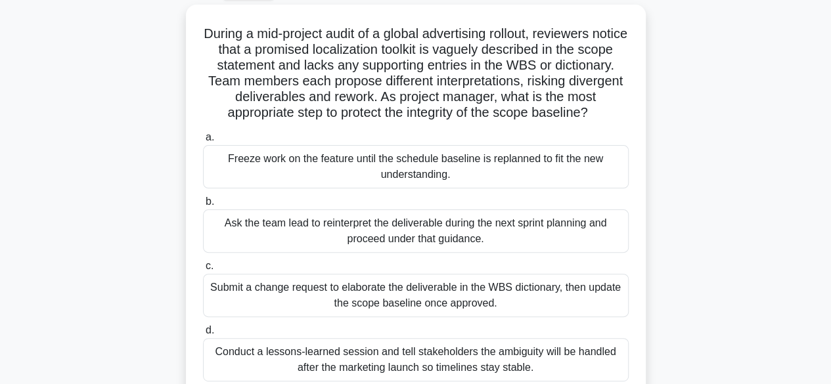
scroll to position [79, 0]
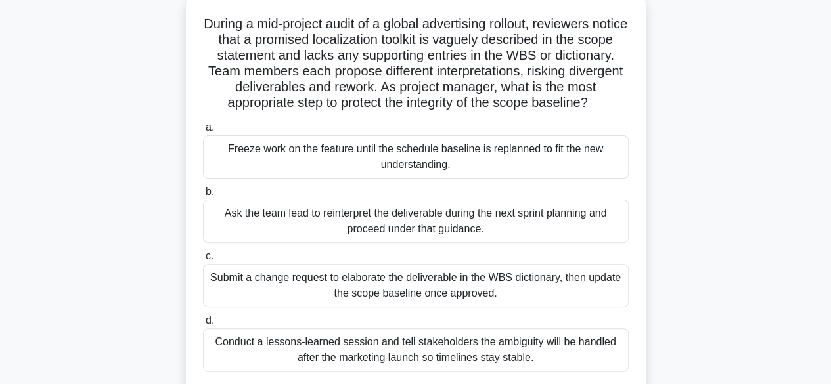
click at [506, 295] on div "Submit a change request to elaborate the deliverable in the WBS dictionary, the…" at bounding box center [416, 285] width 426 height 43
click at [203, 261] on input "c. Submit a change request to elaborate the deliverable in the WBS dictionary, …" at bounding box center [203, 256] width 0 height 9
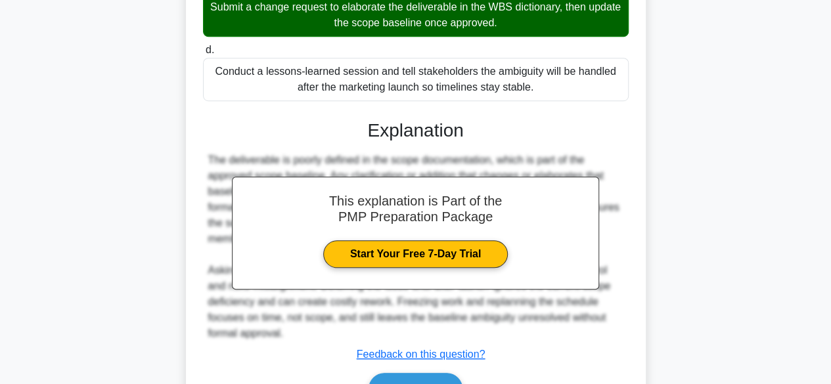
scroll to position [439, 0]
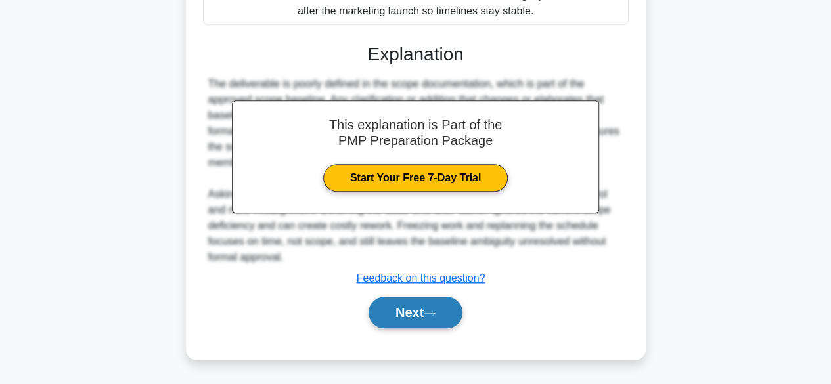
click at [438, 309] on button "Next" at bounding box center [415, 313] width 94 height 32
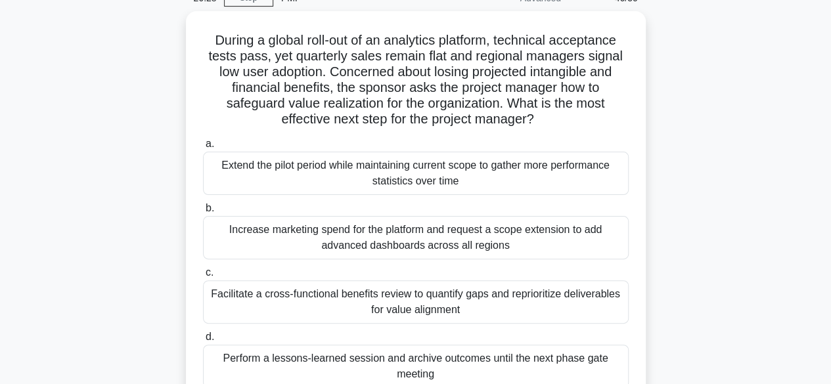
scroll to position [67, 0]
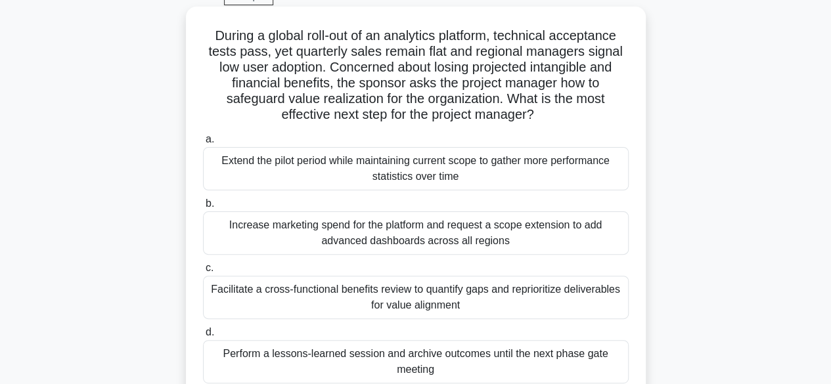
click at [528, 306] on div "Facilitate a cross-functional benefits review to quantify gaps and reprioritize…" at bounding box center [416, 297] width 426 height 43
click at [203, 273] on input "c. Facilitate a cross-functional benefits review to quantify gaps and repriorit…" at bounding box center [203, 268] width 0 height 9
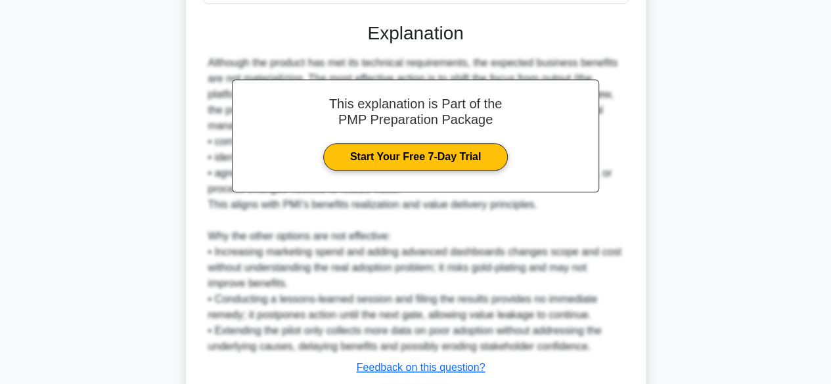
scroll to position [534, 0]
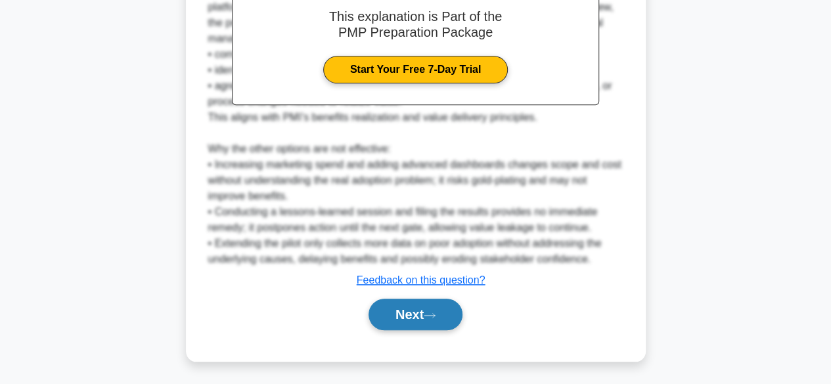
click at [447, 310] on button "Next" at bounding box center [415, 315] width 94 height 32
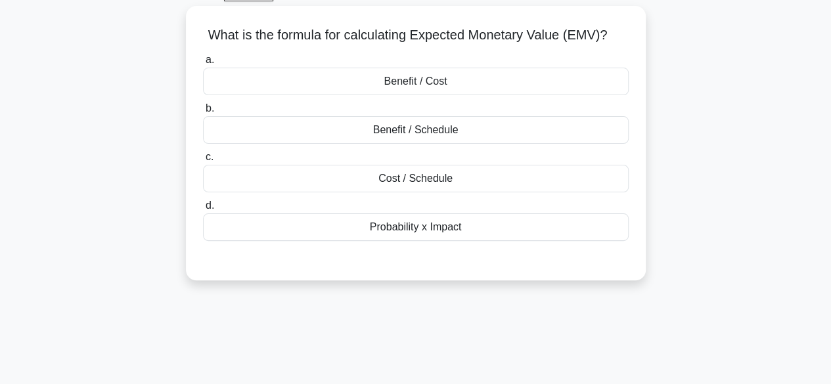
scroll to position [0, 0]
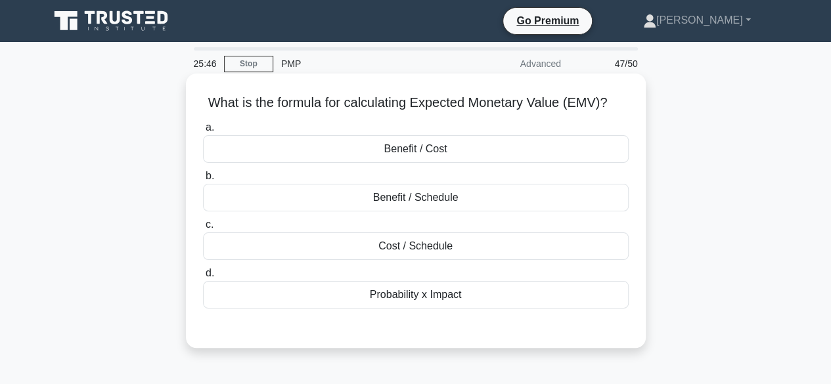
click at [556, 242] on div "Cost / Schedule" at bounding box center [416, 247] width 426 height 28
click at [203, 229] on input "c. Cost / Schedule" at bounding box center [203, 225] width 0 height 9
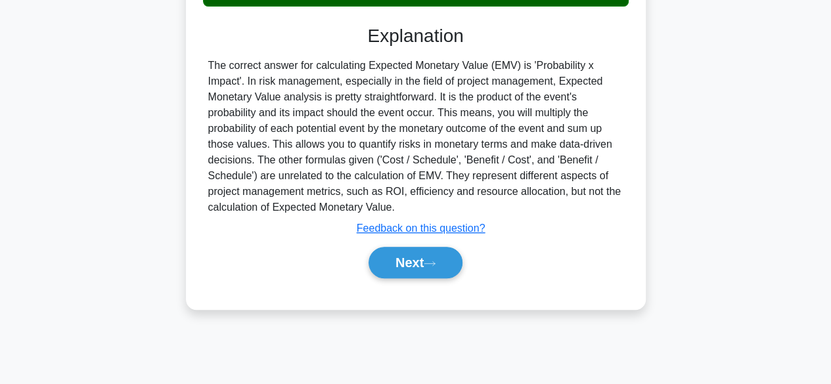
scroll to position [307, 0]
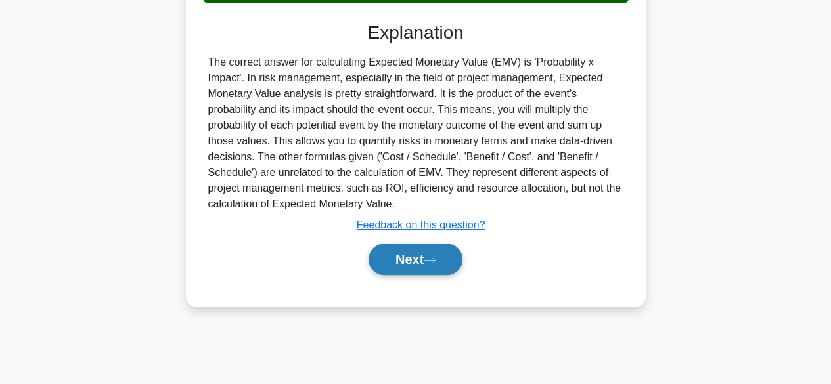
click at [432, 255] on button "Next" at bounding box center [415, 260] width 94 height 32
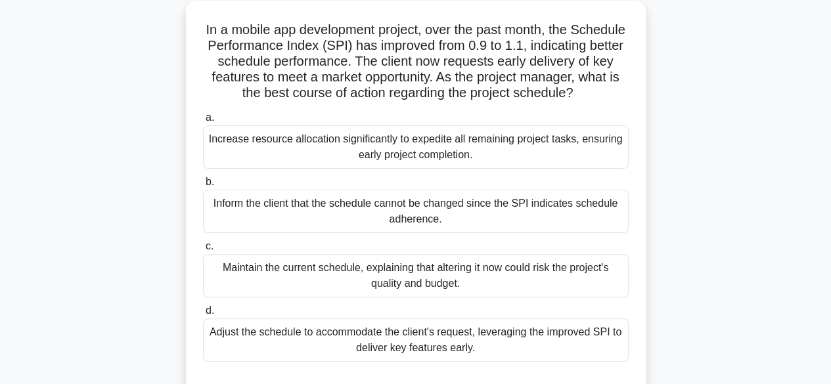
scroll to position [78, 0]
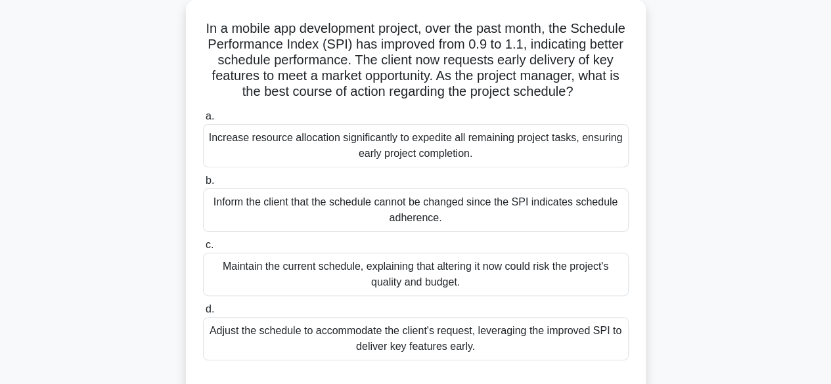
click at [693, 155] on div "In a mobile app development project, over the past month, the Schedule Performa…" at bounding box center [415, 207] width 749 height 416
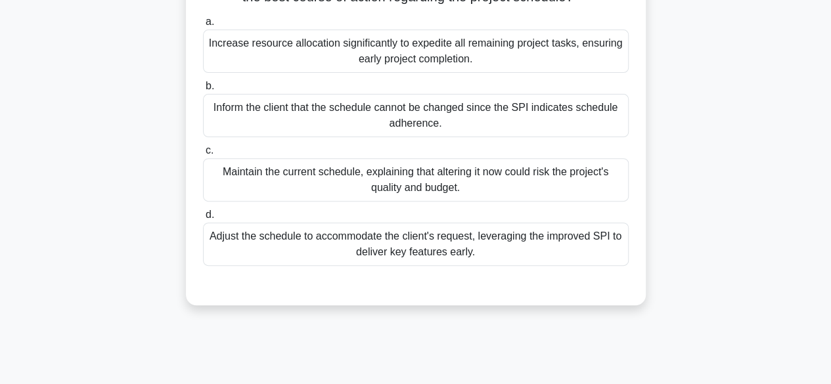
scroll to position [177, 0]
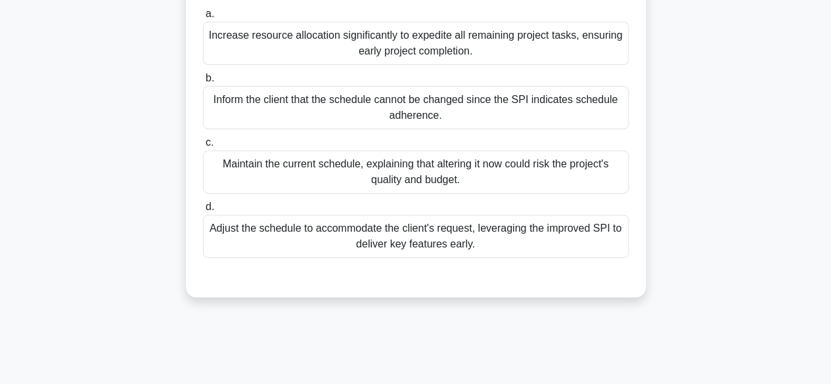
click at [522, 254] on div "Adjust the schedule to accommodate the client's request, leveraging the improve…" at bounding box center [416, 236] width 426 height 43
click at [203, 211] on input "d. Adjust the schedule to accommodate the client's request, leveraging the impr…" at bounding box center [203, 207] width 0 height 9
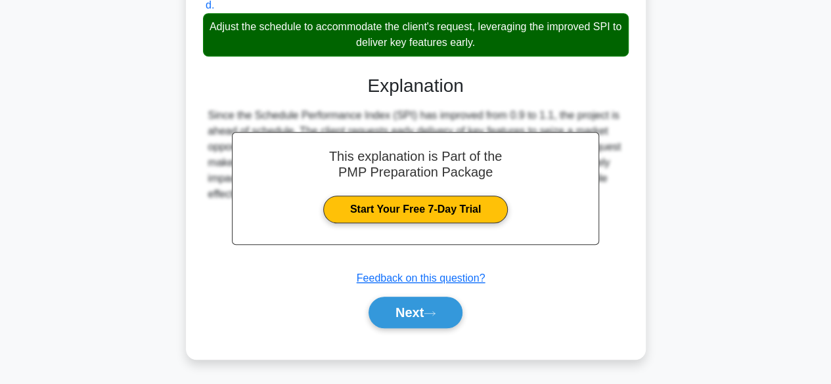
scroll to position [392, 0]
click at [431, 317] on icon at bounding box center [430, 313] width 12 height 7
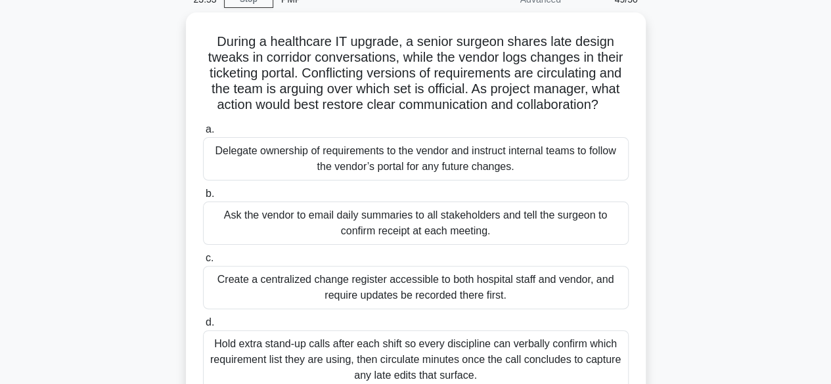
scroll to position [56, 0]
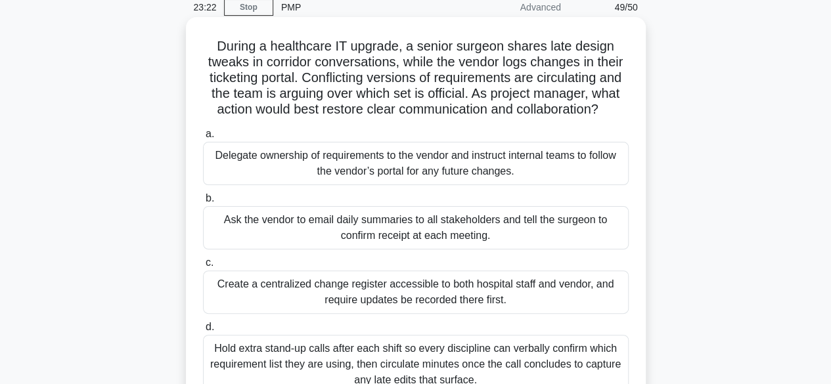
click at [528, 298] on div "Create a centralized change register accessible to both hospital staff and vend…" at bounding box center [416, 292] width 426 height 43
click at [203, 267] on input "c. Create a centralized change register accessible to both hospital staff and v…" at bounding box center [203, 263] width 0 height 9
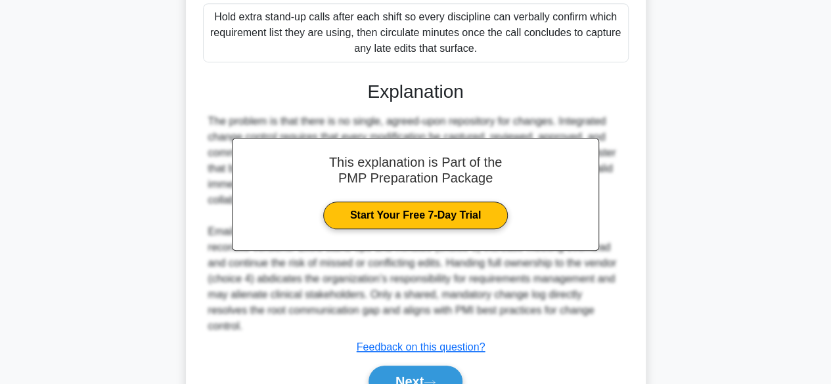
scroll to position [439, 0]
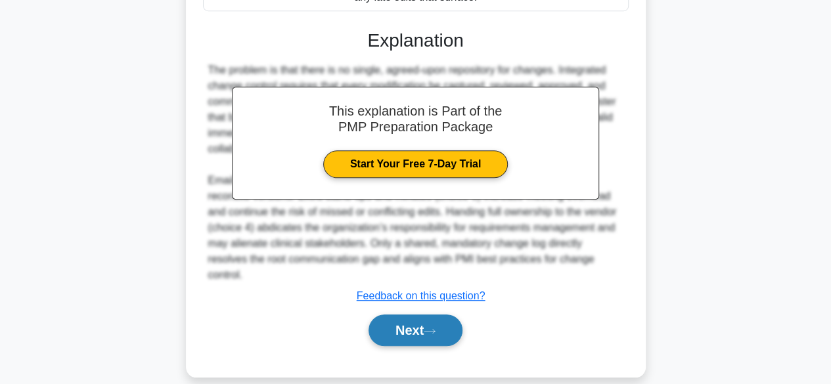
click at [443, 317] on button "Next" at bounding box center [415, 331] width 94 height 32
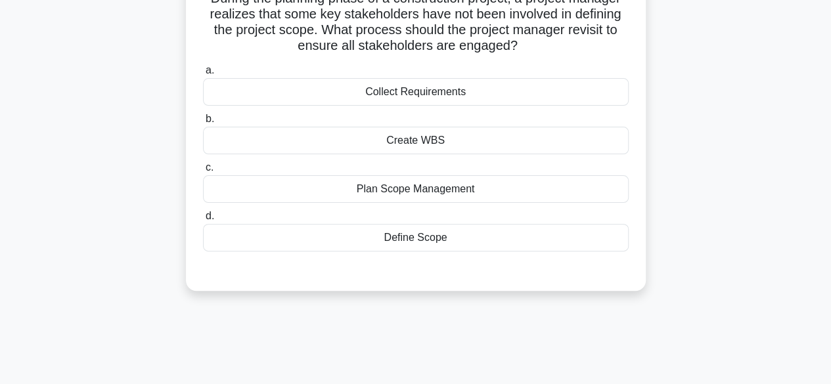
scroll to position [64, 0]
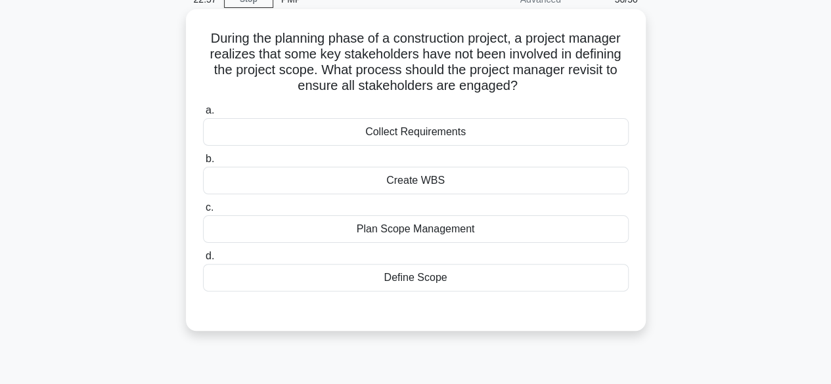
click at [472, 221] on div "Plan Scope Management" at bounding box center [416, 229] width 426 height 28
click at [203, 212] on input "c. Plan Scope Management" at bounding box center [203, 208] width 0 height 9
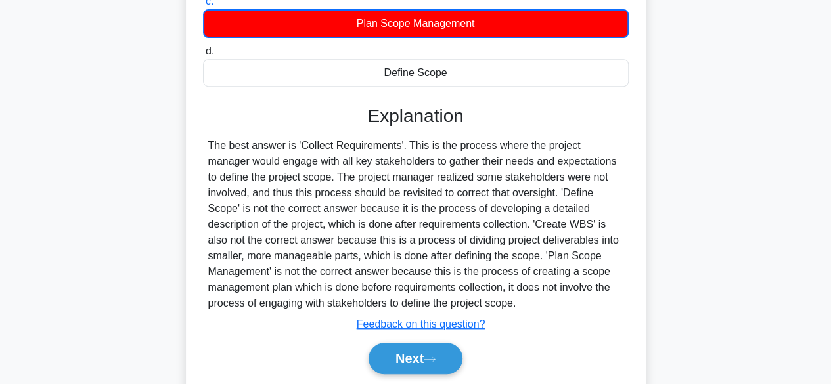
scroll to position [325, 0]
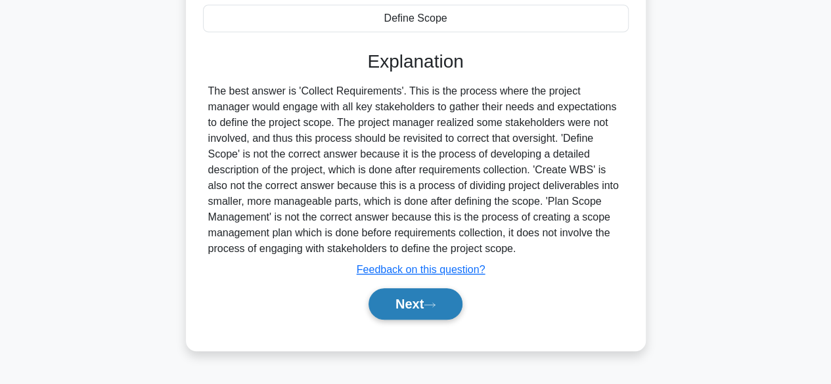
click at [433, 302] on icon at bounding box center [430, 304] width 12 height 7
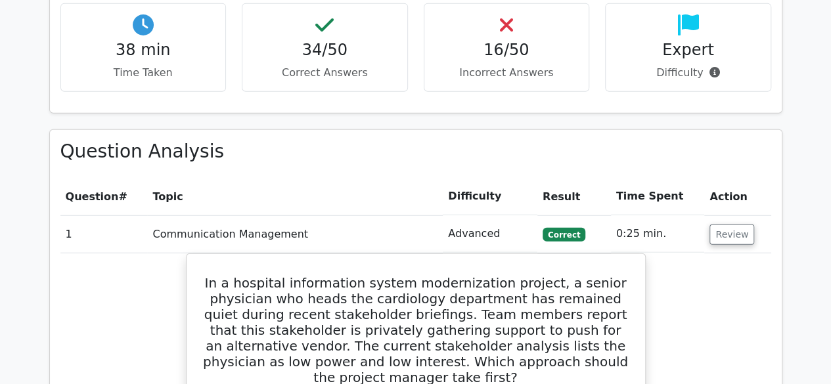
scroll to position [1637, 0]
